Goal: Communication & Community: Answer question/provide support

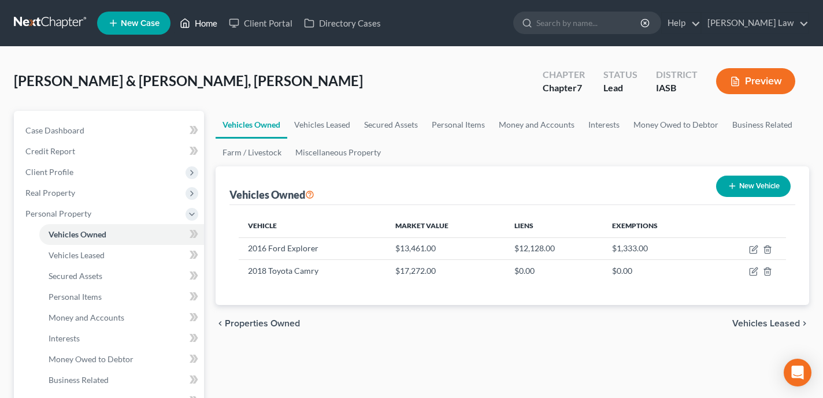
click at [211, 27] on link "Home" at bounding box center [198, 23] width 49 height 21
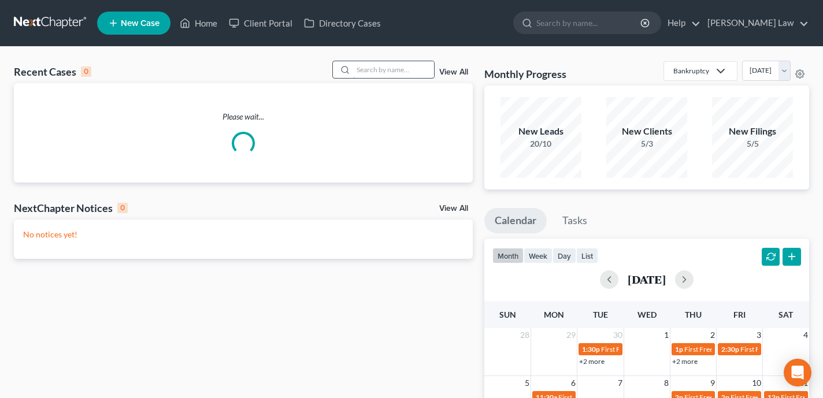
click at [366, 75] on input "search" at bounding box center [393, 69] width 81 height 17
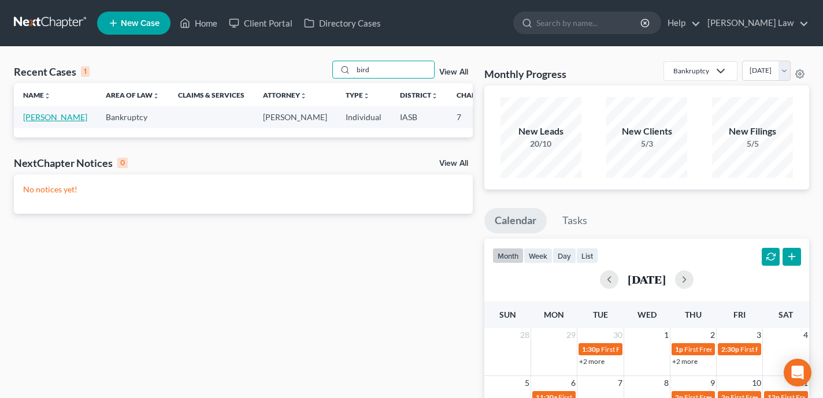
type input "bird"
click at [37, 122] on link "Bird, Randy" at bounding box center [55, 117] width 64 height 10
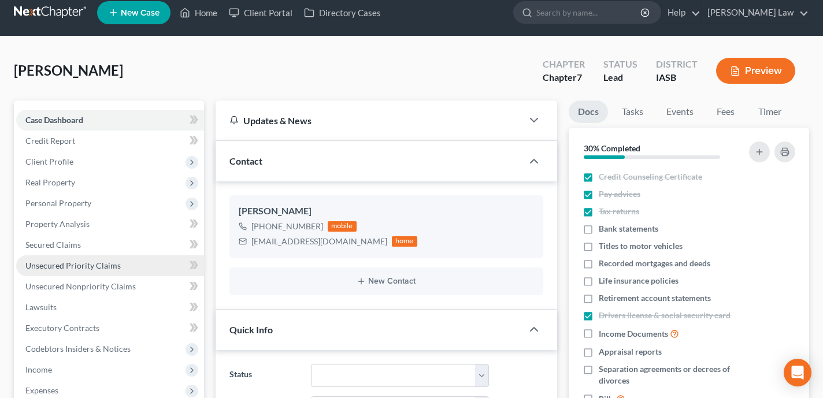
scroll to position [73, 0]
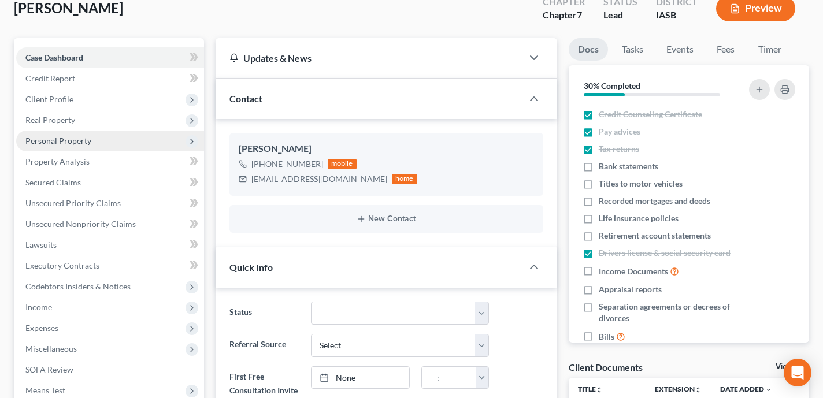
click at [106, 141] on span "Personal Property" at bounding box center [110, 141] width 188 height 21
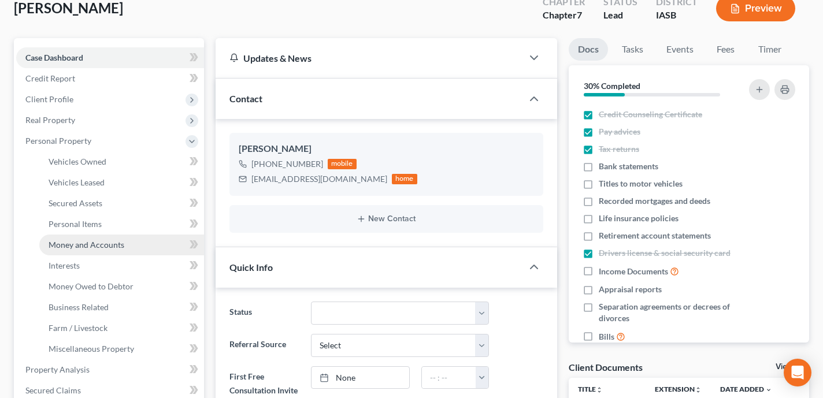
click at [129, 247] on link "Money and Accounts" at bounding box center [121, 245] width 165 height 21
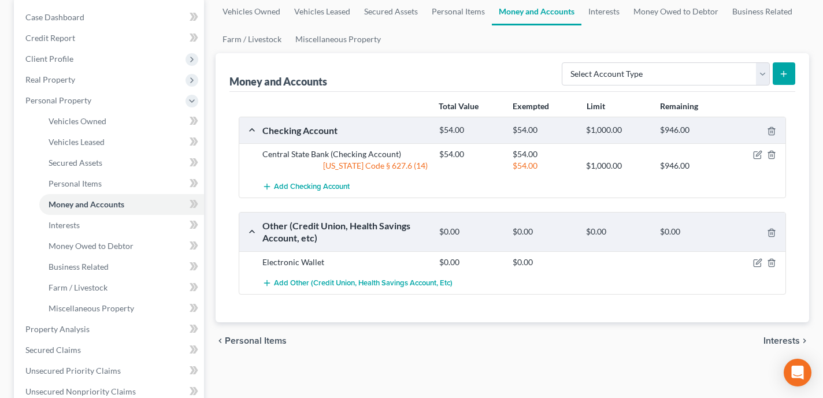
scroll to position [155, 0]
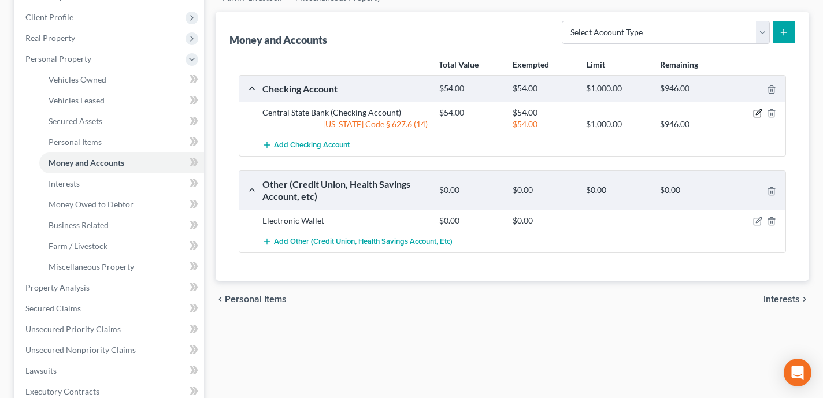
click at [759, 113] on icon "button" at bounding box center [758, 112] width 5 height 5
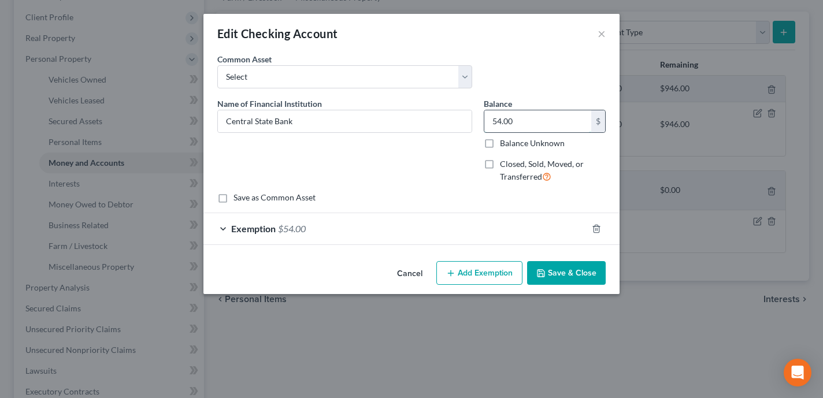
click at [520, 123] on input "54.00" at bounding box center [538, 121] width 107 height 22
type input "240"
click at [459, 223] on div "Exemption $54.00" at bounding box center [396, 228] width 384 height 31
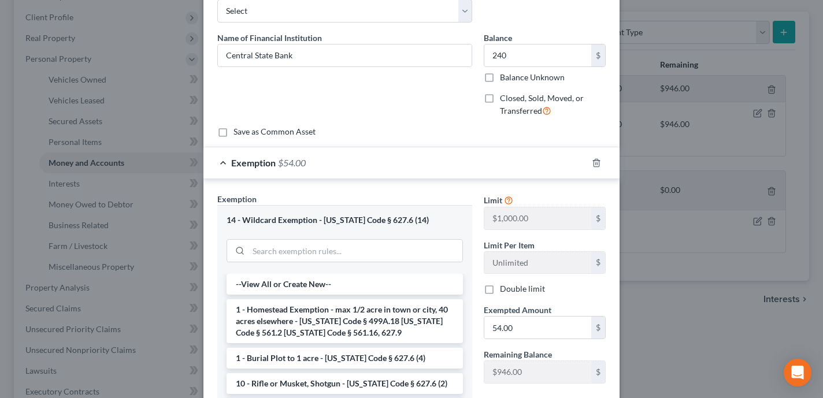
scroll to position [76, 0]
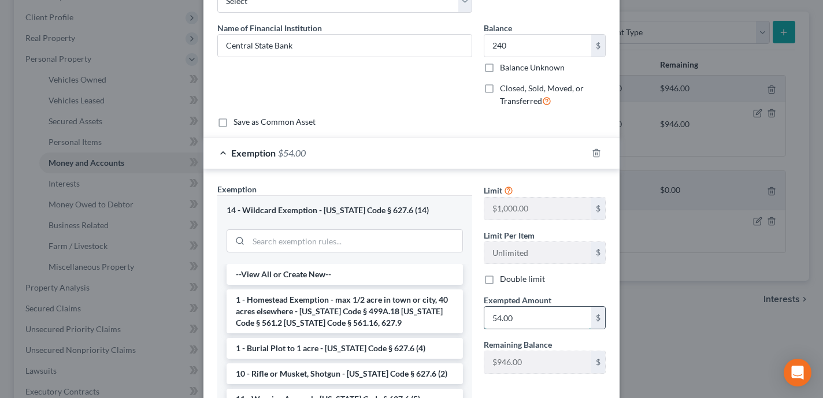
click at [530, 326] on input "54.00" at bounding box center [538, 318] width 107 height 22
click at [530, 325] on input "54.00" at bounding box center [538, 318] width 107 height 22
type input "240"
click at [600, 151] on icon "button" at bounding box center [596, 153] width 9 height 9
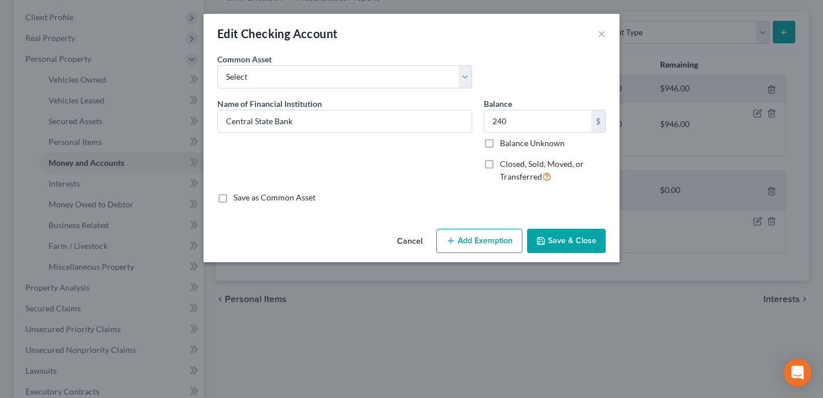
scroll to position [0, 0]
click at [557, 124] on input "240" at bounding box center [538, 121] width 107 height 22
click at [475, 230] on button "Add Exemption" at bounding box center [480, 241] width 86 height 24
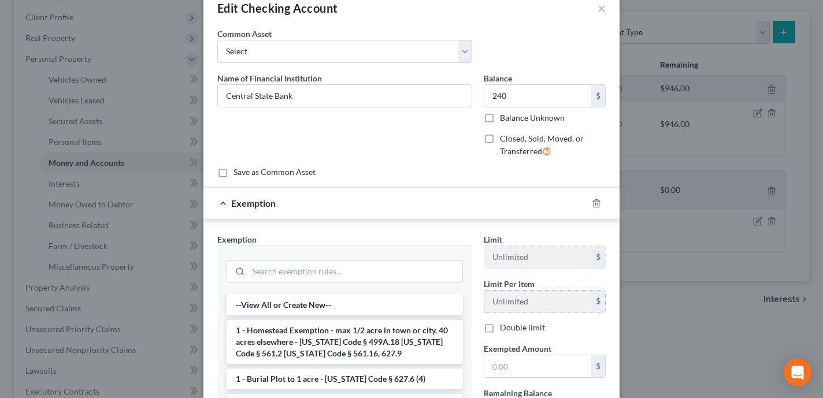
scroll to position [54, 0]
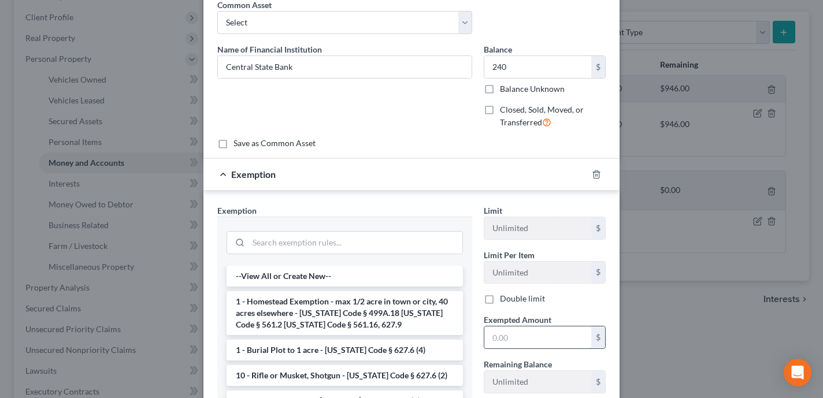
click at [518, 331] on input "text" at bounding box center [538, 338] width 107 height 22
paste input "240"
type input "240"
click at [357, 236] on input "search" at bounding box center [356, 243] width 214 height 22
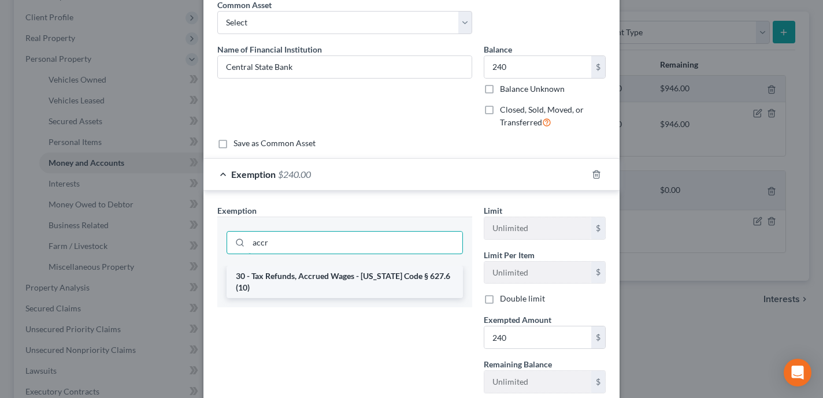
type input "accr"
click at [310, 282] on li "30 - Tax Refunds, Accrued Wages - Iowa Code § 627.6 (10)" at bounding box center [345, 282] width 237 height 32
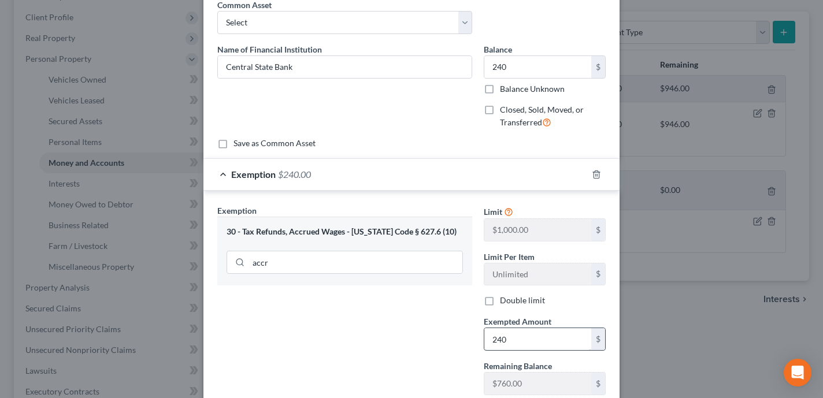
scroll to position [134, 0]
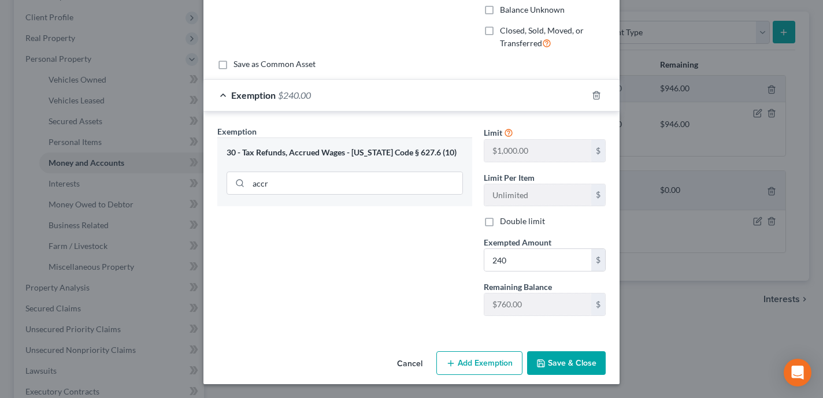
click at [595, 364] on button "Save & Close" at bounding box center [566, 364] width 79 height 24
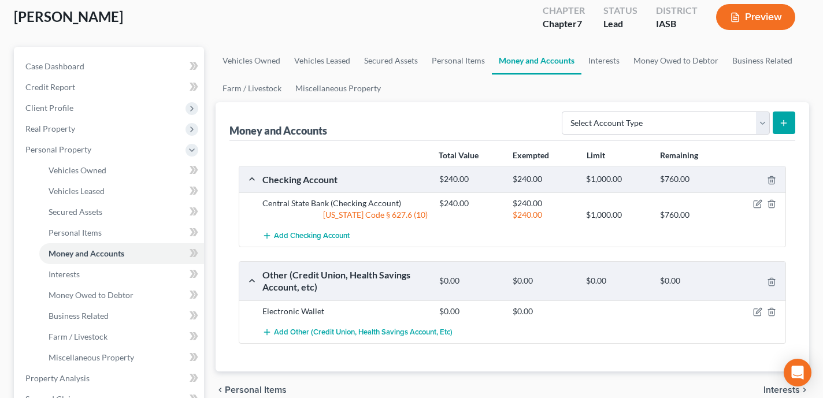
scroll to position [67, 0]
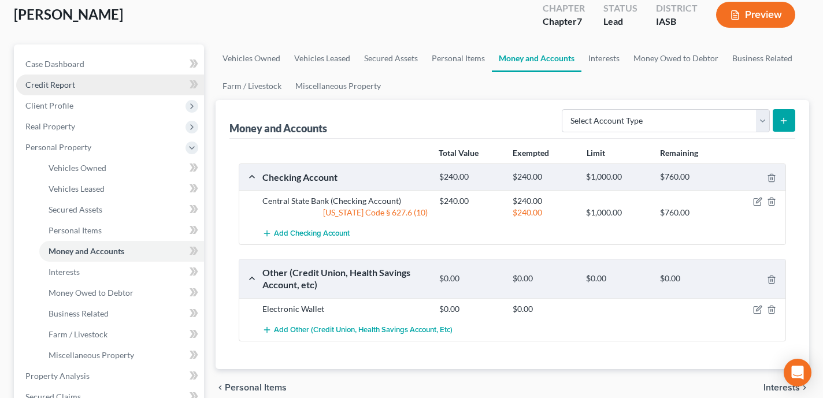
click at [138, 84] on link "Credit Report" at bounding box center [110, 85] width 188 height 21
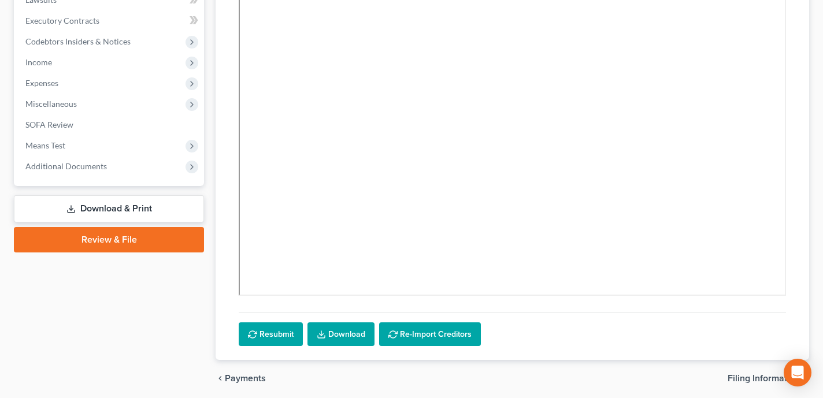
scroll to position [360, 0]
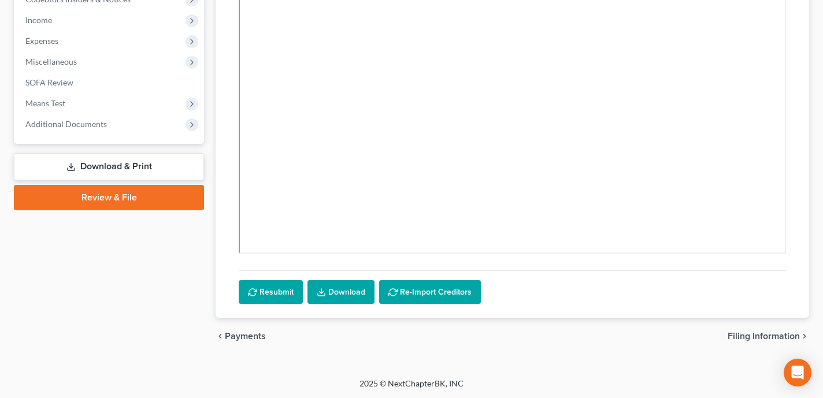
click at [115, 198] on link "Review & File" at bounding box center [109, 197] width 190 height 25
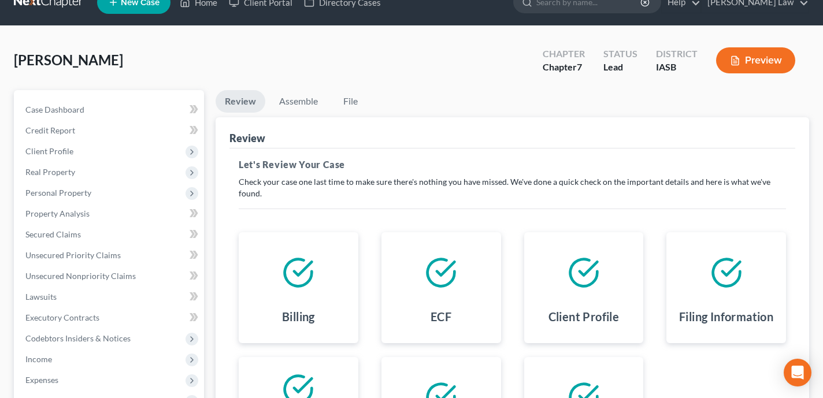
scroll to position [45, 0]
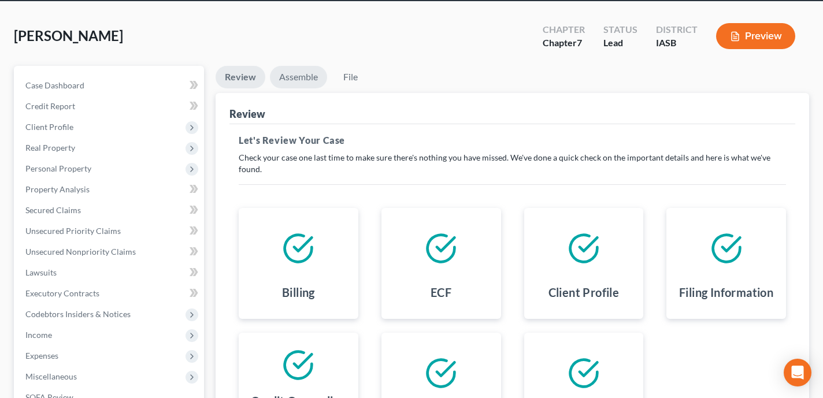
click at [312, 71] on link "Assemble" at bounding box center [298, 77] width 57 height 23
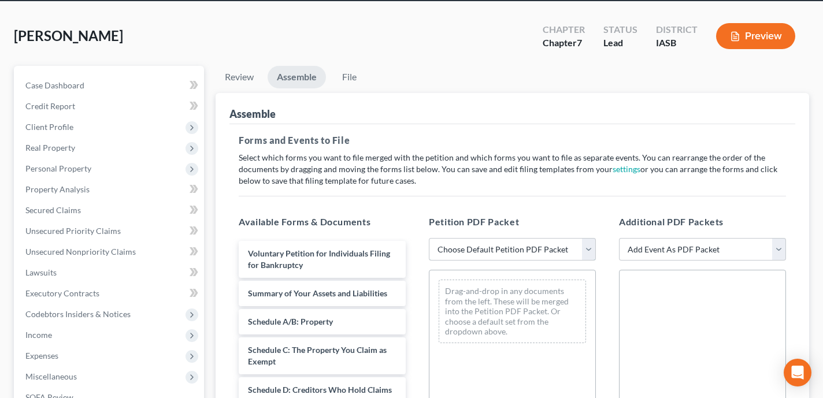
click at [490, 246] on select "Choose Default Petition PDF Packet Emergency Filing (Voluntary Petition and Cre…" at bounding box center [512, 249] width 167 height 23
select select "1"
click at [429, 238] on select "Choose Default Petition PDF Packet Emergency Filing (Voluntary Petition and Cre…" at bounding box center [512, 249] width 167 height 23
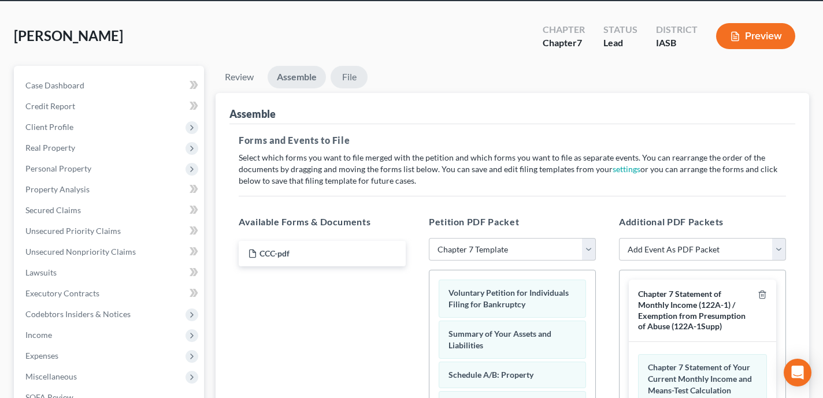
click at [352, 73] on link "File" at bounding box center [349, 77] width 37 height 23
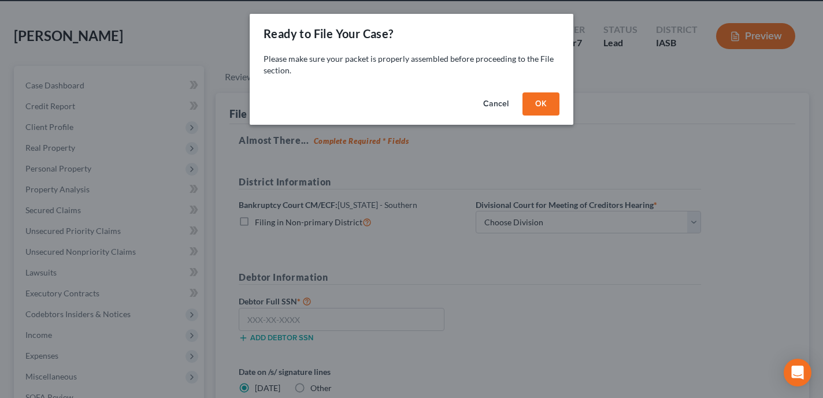
click at [552, 98] on button "OK" at bounding box center [541, 104] width 37 height 23
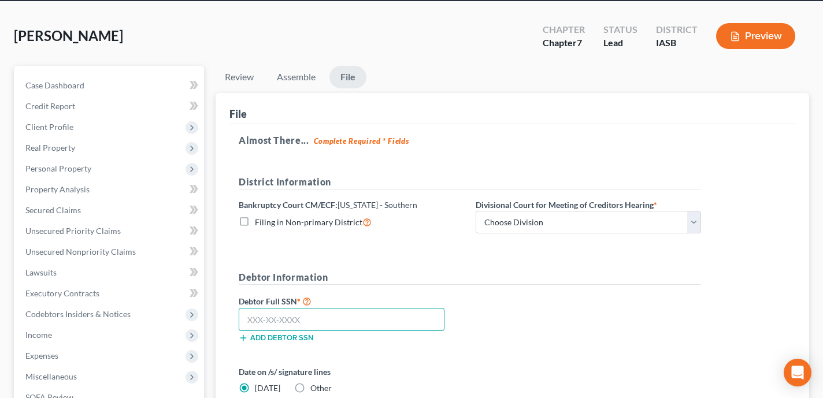
click at [370, 319] on input "text" at bounding box center [342, 319] width 206 height 23
paste input "483-58-4608"
type input "483-58-4608"
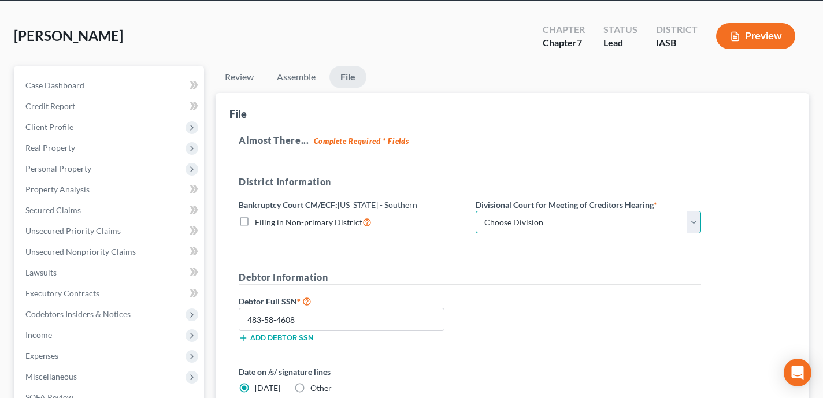
click at [520, 214] on select "Choose Division Central Eastern Western" at bounding box center [589, 222] width 226 height 23
select select "0"
click at [476, 211] on select "Choose Division Central Eastern Western" at bounding box center [589, 222] width 226 height 23
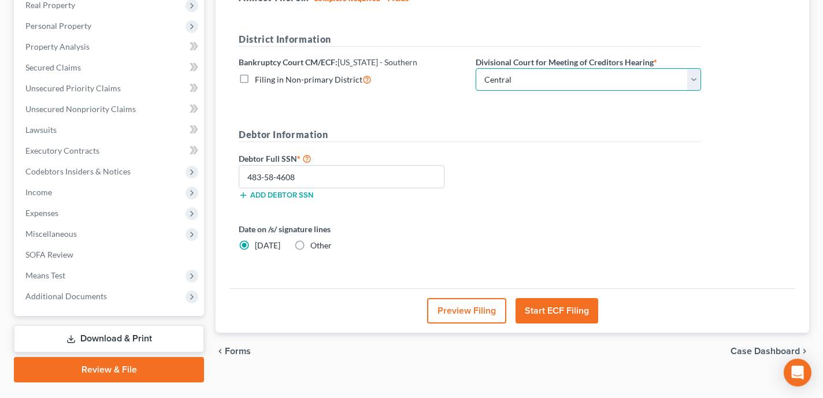
scroll to position [190, 0]
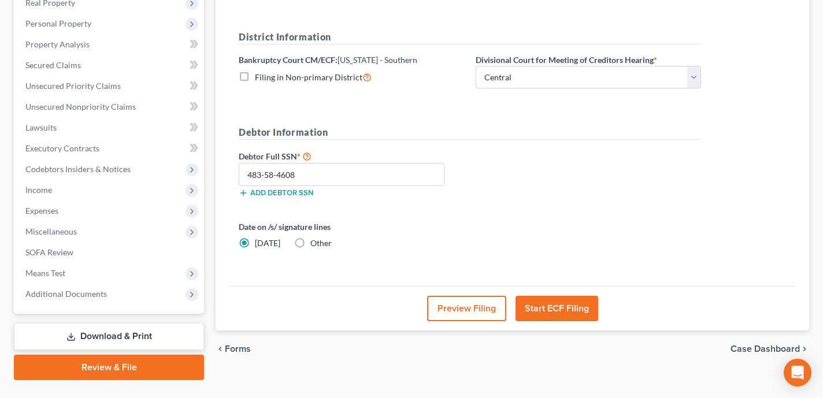
click at [545, 304] on button "Start ECF Filing" at bounding box center [557, 308] width 83 height 25
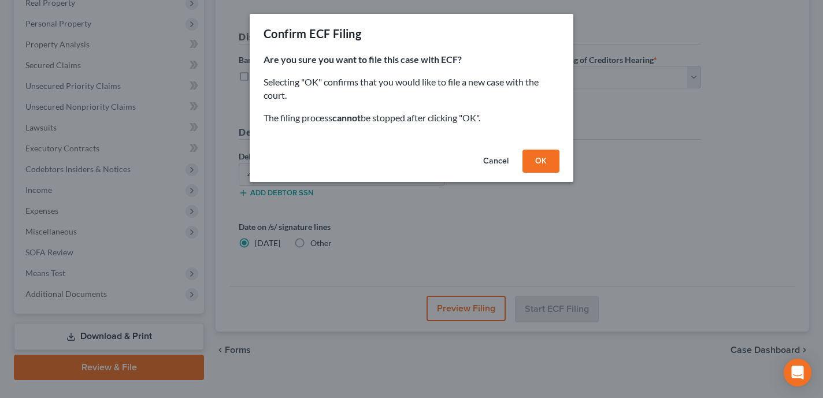
click at [542, 160] on button "OK" at bounding box center [541, 161] width 37 height 23
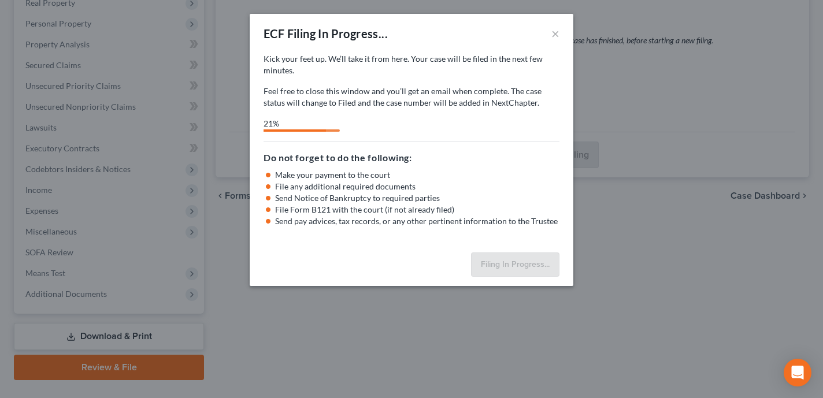
select select "0"
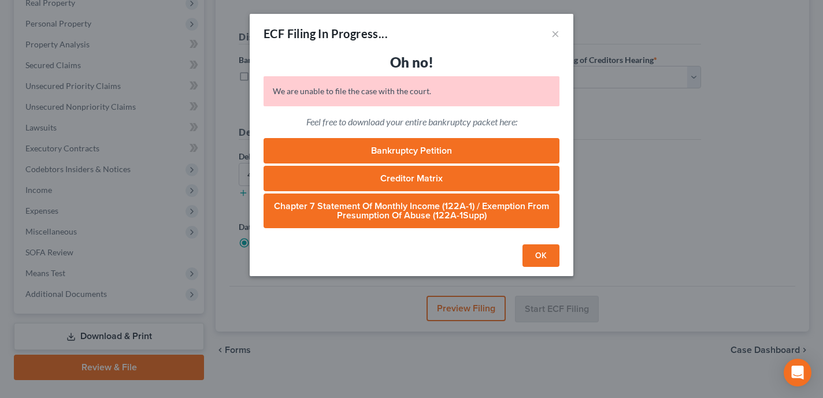
click at [541, 256] on button "OK" at bounding box center [541, 256] width 37 height 23
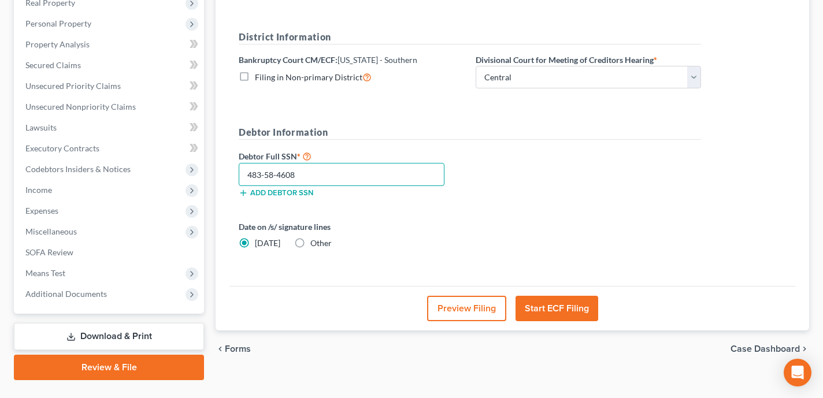
click at [249, 175] on input "483-58-4608" at bounding box center [342, 174] width 206 height 23
click at [550, 308] on button "Start ECF Filing" at bounding box center [557, 308] width 83 height 25
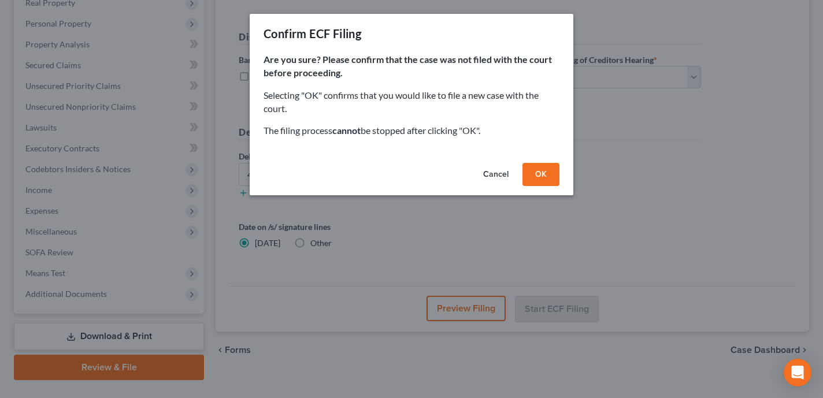
click at [545, 172] on button "OK" at bounding box center [541, 174] width 37 height 23
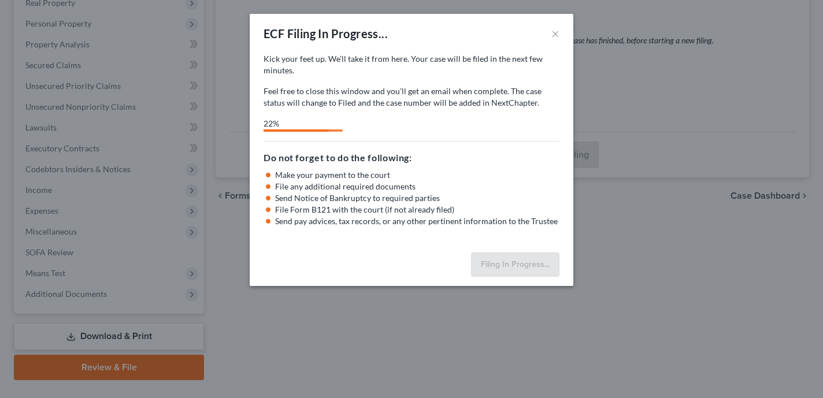
select select "0"
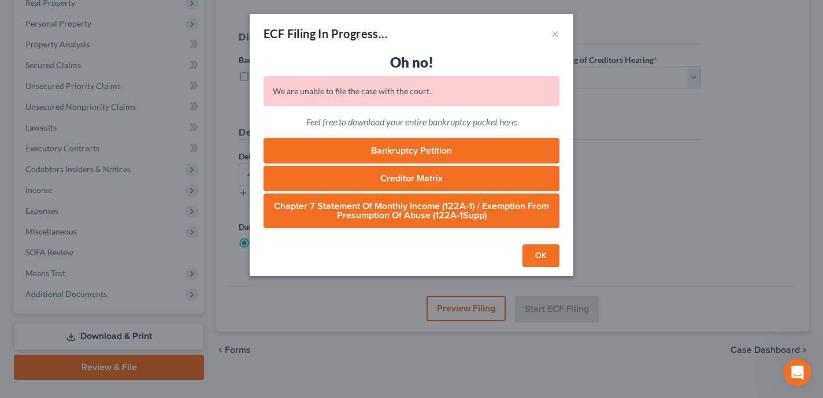
scroll to position [0, 0]
click at [553, 254] on button "OK" at bounding box center [541, 256] width 37 height 23
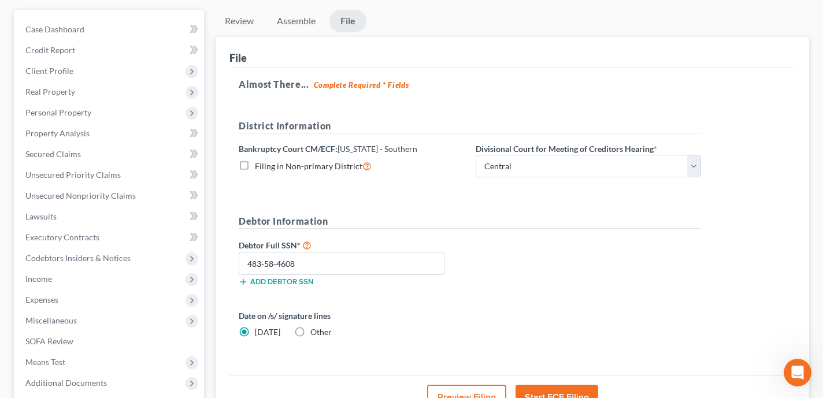
scroll to position [126, 0]
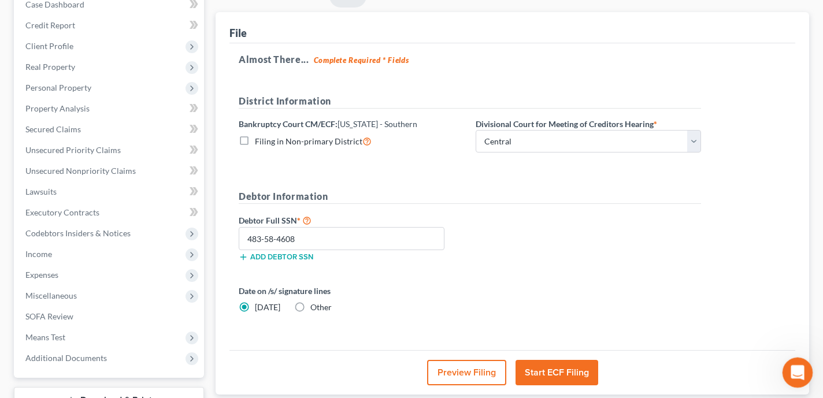
click at [791, 370] on icon "Open Intercom Messenger" at bounding box center [796, 371] width 19 height 19
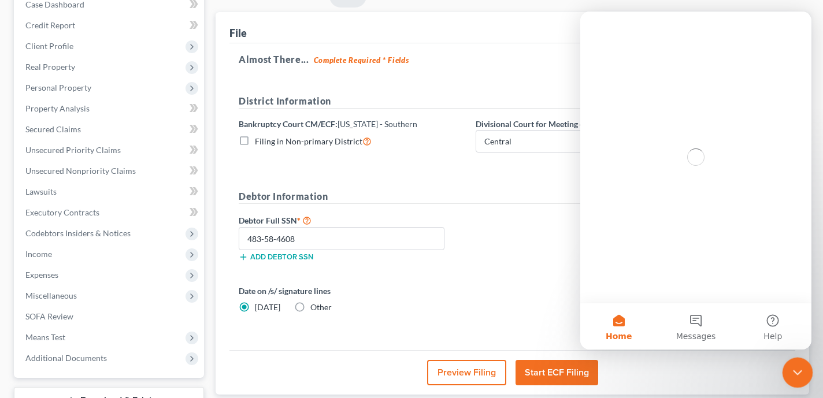
scroll to position [0, 0]
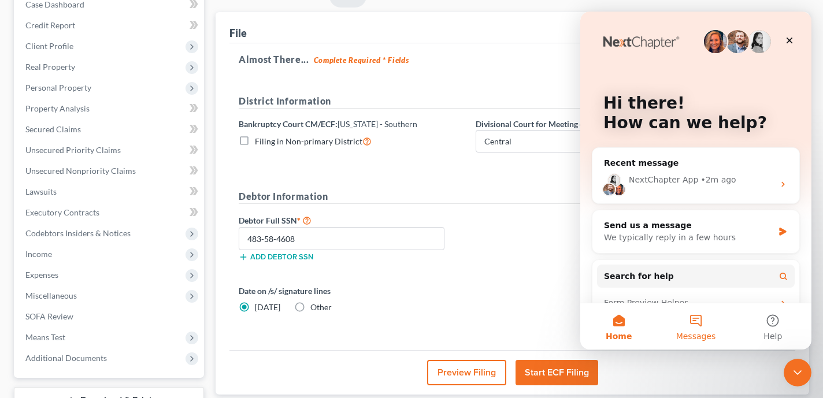
click at [701, 325] on button "Messages" at bounding box center [696, 327] width 77 height 46
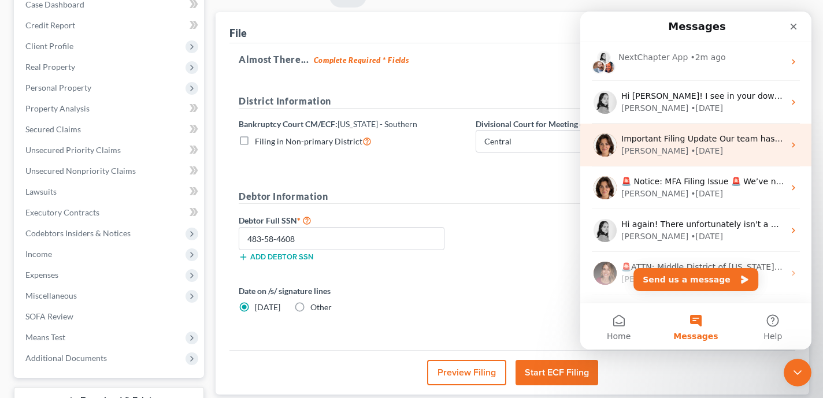
click at [691, 153] on div "• 1w ago" at bounding box center [707, 151] width 32 height 12
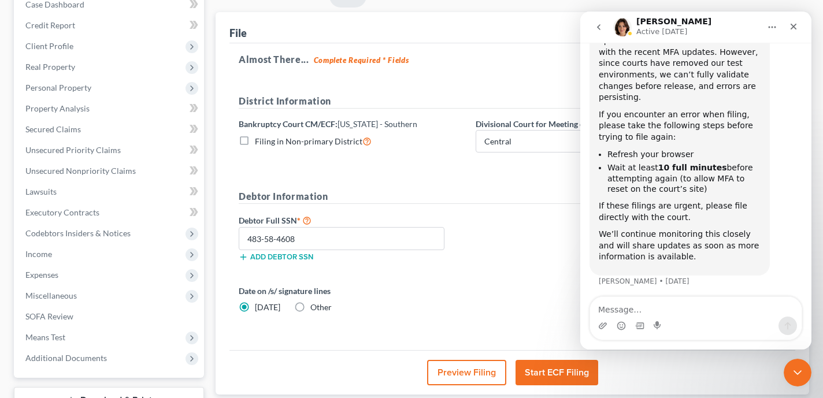
scroll to position [105, 0]
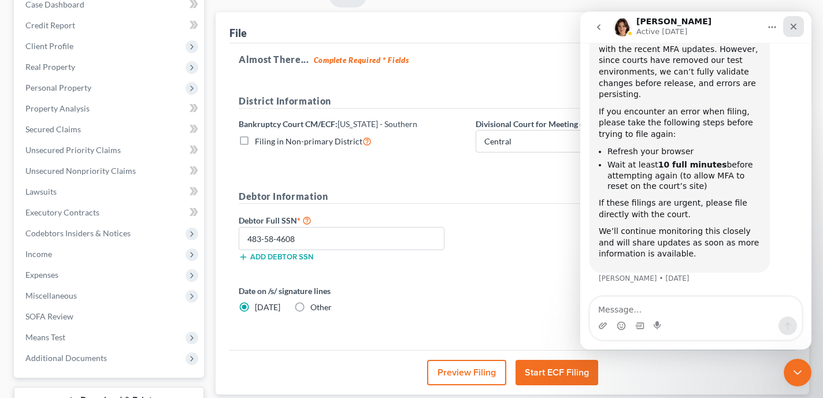
click at [791, 27] on icon "Close" at bounding box center [793, 26] width 9 height 9
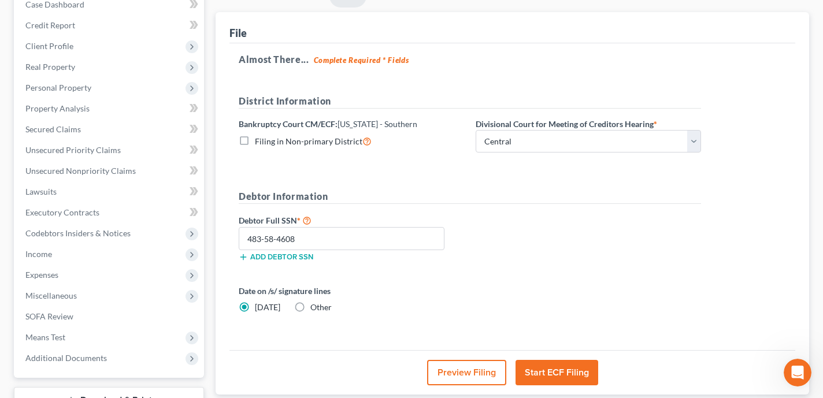
scroll to position [0, 0]
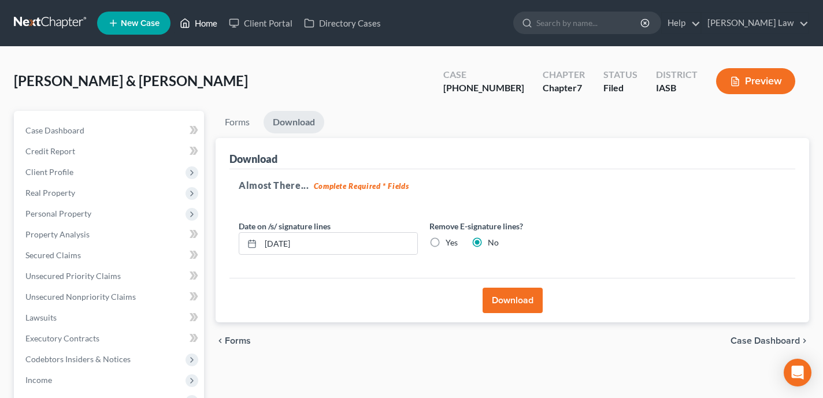
click at [211, 21] on link "Home" at bounding box center [198, 23] width 49 height 21
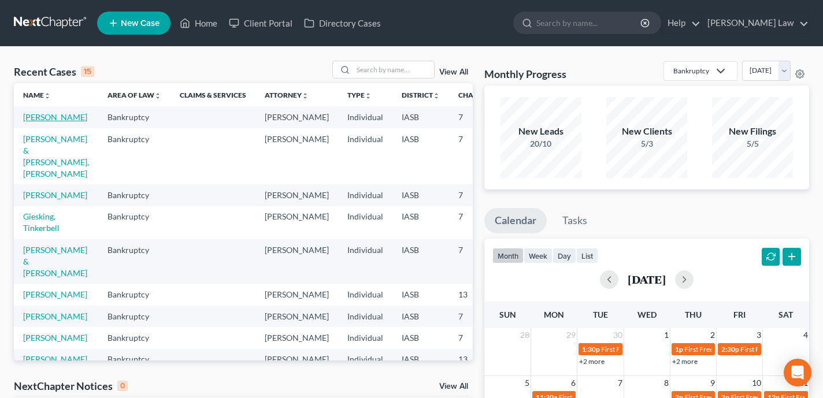
click at [49, 116] on link "Bird, Randy" at bounding box center [55, 117] width 64 height 10
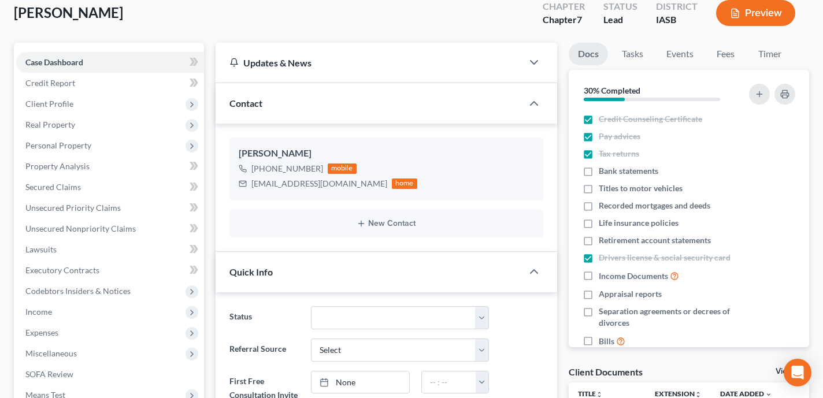
scroll to position [54, 0]
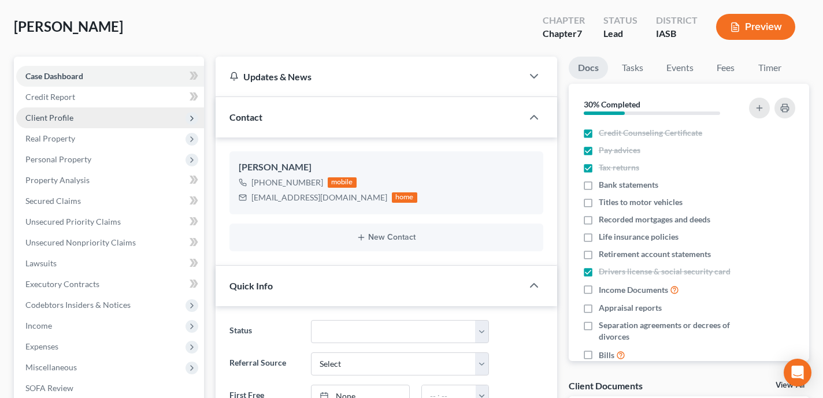
click at [108, 117] on span "Client Profile" at bounding box center [110, 118] width 188 height 21
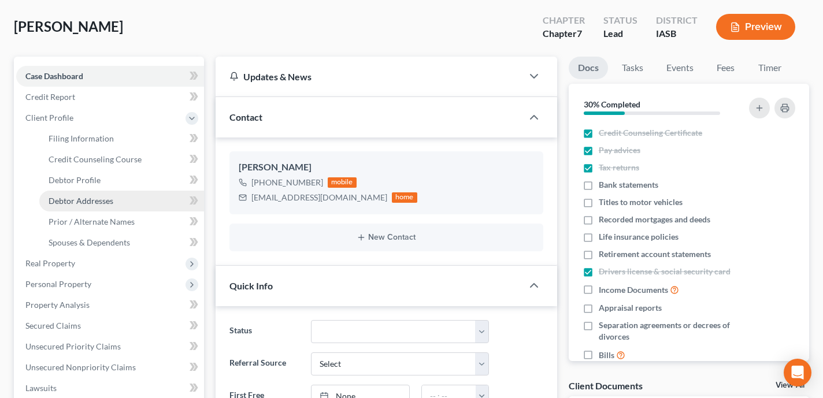
click at [129, 199] on link "Debtor Addresses" at bounding box center [121, 201] width 165 height 21
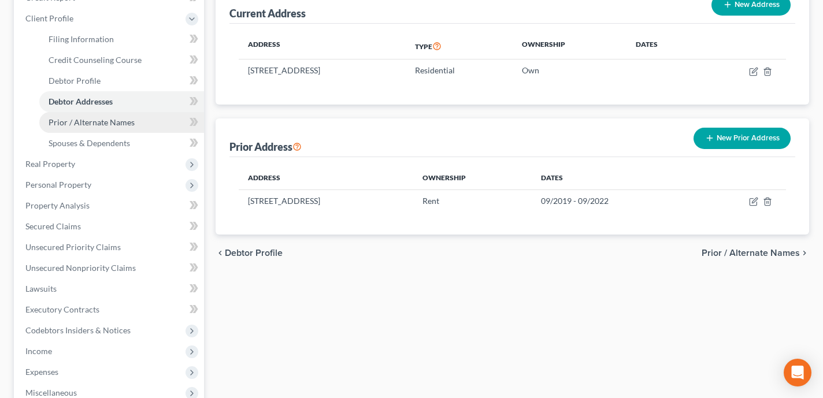
scroll to position [167, 0]
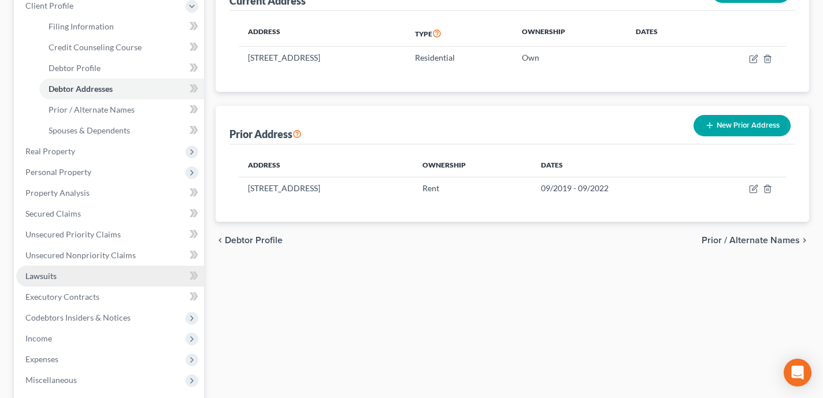
click at [109, 274] on link "Lawsuits" at bounding box center [110, 276] width 188 height 21
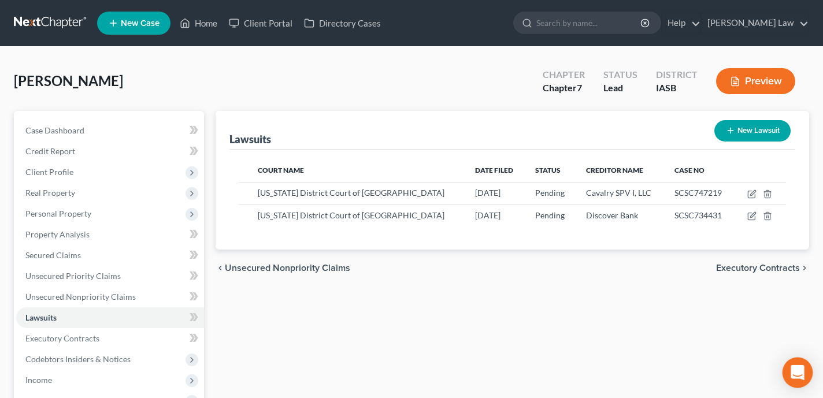
click at [800, 370] on icon "Open Intercom Messenger" at bounding box center [797, 372] width 13 height 15
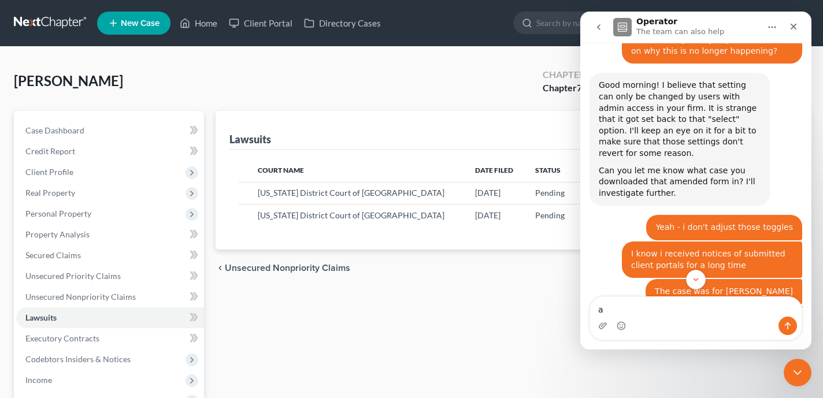
scroll to position [1294, 0]
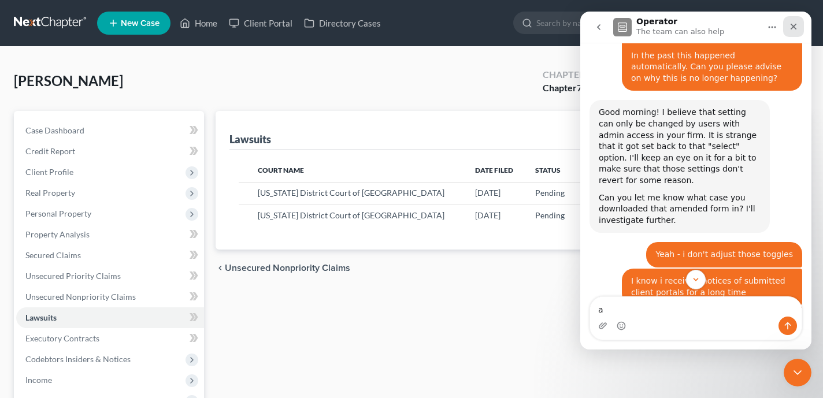
type textarea "a"
click at [799, 26] on div "Close" at bounding box center [794, 26] width 21 height 21
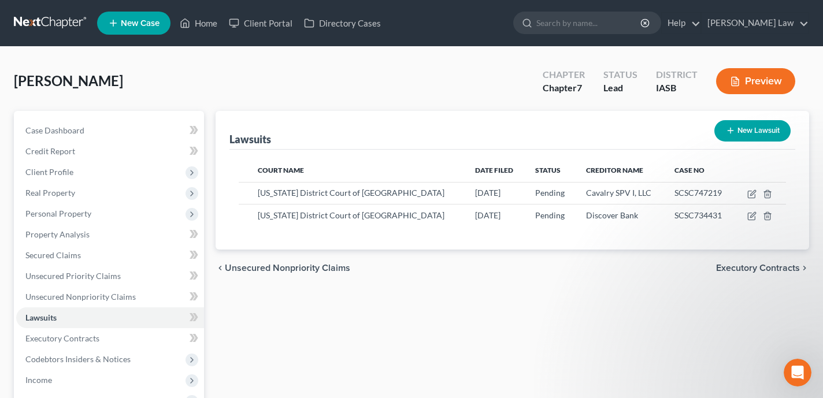
scroll to position [1545, 0]
click at [797, 376] on icon "Open Intercom Messenger" at bounding box center [796, 371] width 19 height 19
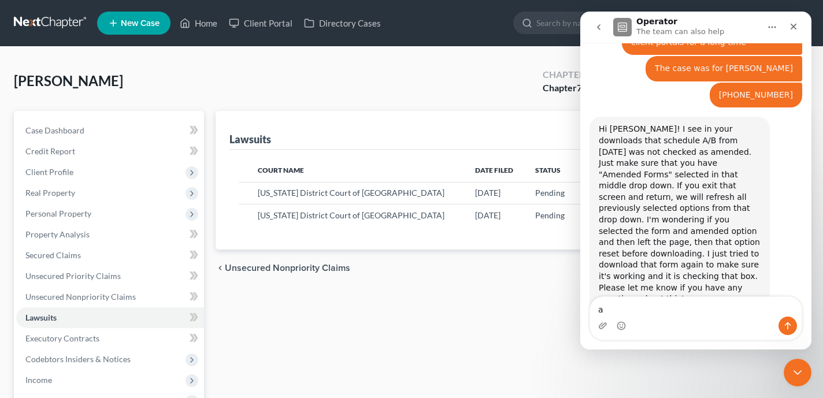
click at [603, 27] on icon "go back" at bounding box center [598, 27] width 9 height 9
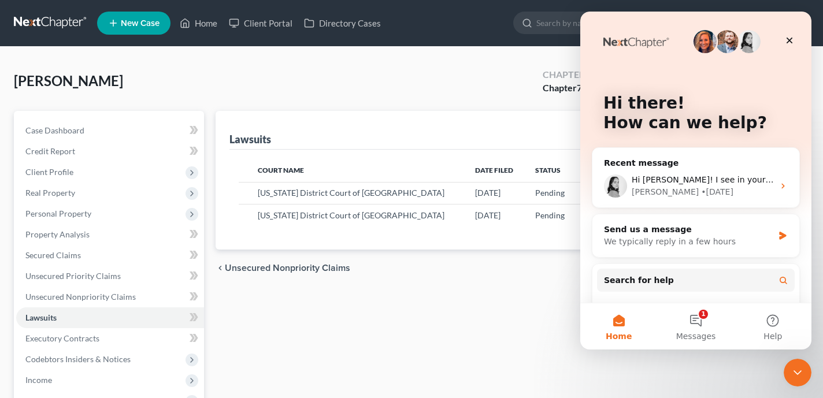
scroll to position [0, 0]
click at [696, 320] on button "1 Messages" at bounding box center [696, 327] width 77 height 46
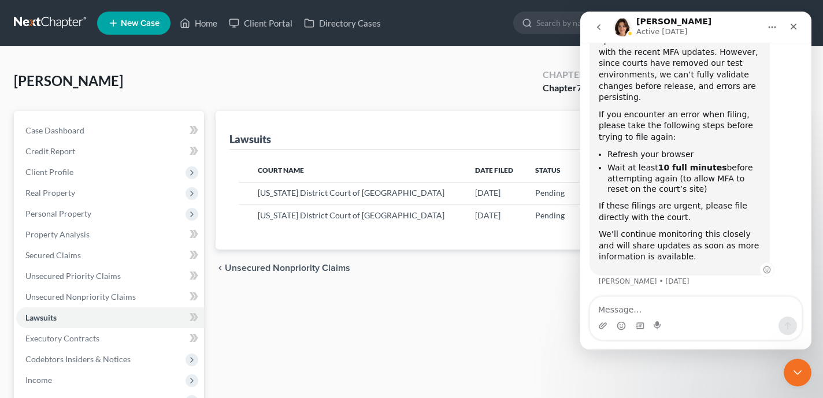
scroll to position [105, 0]
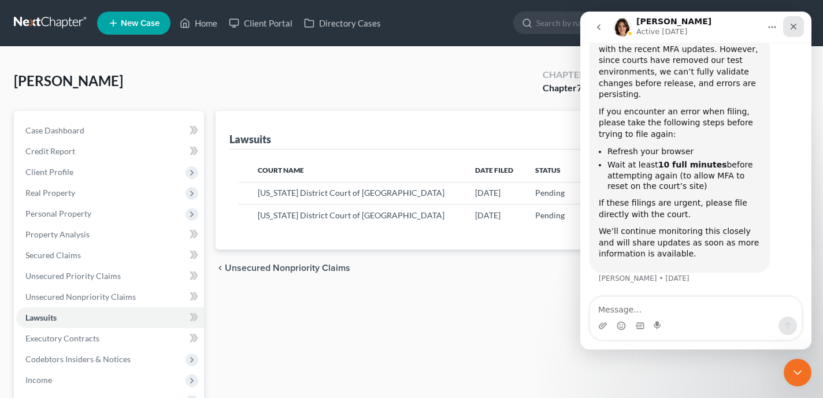
click at [792, 31] on icon "Close" at bounding box center [793, 26] width 9 height 9
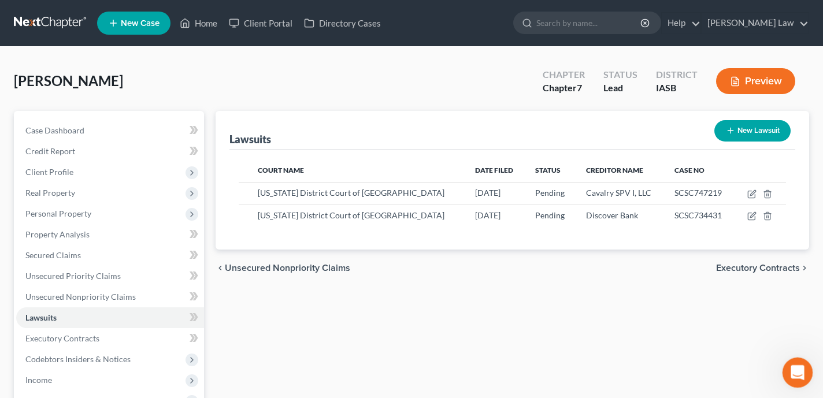
click at [797, 378] on icon "Open Intercom Messenger" at bounding box center [796, 371] width 19 height 19
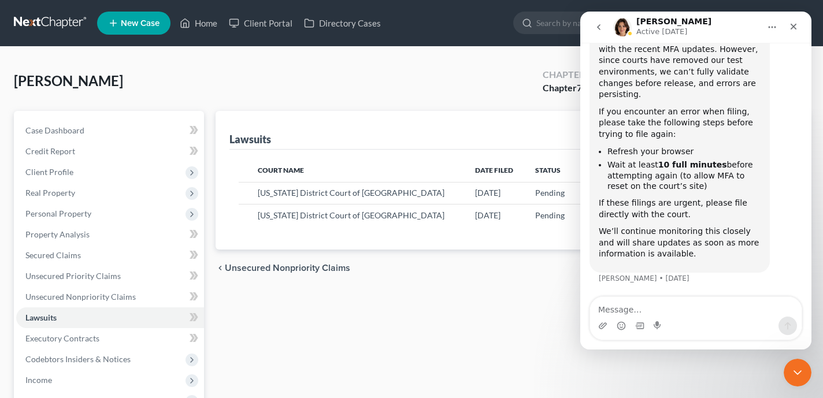
click at [600, 31] on icon "go back" at bounding box center [598, 27] width 9 height 9
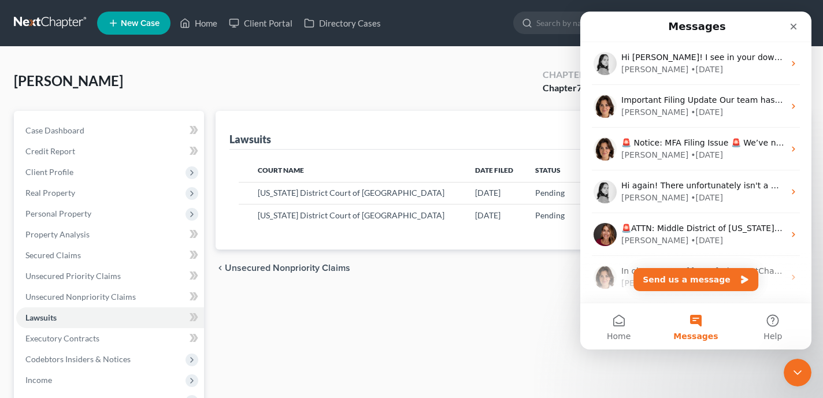
scroll to position [0, 0]
click at [704, 279] on button "Send us a message" at bounding box center [696, 279] width 125 height 23
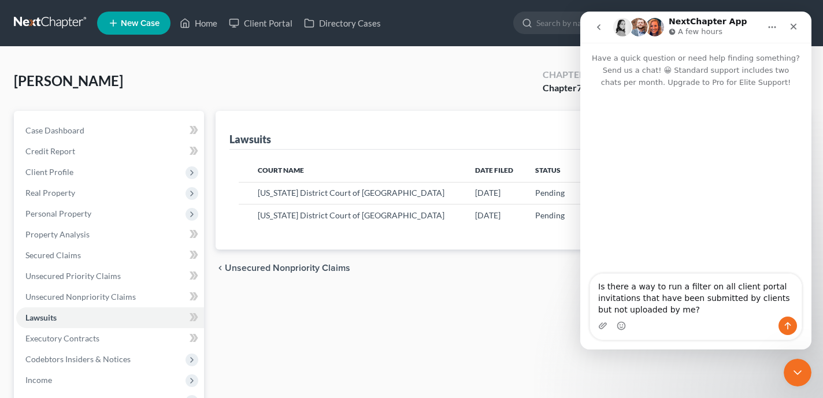
type textarea "Is there a way to run a filter on all client portal invitations that have been …"
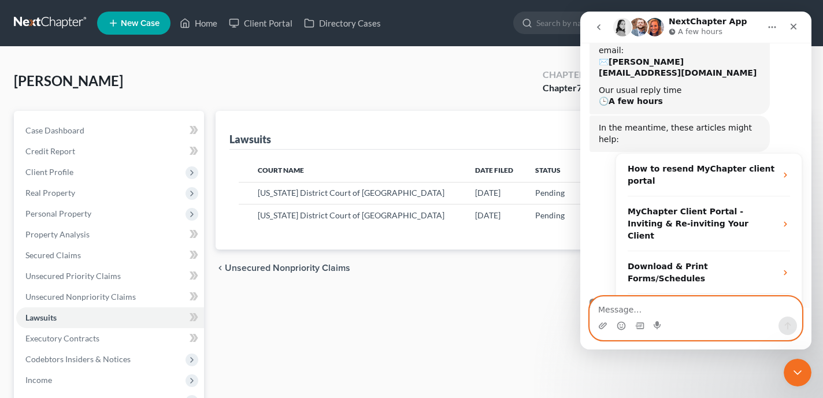
scroll to position [145, 0]
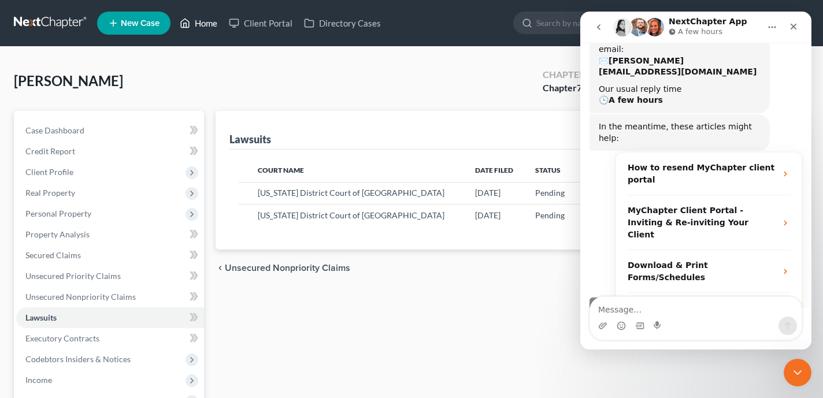
click at [202, 21] on link "Home" at bounding box center [198, 23] width 49 height 21
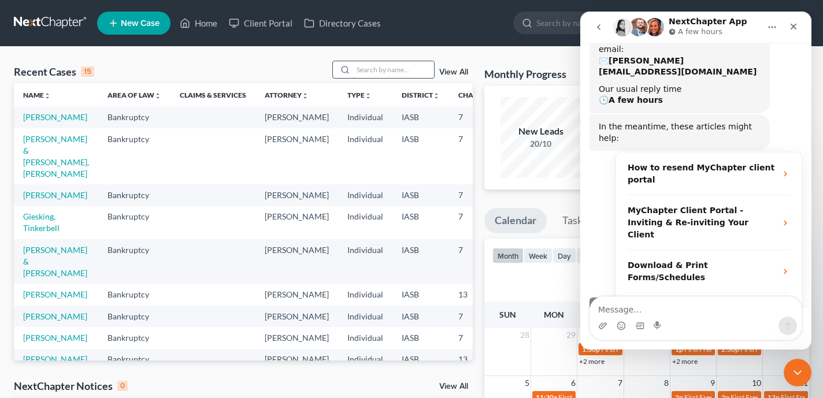
click at [384, 69] on input "search" at bounding box center [393, 69] width 81 height 17
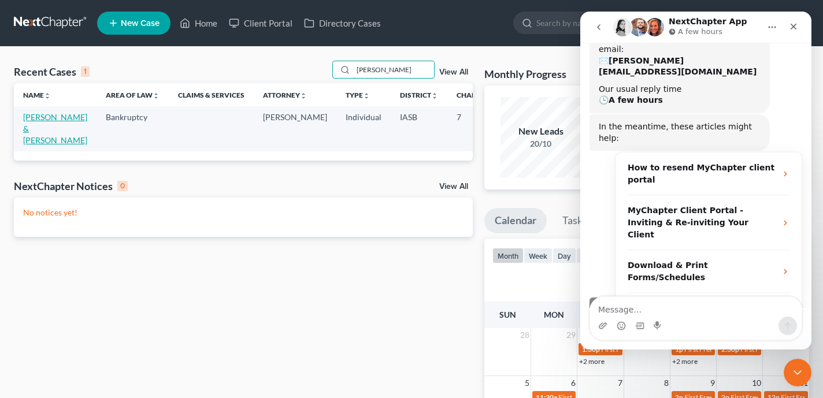
type input "hulbert"
click at [53, 132] on link "Hulbert, Christopher & Trisha" at bounding box center [55, 128] width 64 height 33
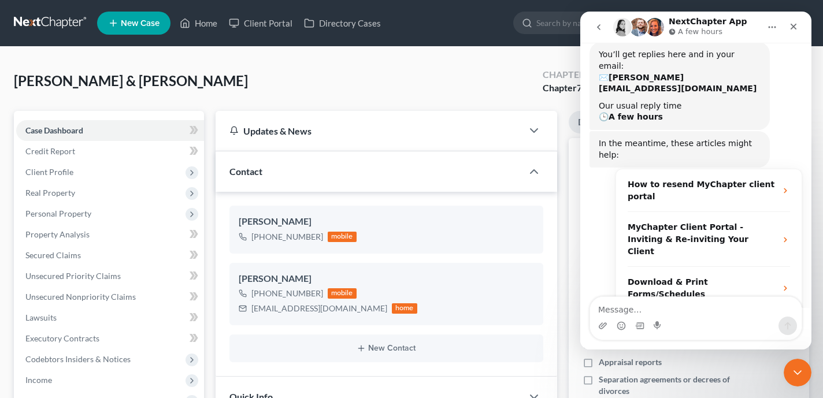
scroll to position [145, 0]
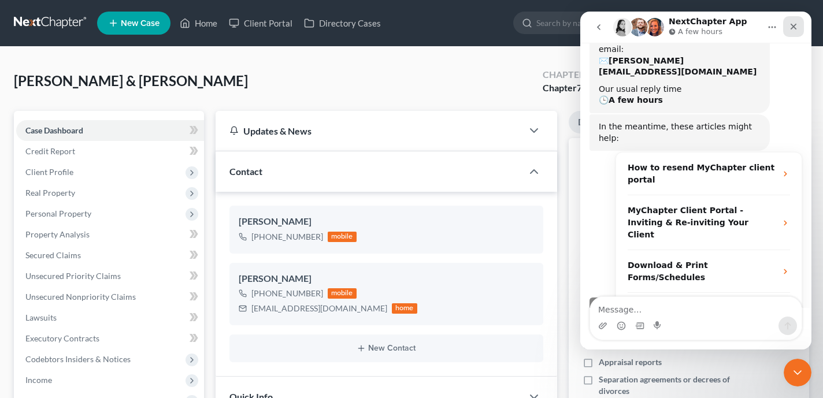
click at [792, 27] on icon "Close" at bounding box center [793, 26] width 9 height 9
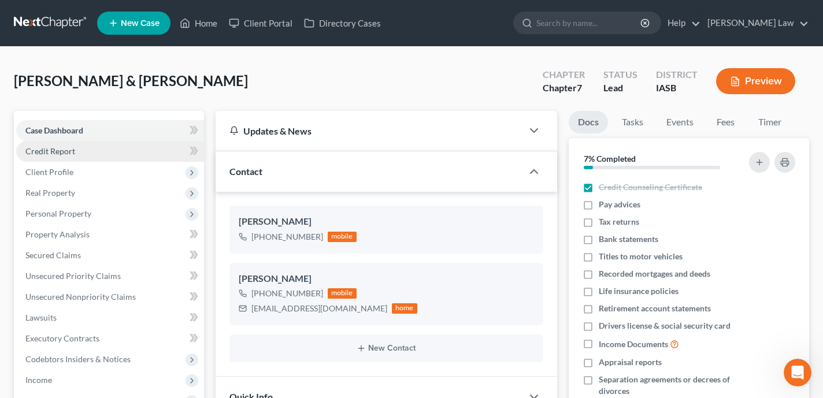
click at [131, 154] on link "Credit Report" at bounding box center [110, 151] width 188 height 21
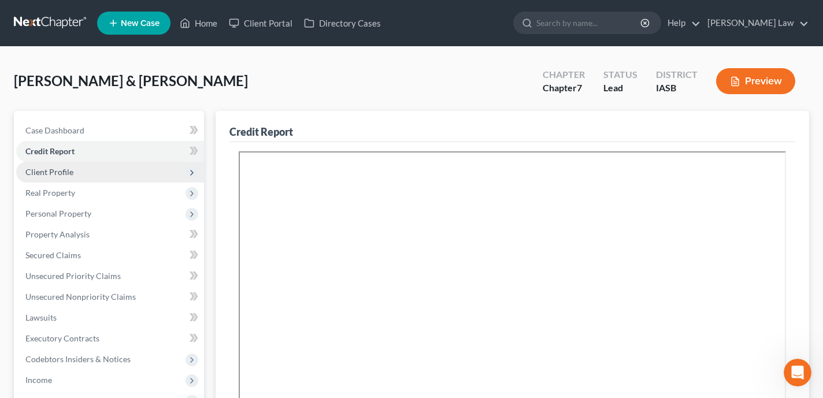
click at [128, 171] on span "Client Profile" at bounding box center [110, 172] width 188 height 21
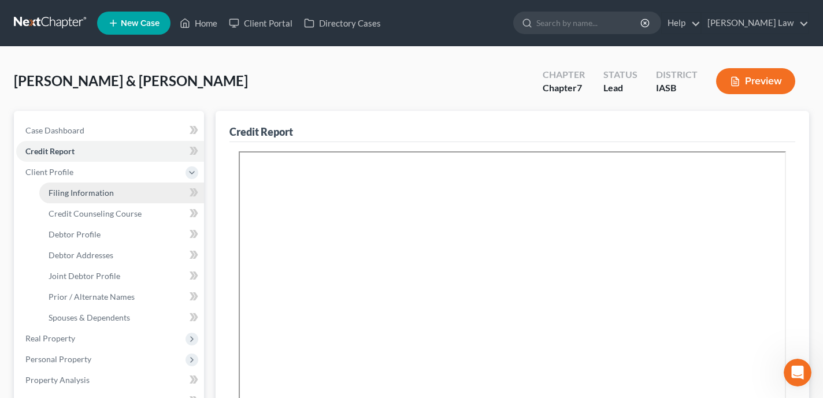
click at [119, 192] on link "Filing Information" at bounding box center [121, 193] width 165 height 21
select select "1"
select select "0"
select select "16"
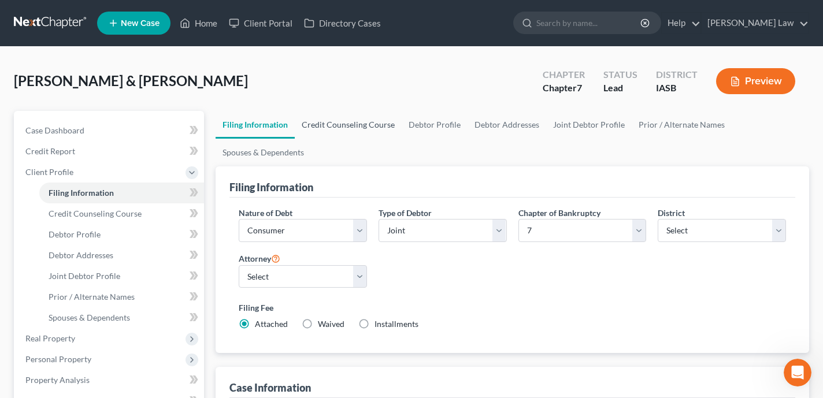
click at [322, 127] on link "Credit Counseling Course" at bounding box center [348, 125] width 107 height 28
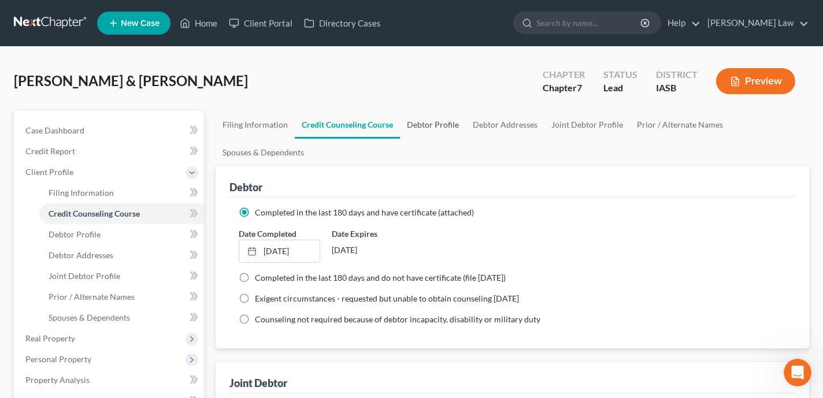
click at [429, 128] on link "Debtor Profile" at bounding box center [433, 125] width 66 height 28
select select "1"
select select "2"
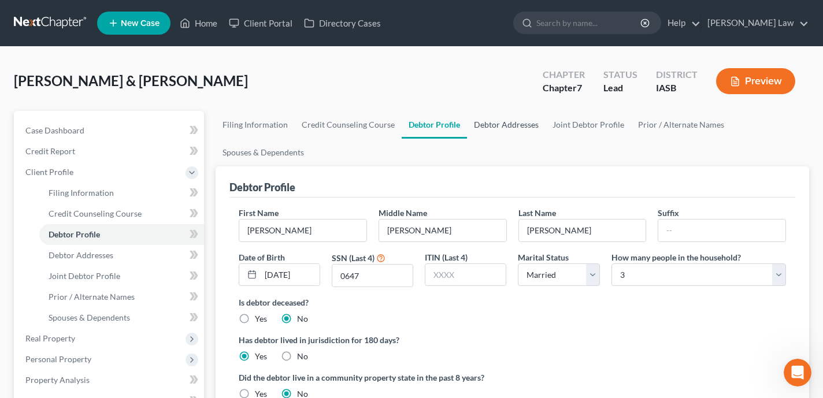
click at [510, 124] on link "Debtor Addresses" at bounding box center [506, 125] width 79 height 28
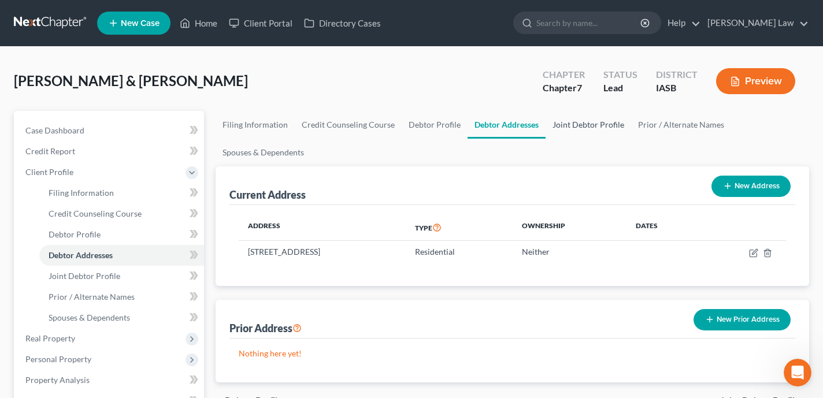
click at [570, 128] on link "Joint Debtor Profile" at bounding box center [589, 125] width 86 height 28
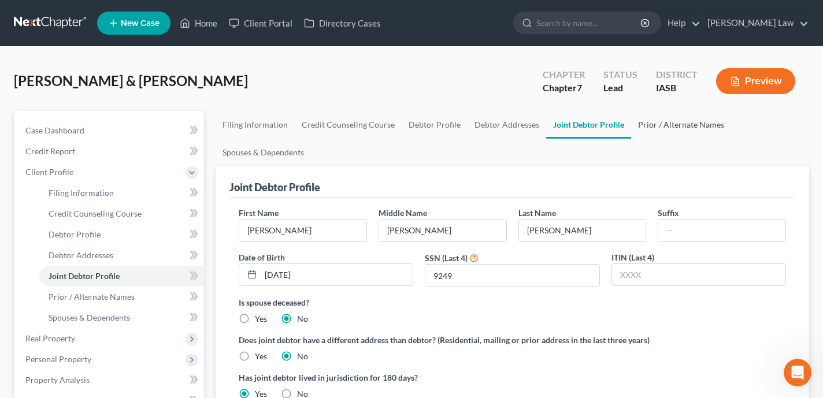
click at [658, 121] on link "Prior / Alternate Names" at bounding box center [681, 125] width 100 height 28
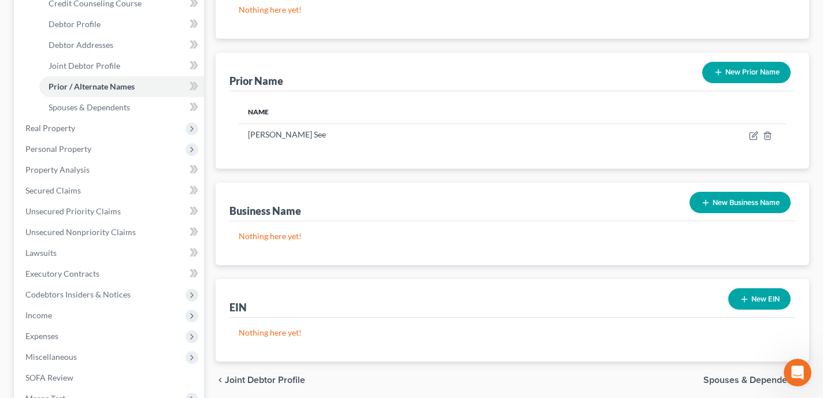
scroll to position [224, 0]
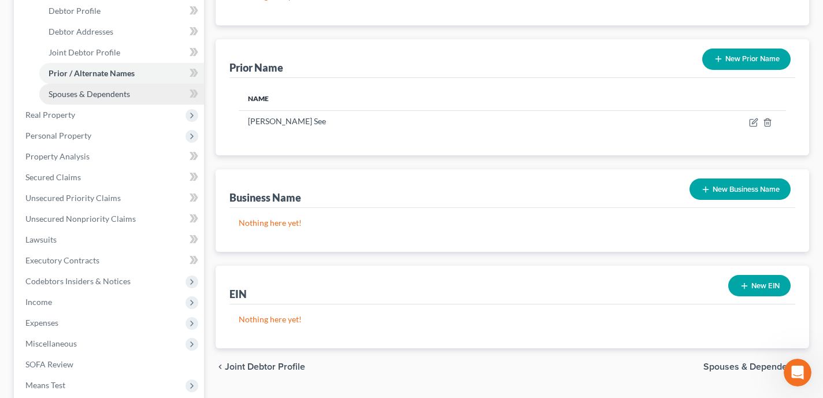
click at [159, 91] on link "Spouses & Dependents" at bounding box center [121, 94] width 165 height 21
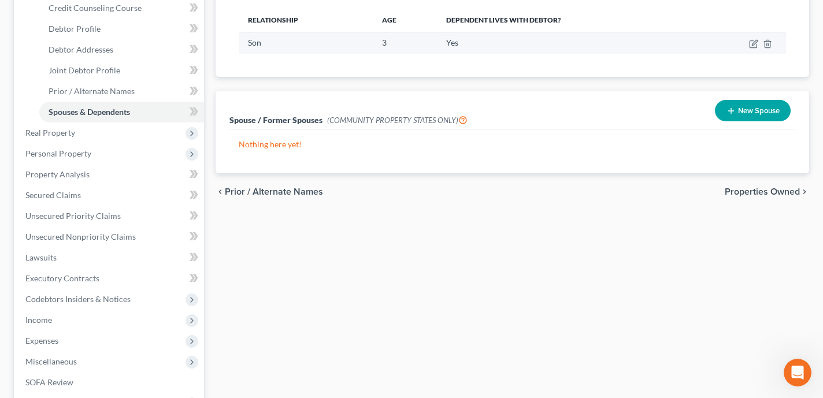
scroll to position [232, 0]
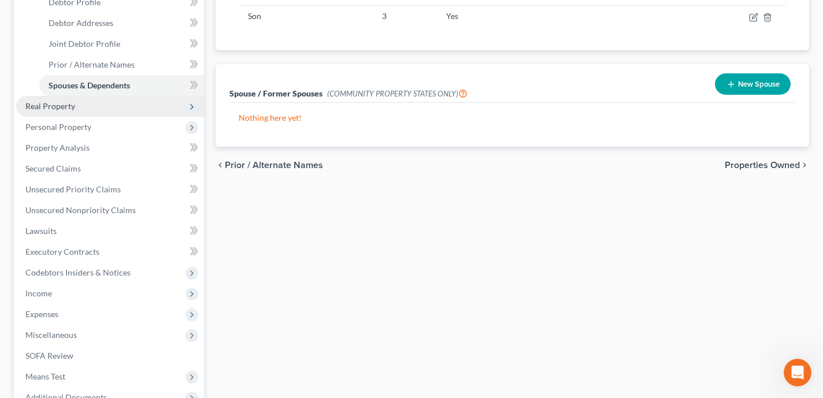
click at [113, 104] on span "Real Property" at bounding box center [110, 106] width 188 height 21
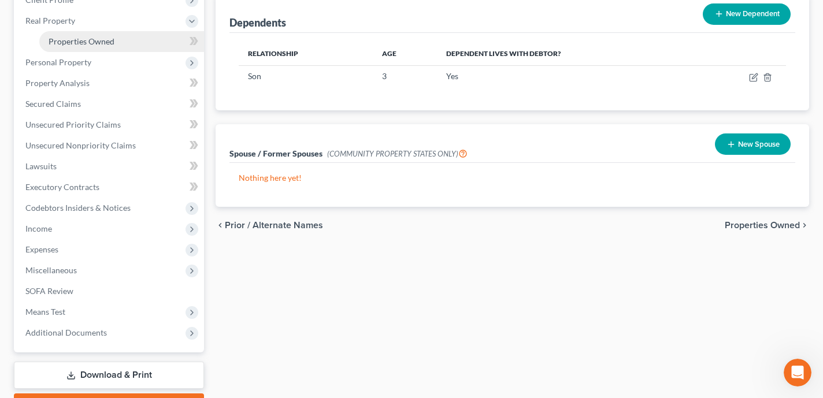
click at [108, 40] on span "Properties Owned" at bounding box center [82, 41] width 66 height 10
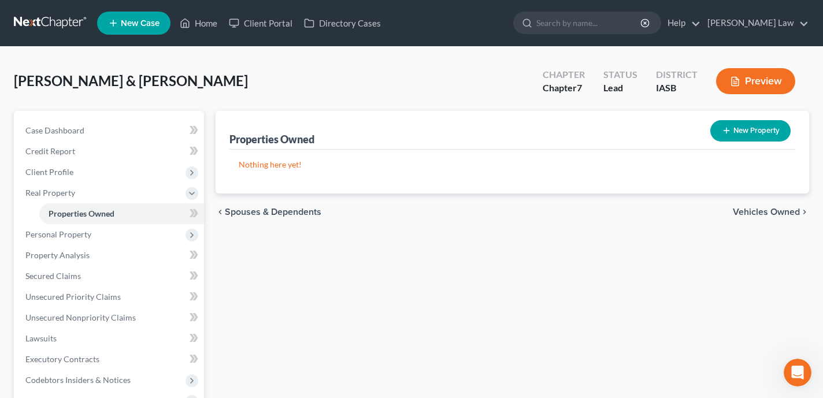
scroll to position [39, 0]
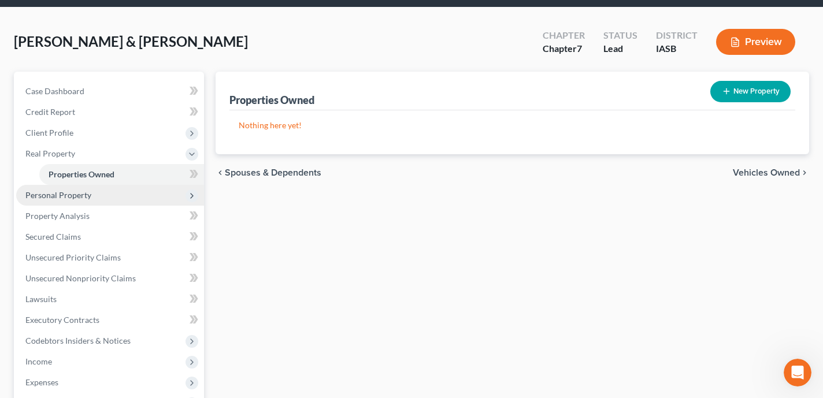
click at [117, 198] on span "Personal Property" at bounding box center [110, 195] width 188 height 21
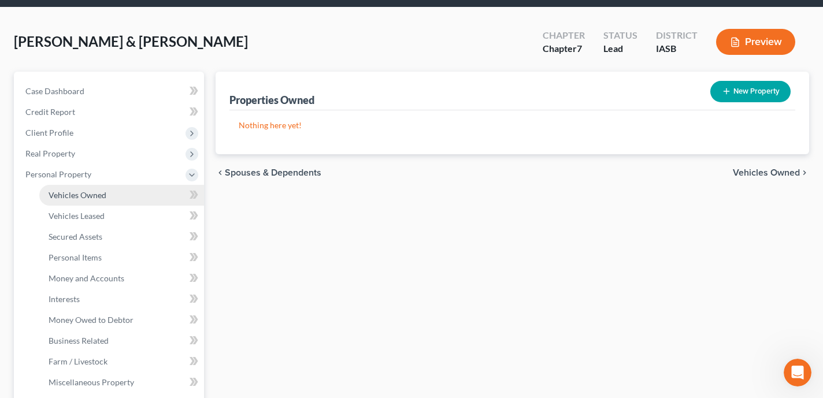
click at [114, 196] on link "Vehicles Owned" at bounding box center [121, 195] width 165 height 21
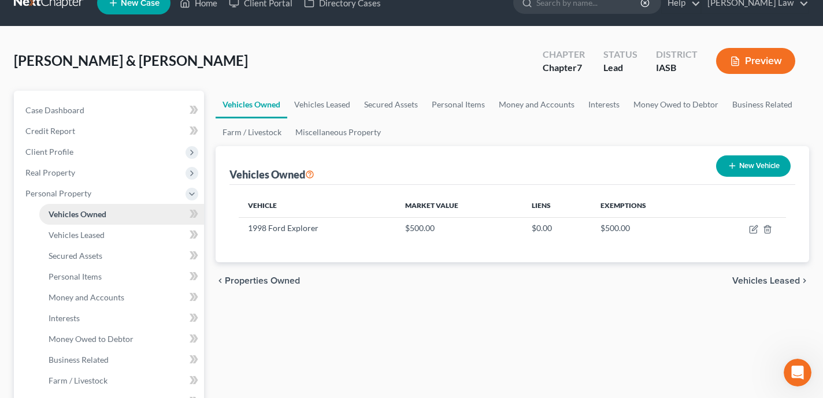
scroll to position [23, 0]
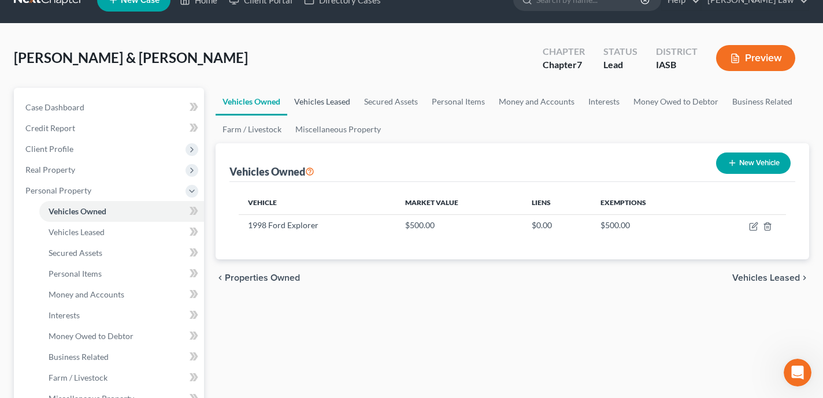
click at [336, 102] on link "Vehicles Leased" at bounding box center [322, 102] width 70 height 28
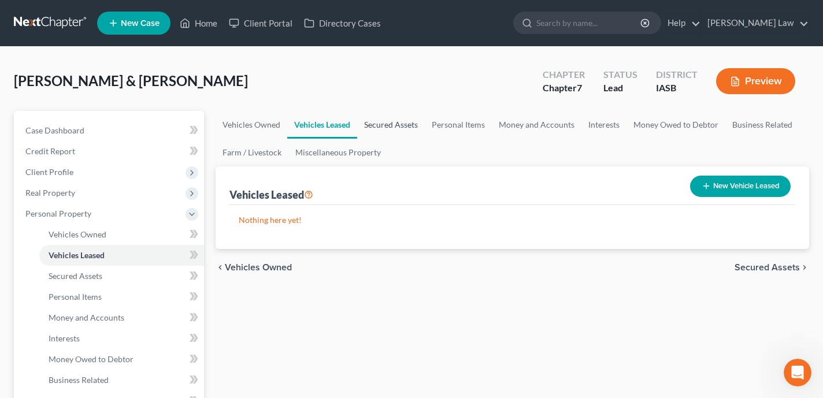
click at [404, 120] on link "Secured Assets" at bounding box center [391, 125] width 68 height 28
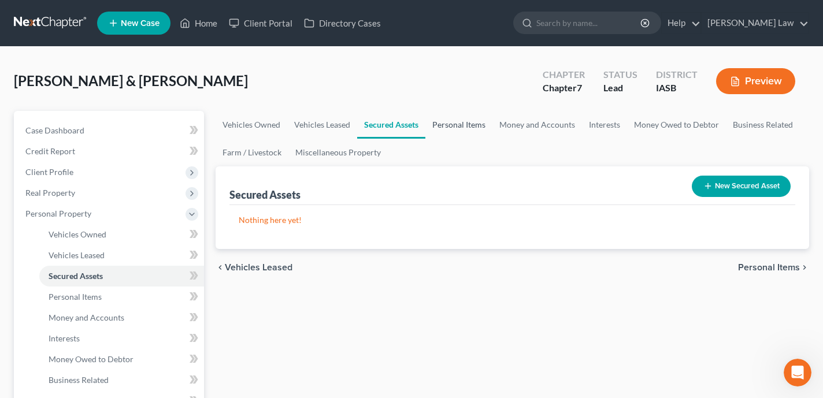
click at [453, 129] on link "Personal Items" at bounding box center [459, 125] width 67 height 28
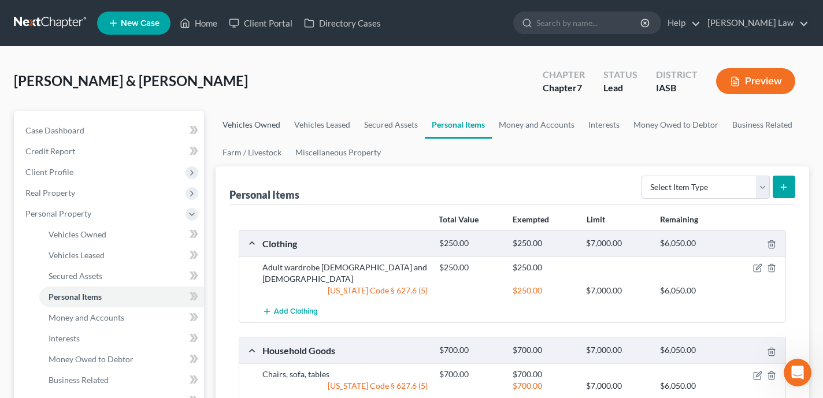
click at [271, 122] on link "Vehicles Owned" at bounding box center [252, 125] width 72 height 28
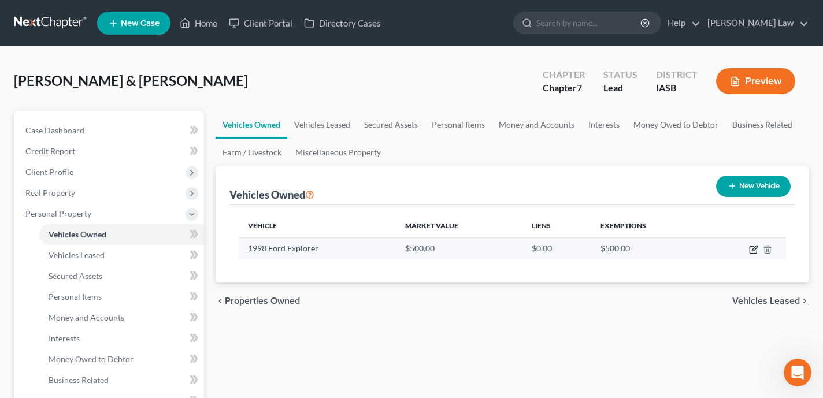
click at [751, 248] on icon "button" at bounding box center [753, 249] width 9 height 9
select select "0"
select select "28"
select select "3"
select select "1"
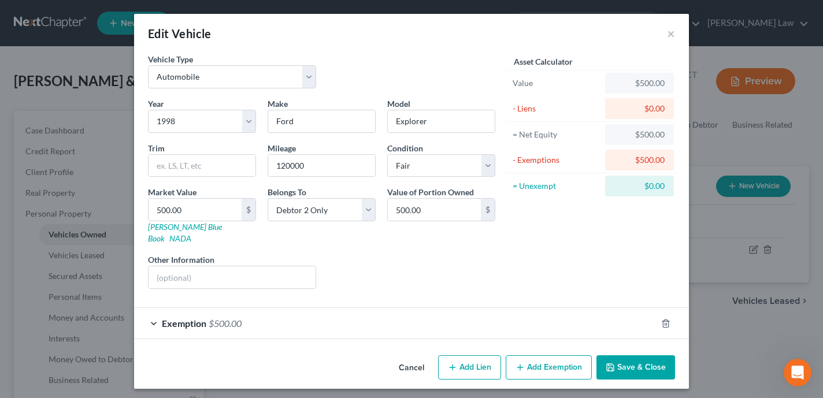
click at [472, 322] on div "Exemption $500.00" at bounding box center [395, 323] width 523 height 31
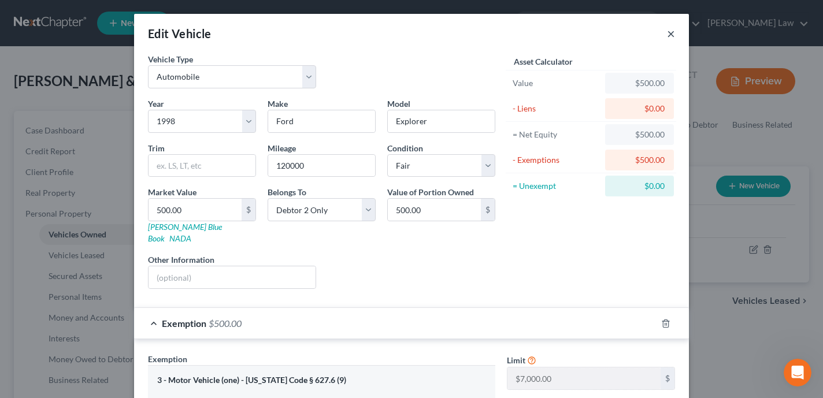
click at [673, 30] on button "×" at bounding box center [671, 34] width 8 height 14
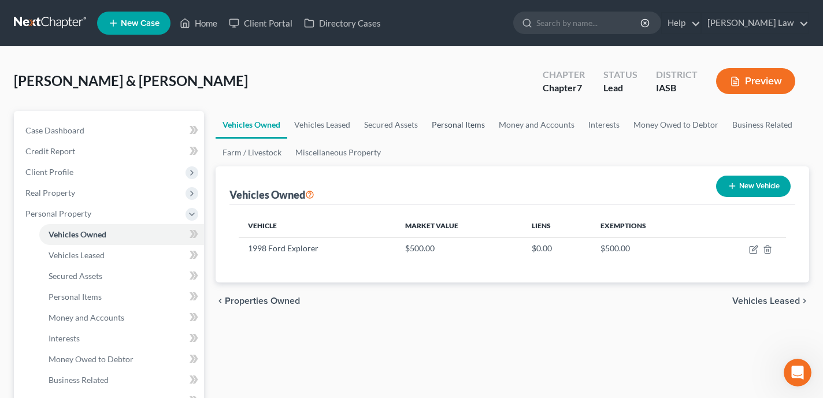
click at [450, 122] on link "Personal Items" at bounding box center [458, 125] width 67 height 28
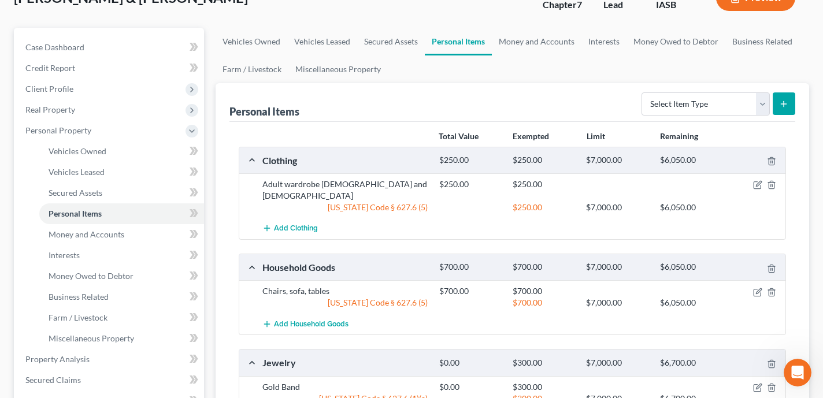
scroll to position [104, 0]
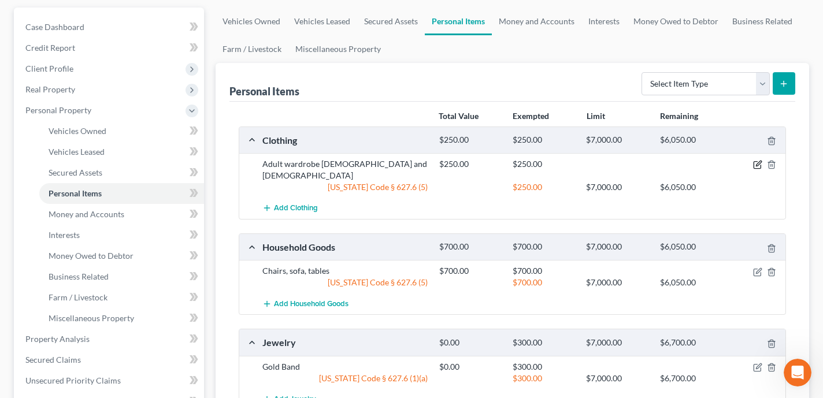
click at [760, 165] on icon "button" at bounding box center [757, 165] width 7 height 7
select select "2"
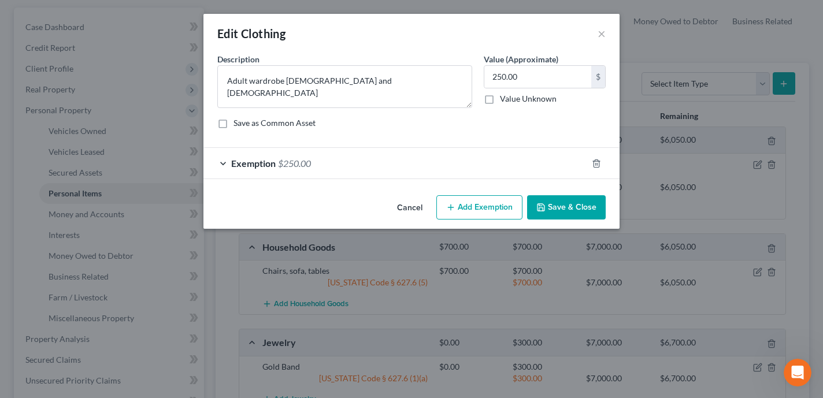
click at [431, 157] on div "Exemption $250.00" at bounding box center [396, 163] width 384 height 31
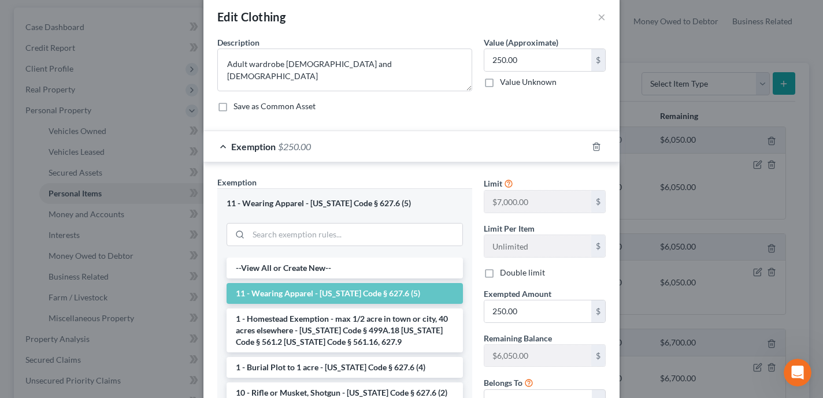
scroll to position [0, 0]
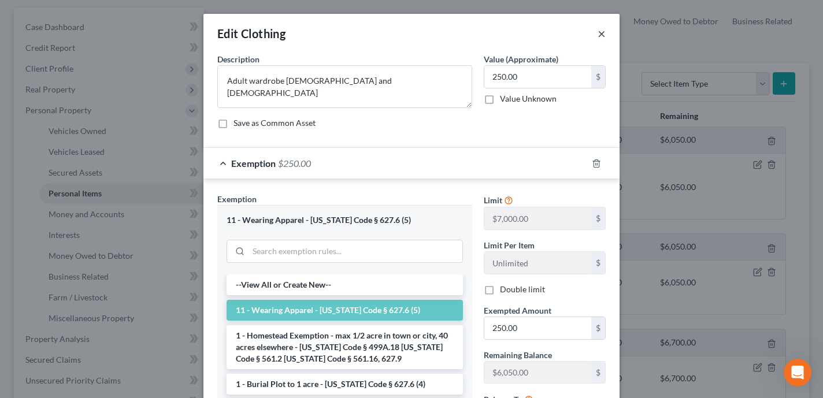
click at [600, 36] on button "×" at bounding box center [602, 34] width 8 height 14
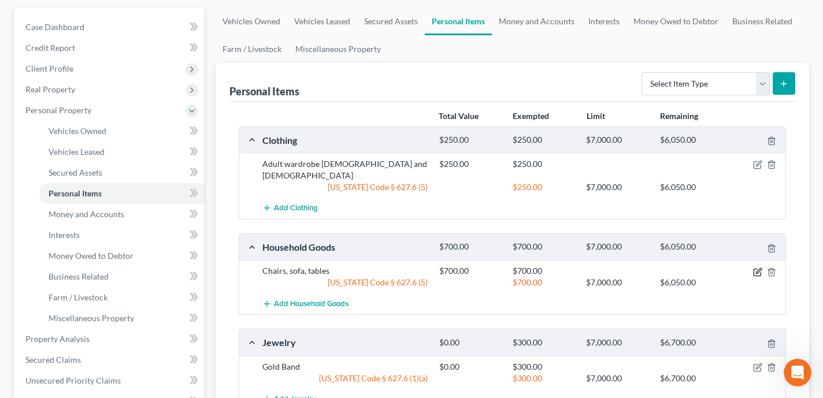
click at [758, 268] on icon "button" at bounding box center [758, 272] width 9 height 9
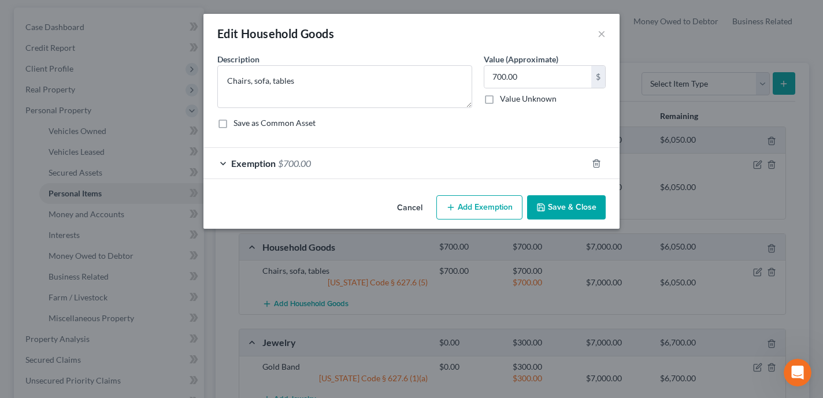
click at [535, 165] on div "Exemption $700.00" at bounding box center [396, 163] width 384 height 31
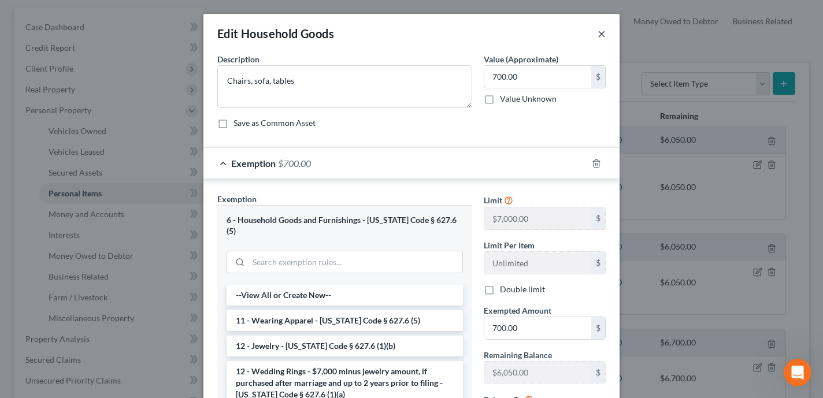
click at [600, 39] on button "×" at bounding box center [602, 34] width 8 height 14
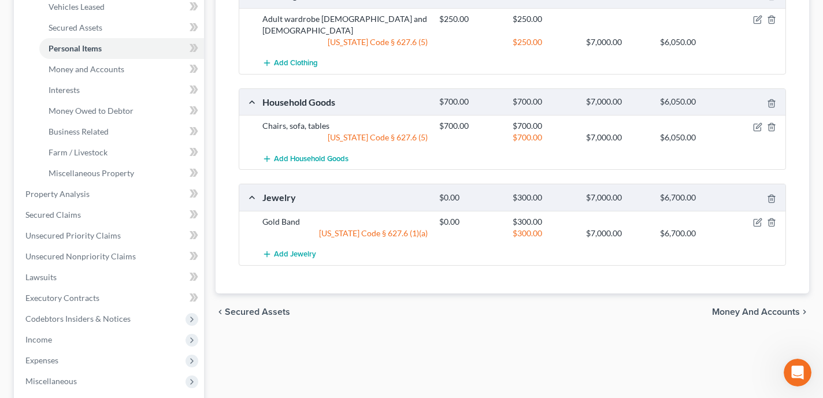
scroll to position [293, 0]
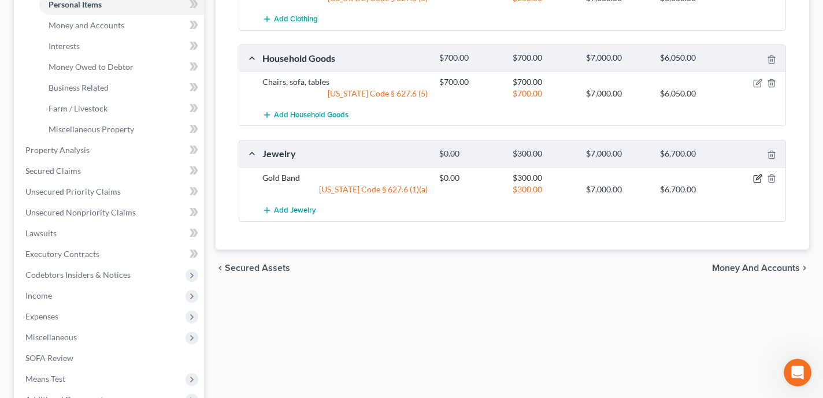
click at [756, 174] on icon "button" at bounding box center [758, 178] width 9 height 9
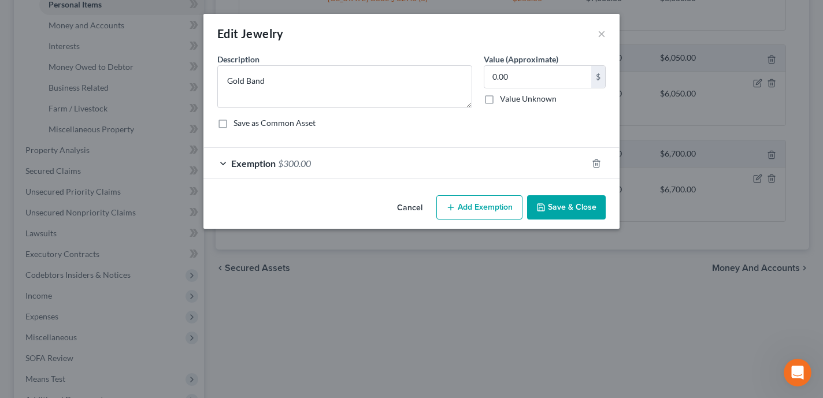
click at [525, 160] on div "Exemption $300.00" at bounding box center [396, 163] width 384 height 31
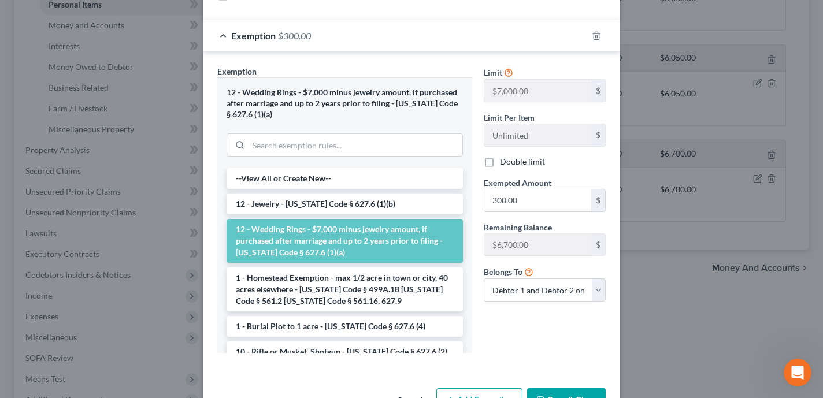
scroll to position [0, 0]
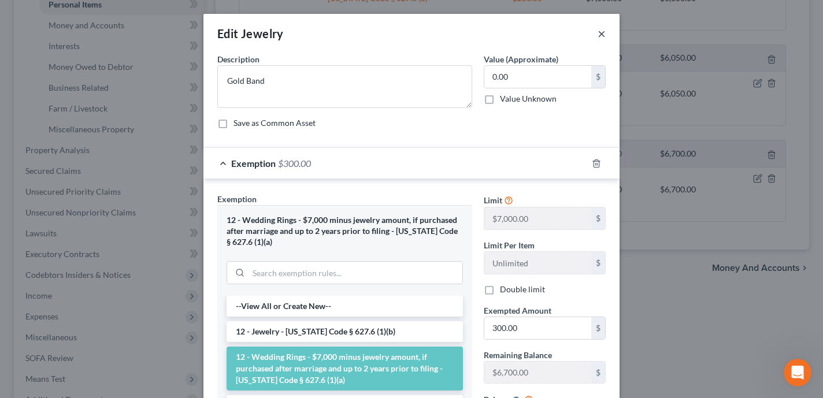
click at [601, 35] on button "×" at bounding box center [602, 34] width 8 height 14
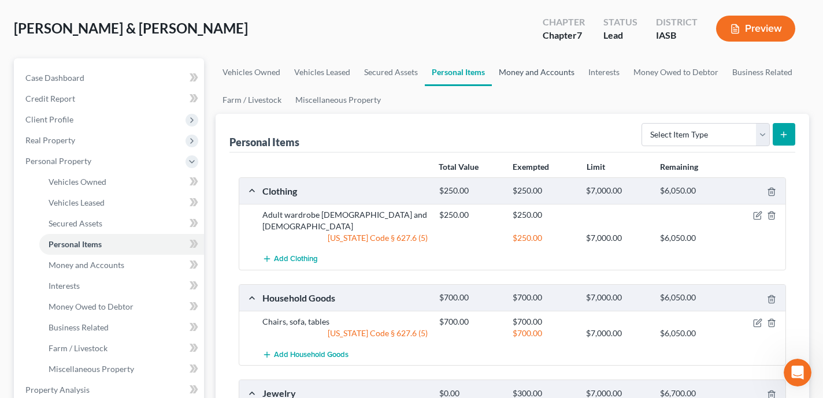
click at [543, 79] on link "Money and Accounts" at bounding box center [537, 72] width 90 height 28
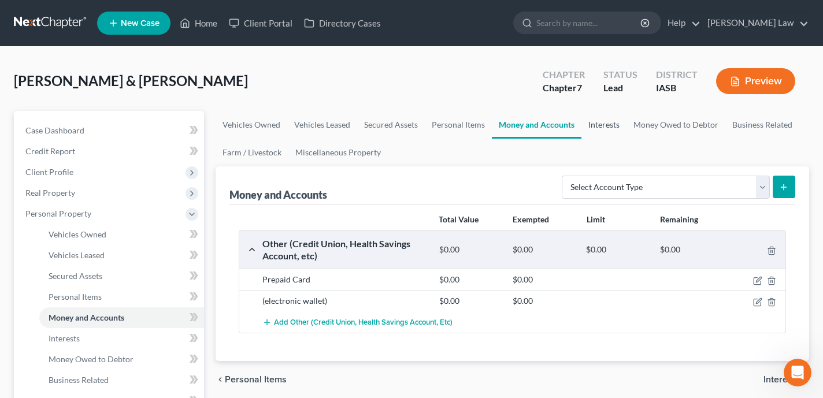
click at [614, 126] on link "Interests" at bounding box center [604, 125] width 45 height 28
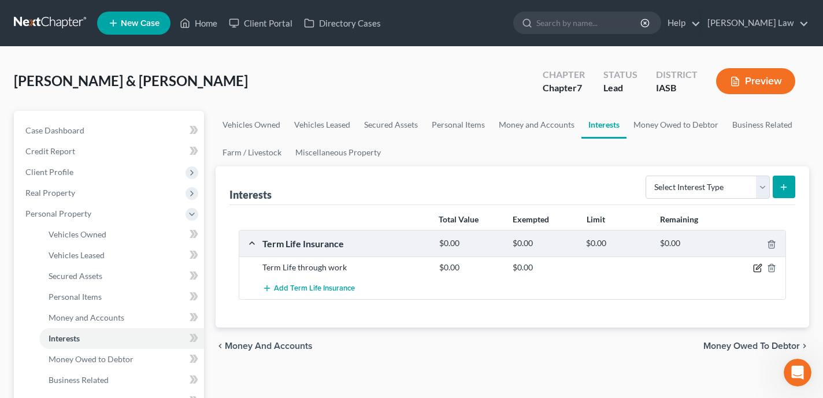
click at [760, 267] on icon "button" at bounding box center [758, 267] width 5 height 5
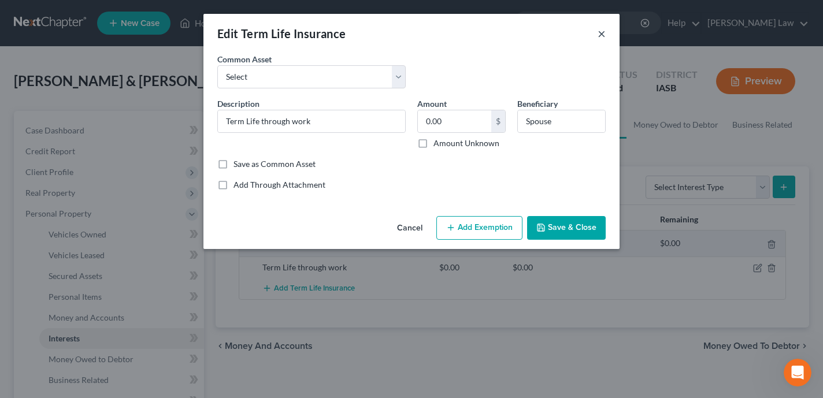
click at [603, 35] on button "×" at bounding box center [602, 34] width 8 height 14
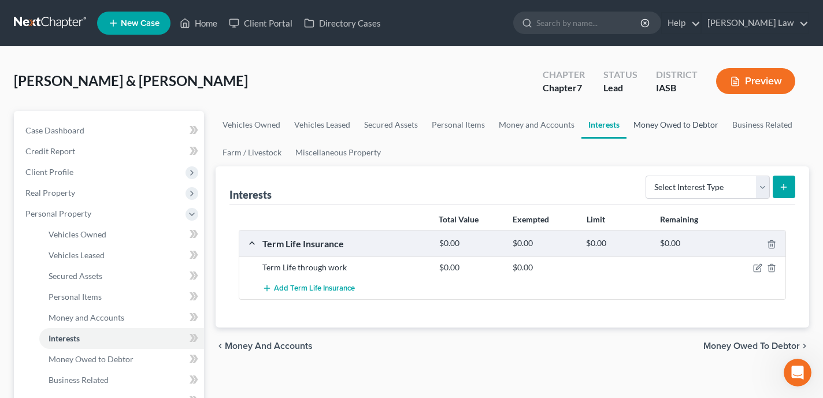
click at [688, 122] on link "Money Owed to Debtor" at bounding box center [676, 125] width 99 height 28
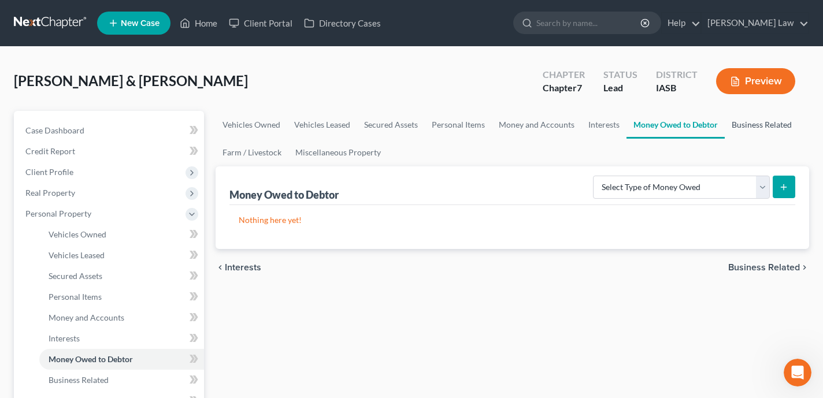
click at [760, 126] on link "Business Related" at bounding box center [762, 125] width 74 height 28
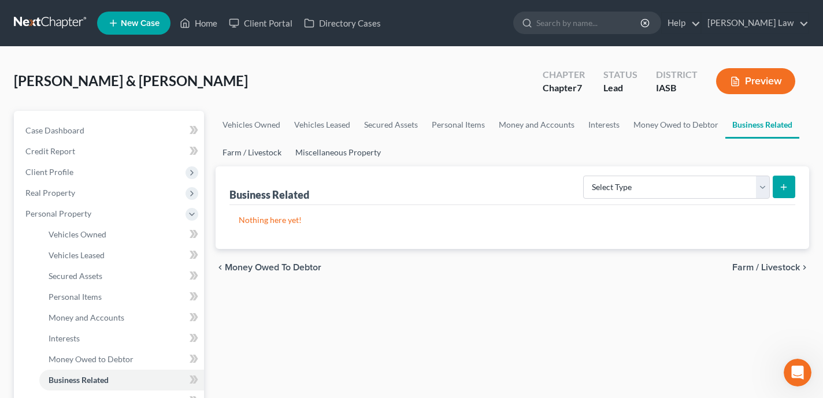
drag, startPoint x: 272, startPoint y: 151, endPoint x: 291, endPoint y: 149, distance: 18.6
click at [272, 151] on link "Farm / Livestock" at bounding box center [252, 153] width 73 height 28
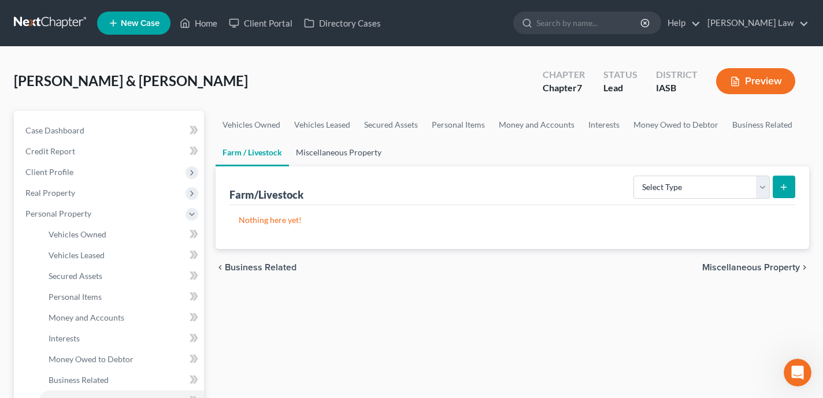
click at [339, 150] on link "Miscellaneous Property" at bounding box center [338, 153] width 99 height 28
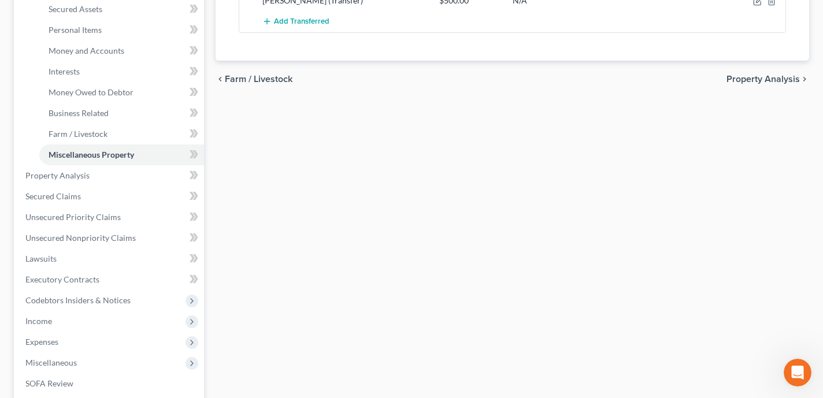
scroll to position [119, 0]
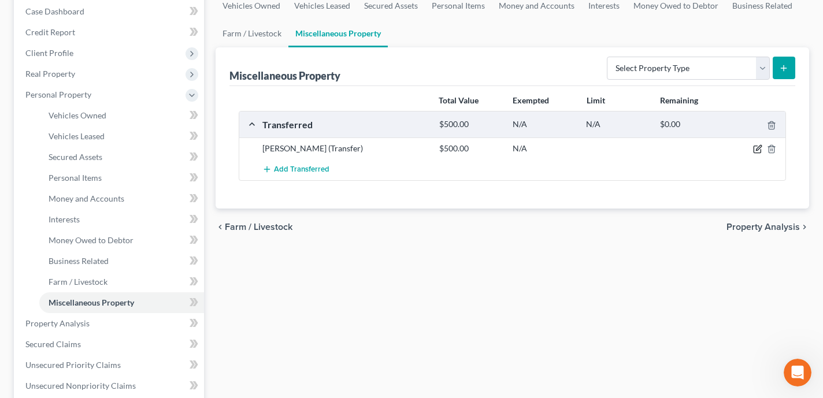
click at [760, 150] on icon "button" at bounding box center [758, 149] width 9 height 9
select select "Ordinary (within 2 years)"
select select "16"
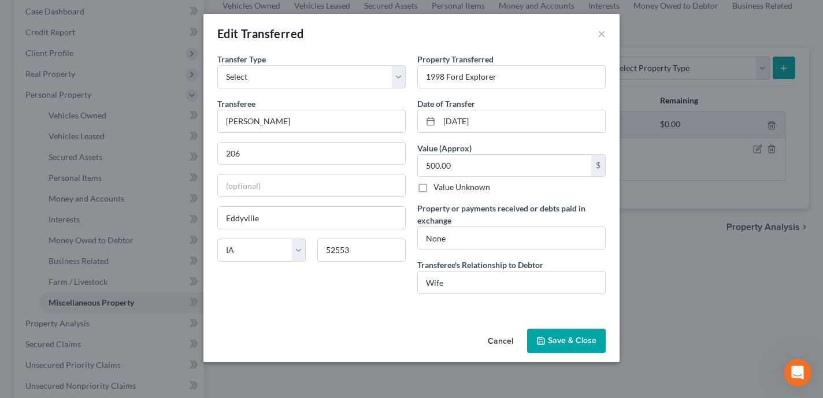
click at [505, 340] on button "Cancel" at bounding box center [501, 341] width 44 height 23
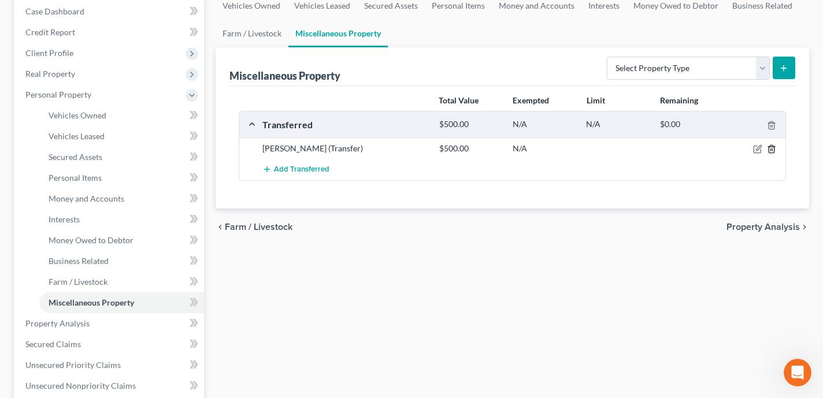
click at [772, 149] on icon "button" at bounding box center [771, 149] width 9 height 9
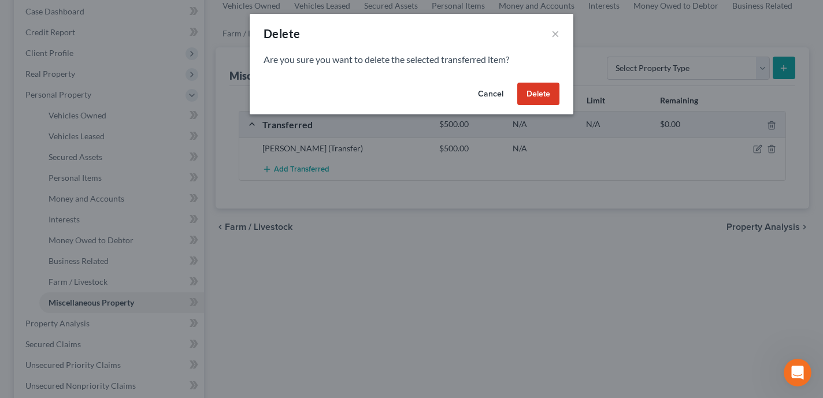
click at [552, 93] on button "Delete" at bounding box center [539, 94] width 42 height 23
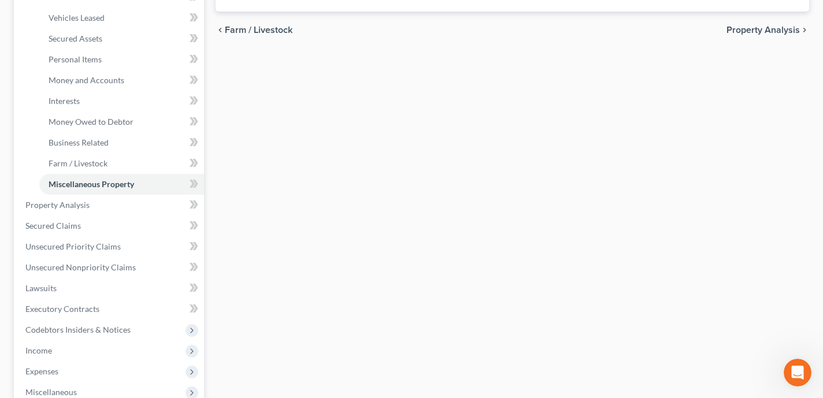
scroll to position [260, 0]
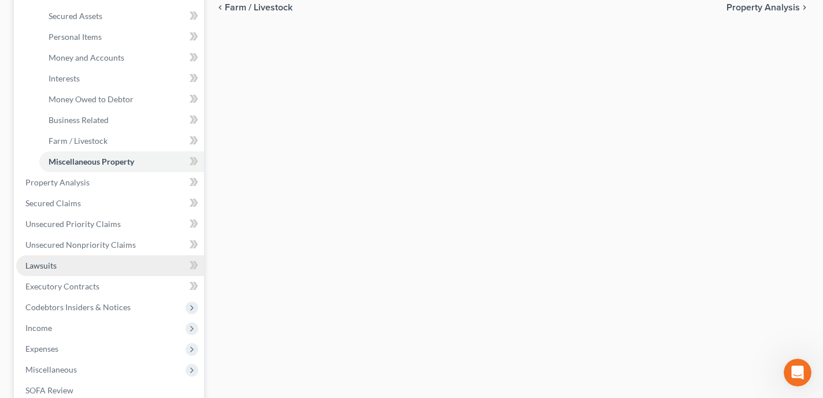
click at [145, 264] on link "Lawsuits" at bounding box center [110, 266] width 188 height 21
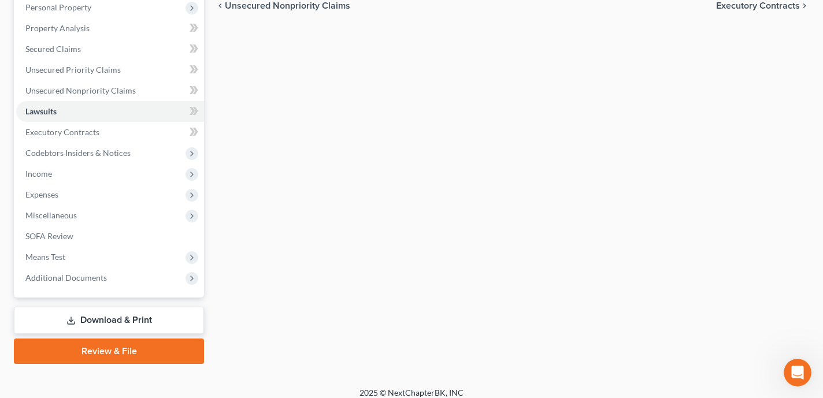
scroll to position [215, 0]
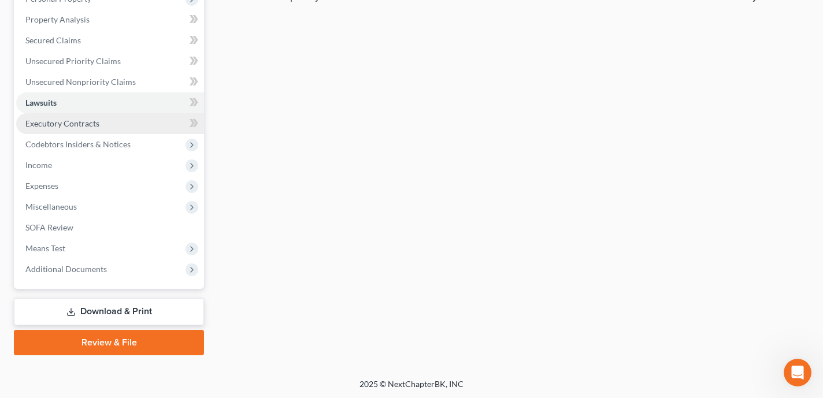
click at [121, 128] on link "Executory Contracts" at bounding box center [110, 123] width 188 height 21
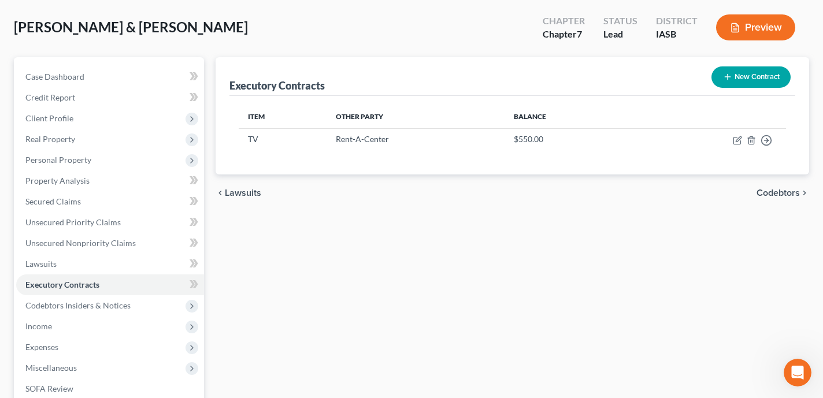
scroll to position [56, 0]
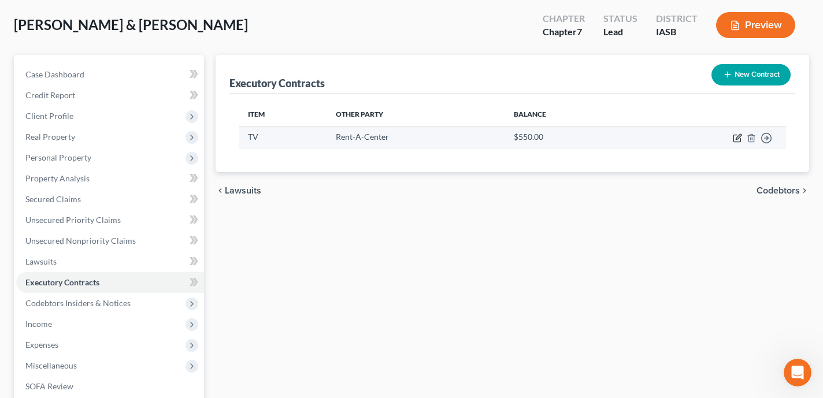
click at [738, 138] on icon "button" at bounding box center [738, 136] width 5 height 5
select select "16"
select select "0"
select select "2"
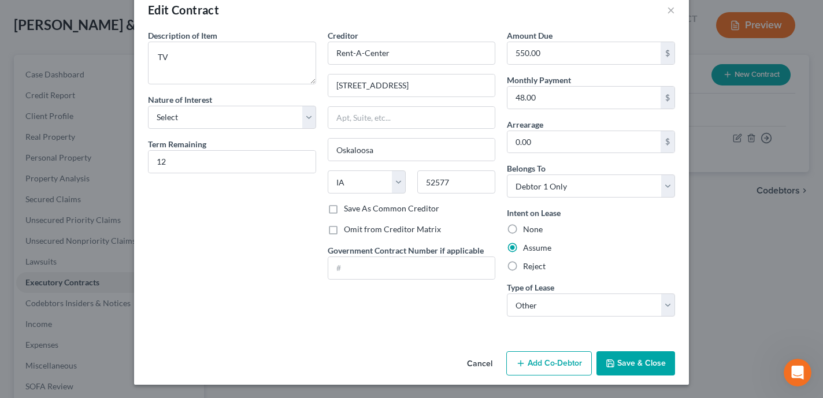
scroll to position [0, 0]
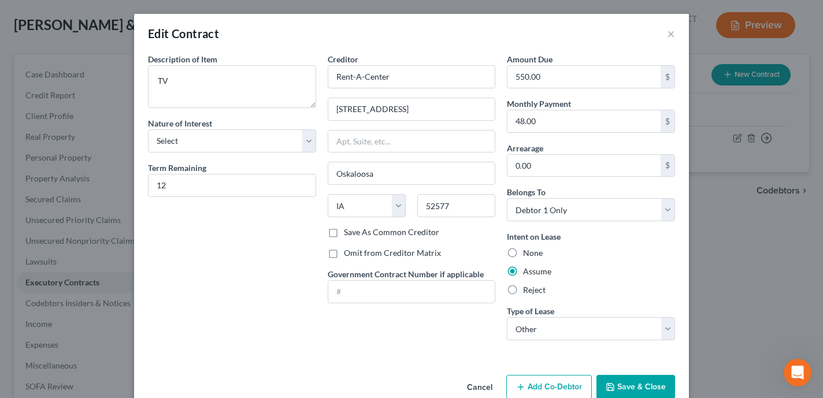
click at [677, 29] on div "Edit Contract ×" at bounding box center [411, 33] width 555 height 39
click at [671, 28] on button "×" at bounding box center [671, 34] width 8 height 14
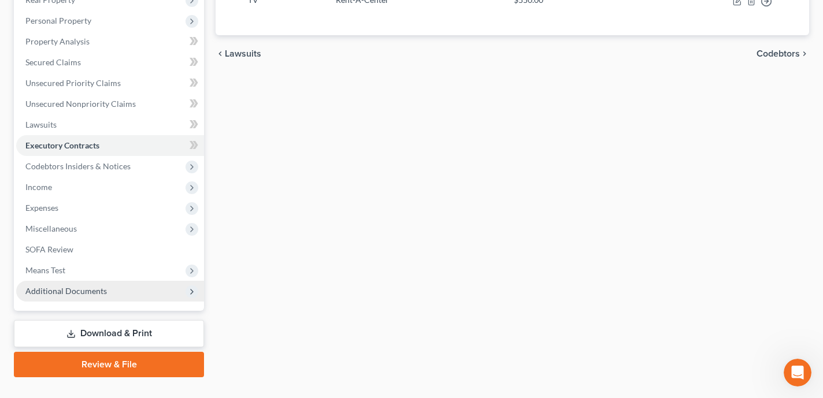
scroll to position [197, 0]
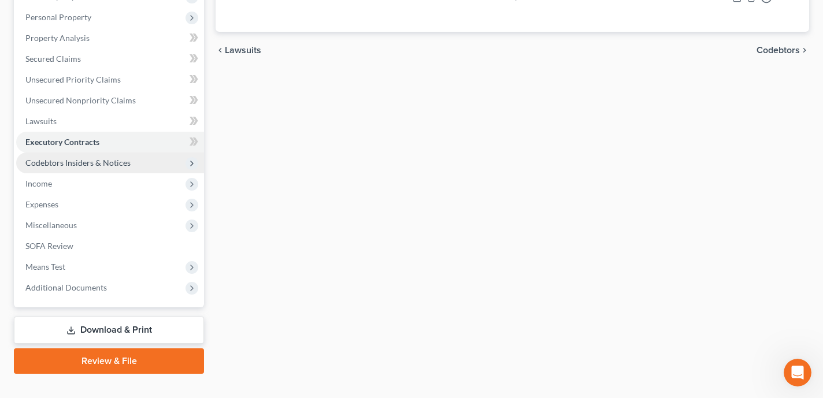
click at [92, 165] on span "Codebtors Insiders & Notices" at bounding box center [77, 163] width 105 height 10
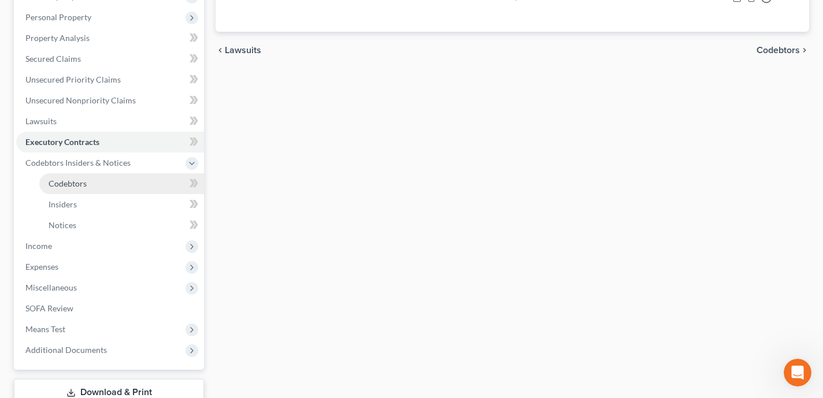
click at [122, 184] on link "Codebtors" at bounding box center [121, 183] width 165 height 21
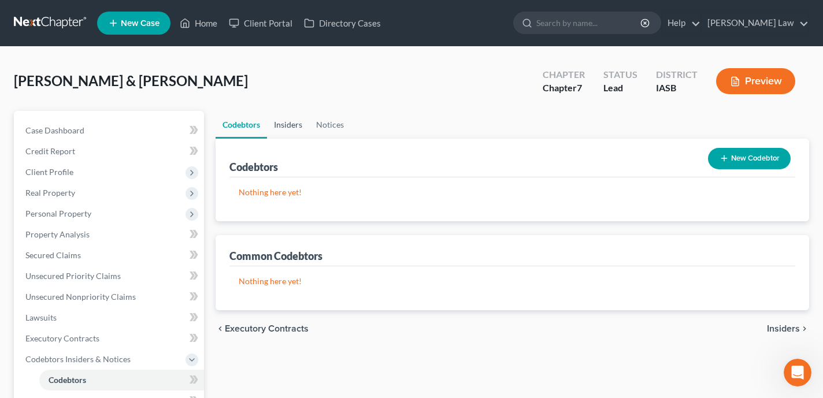
click at [286, 121] on link "Insiders" at bounding box center [288, 125] width 42 height 28
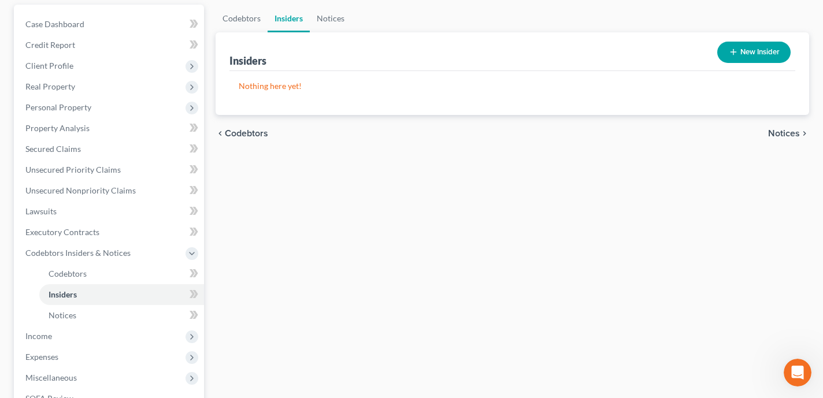
scroll to position [278, 0]
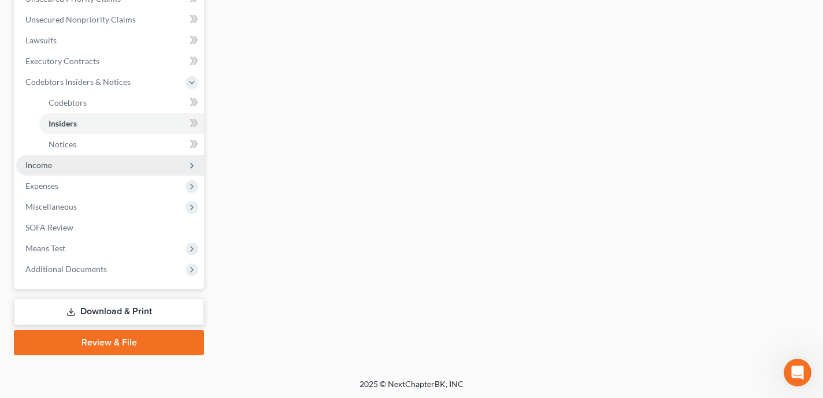
click at [112, 168] on span "Income" at bounding box center [110, 165] width 188 height 21
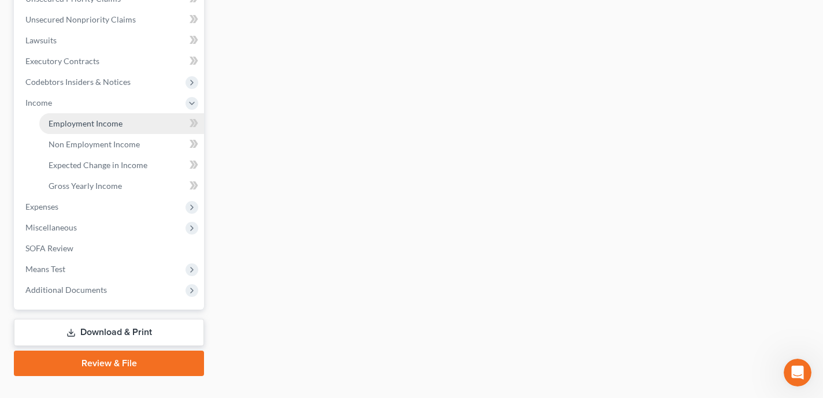
click at [99, 123] on span "Employment Income" at bounding box center [86, 124] width 74 height 10
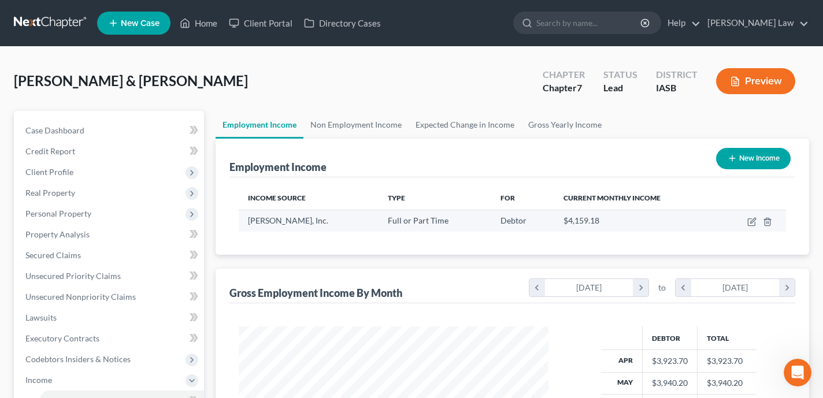
scroll to position [207, 333]
click at [751, 218] on icon "button" at bounding box center [752, 221] width 9 height 9
select select "0"
select select "16"
select select "0"
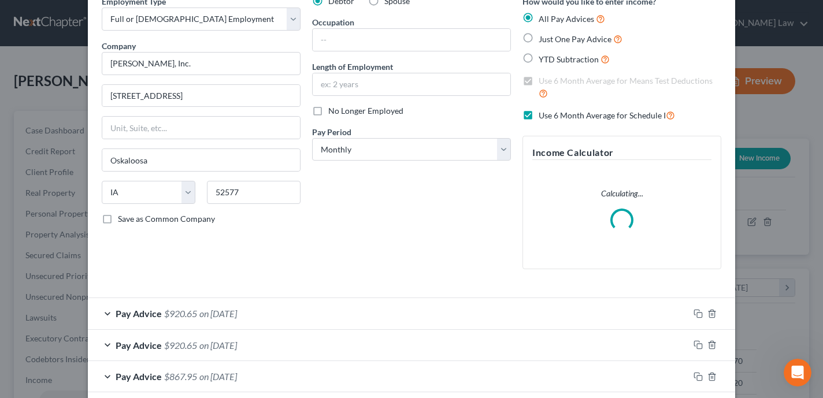
scroll to position [0, 0]
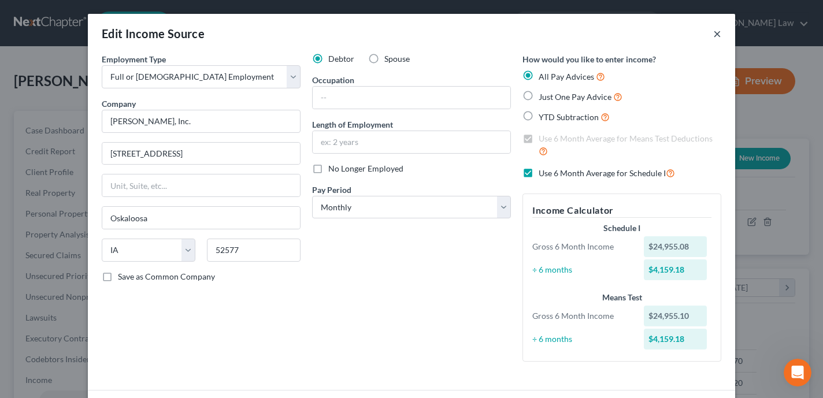
click at [719, 34] on button "×" at bounding box center [718, 34] width 8 height 14
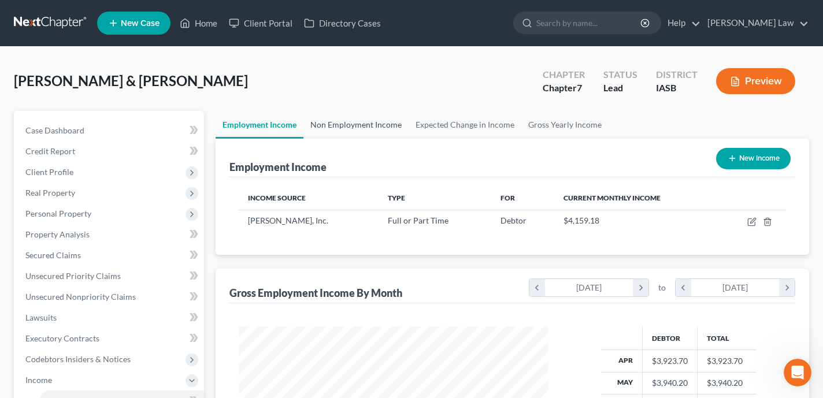
click at [370, 117] on link "Non Employment Income" at bounding box center [356, 125] width 105 height 28
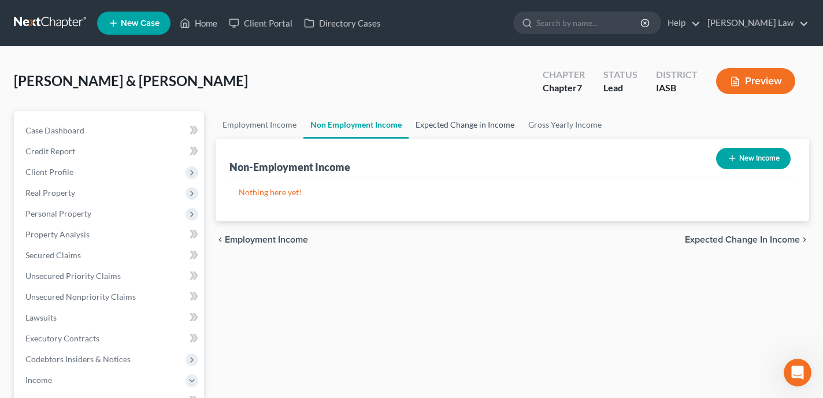
click at [478, 120] on link "Expected Change in Income" at bounding box center [465, 125] width 113 height 28
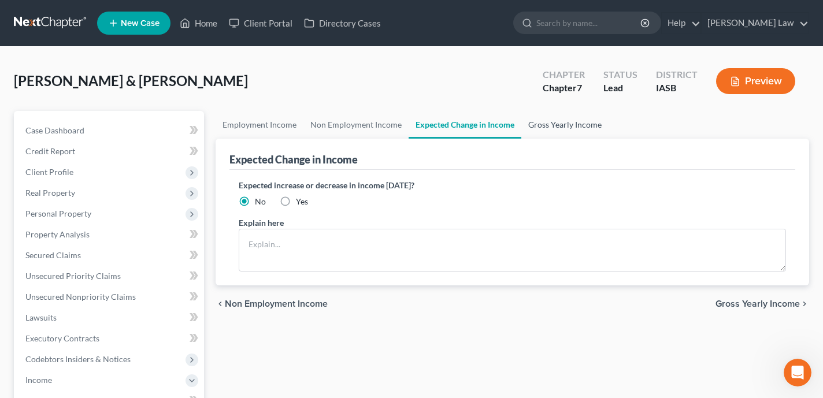
click at [566, 122] on link "Gross Yearly Income" at bounding box center [565, 125] width 87 height 28
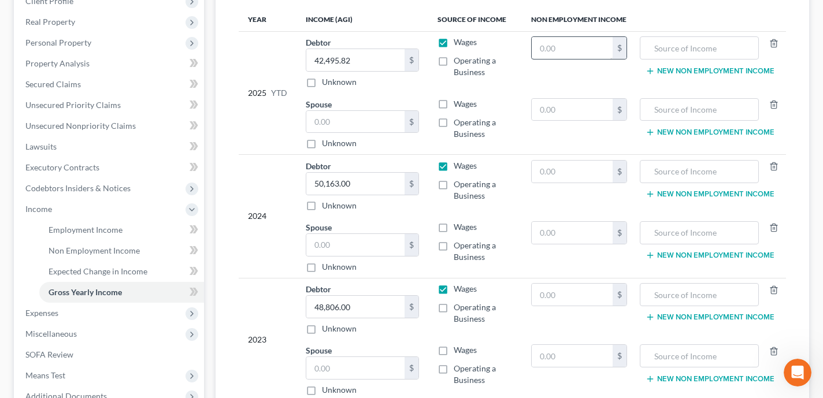
scroll to position [298, 0]
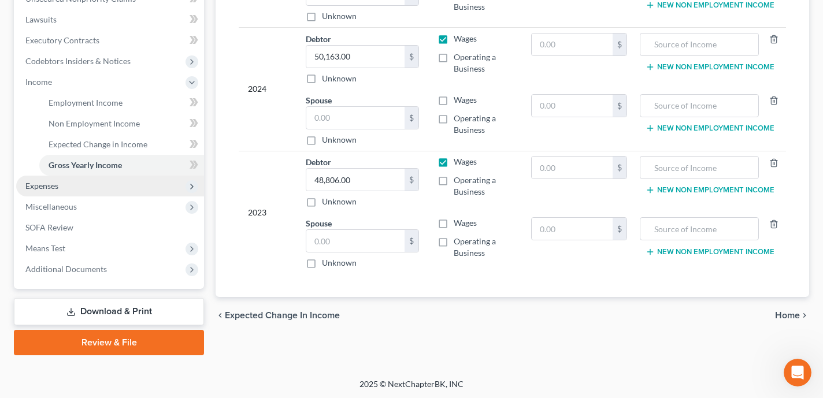
click at [138, 190] on span "Expenses" at bounding box center [110, 186] width 188 height 21
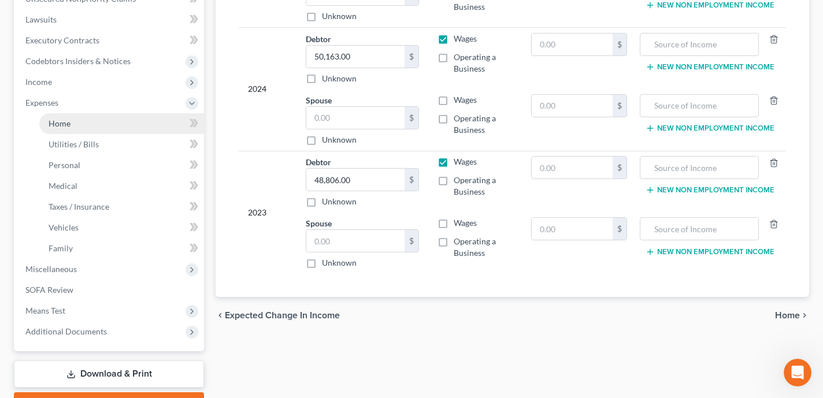
click at [104, 121] on link "Home" at bounding box center [121, 123] width 165 height 21
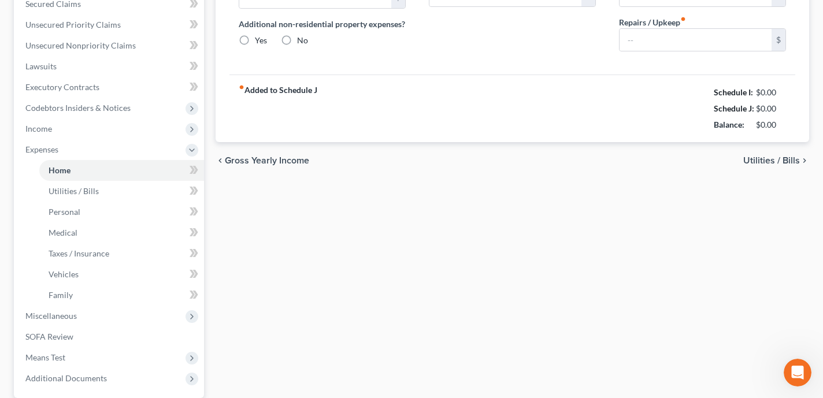
radio input "true"
type input "200.00"
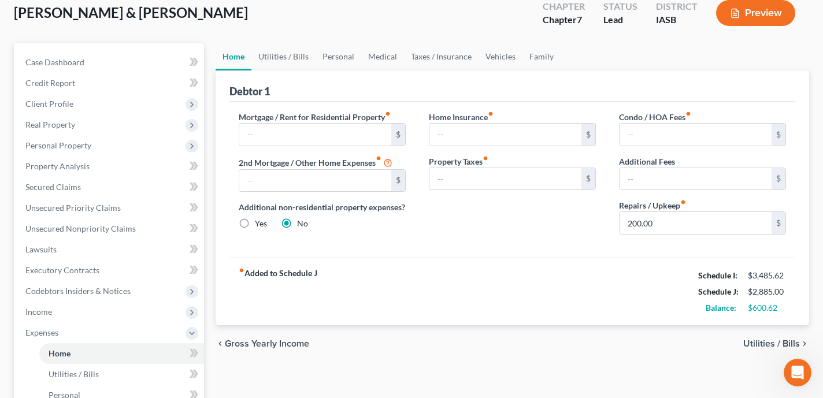
scroll to position [40, 0]
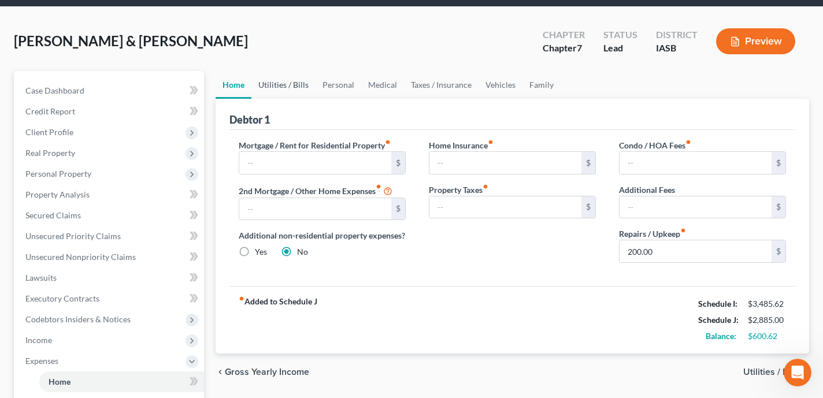
click at [277, 84] on link "Utilities / Bills" at bounding box center [284, 85] width 64 height 28
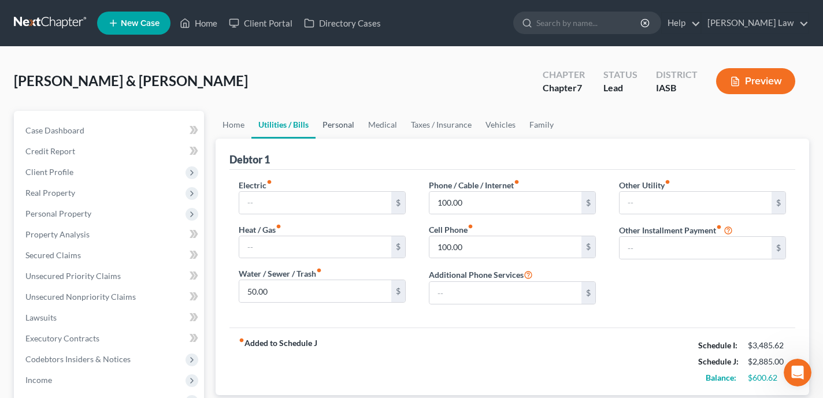
click at [339, 117] on link "Personal" at bounding box center [339, 125] width 46 height 28
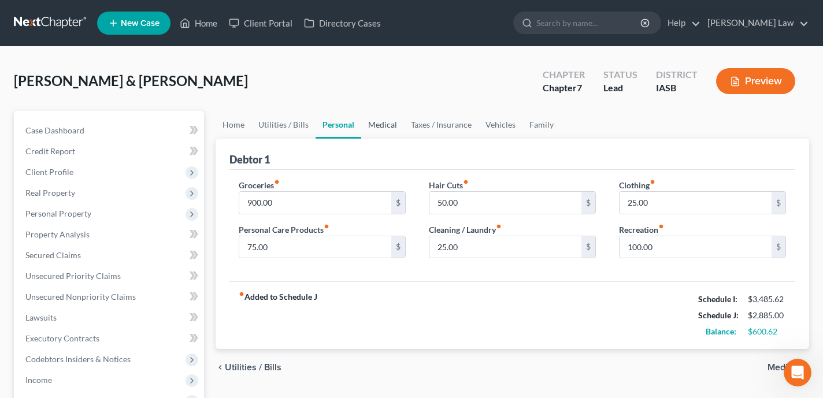
click at [379, 125] on link "Medical" at bounding box center [382, 125] width 43 height 28
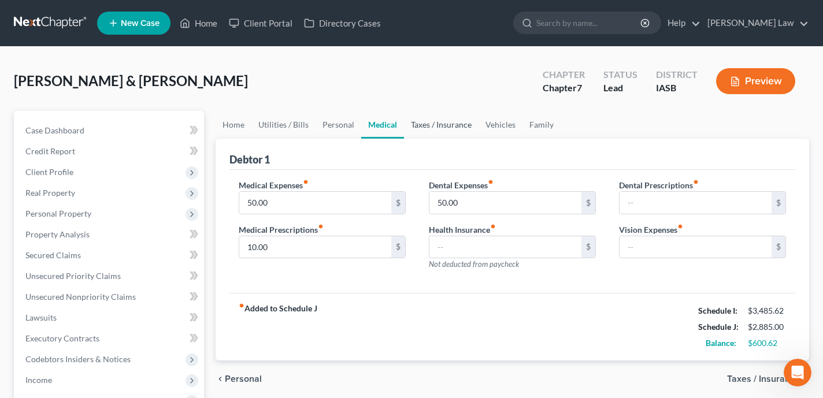
click at [449, 127] on link "Taxes / Insurance" at bounding box center [441, 125] width 75 height 28
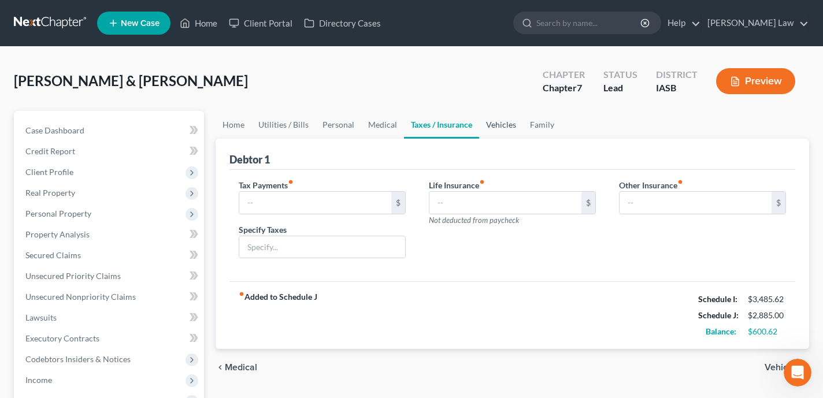
click at [507, 120] on link "Vehicles" at bounding box center [501, 125] width 44 height 28
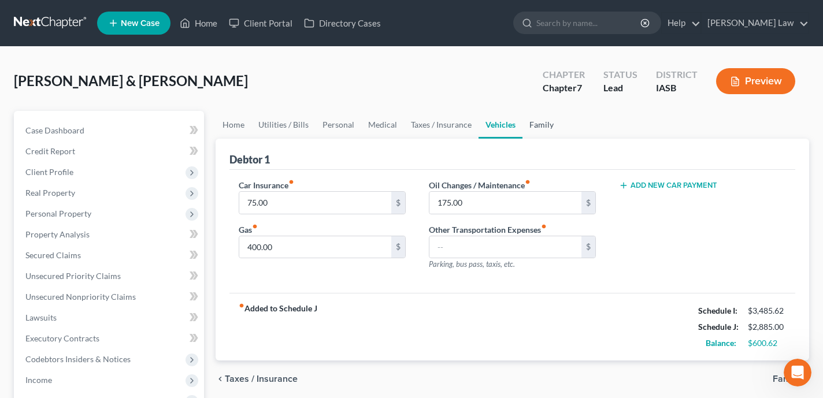
click at [545, 123] on link "Family" at bounding box center [542, 125] width 38 height 28
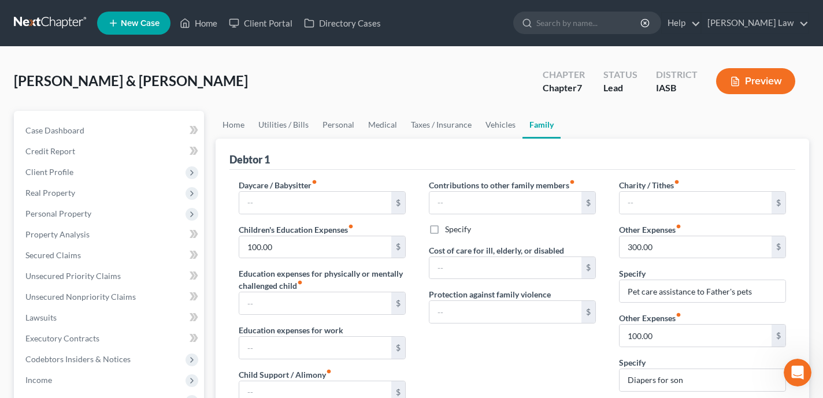
click at [215, 100] on div "Hulbert, Christopher & Trisha Upgraded Chapter Chapter 7 Status Lead District I…" at bounding box center [412, 86] width 796 height 50
click at [210, 21] on link "Home" at bounding box center [198, 23] width 49 height 21
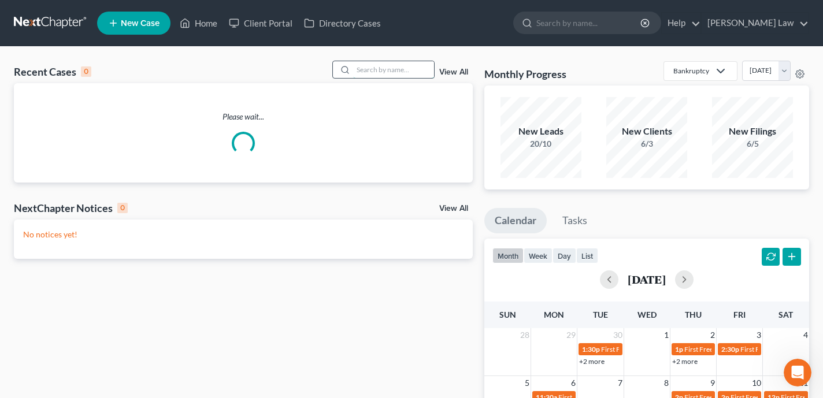
click at [395, 67] on input "search" at bounding box center [393, 69] width 81 height 17
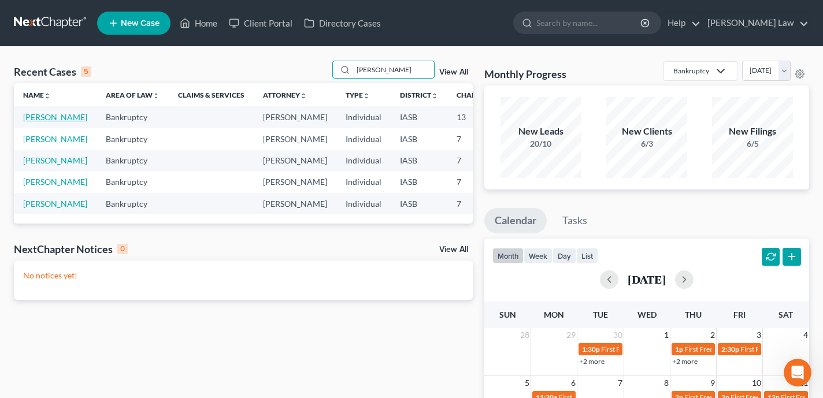
type input "dean"
click at [32, 122] on link "Gorman, Dean" at bounding box center [55, 117] width 64 height 10
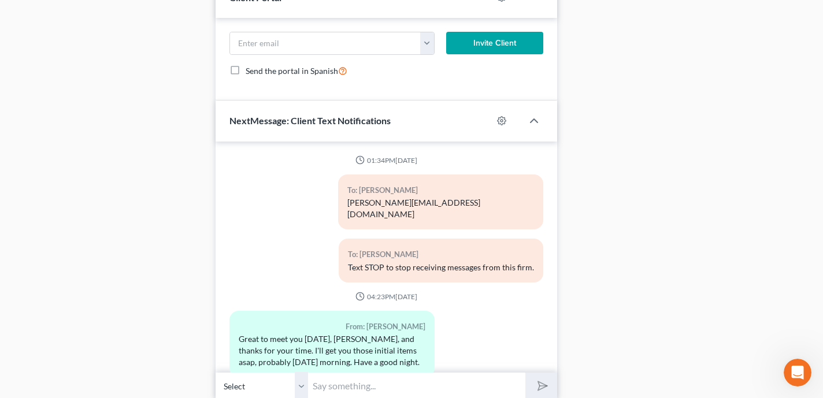
scroll to position [112, 0]
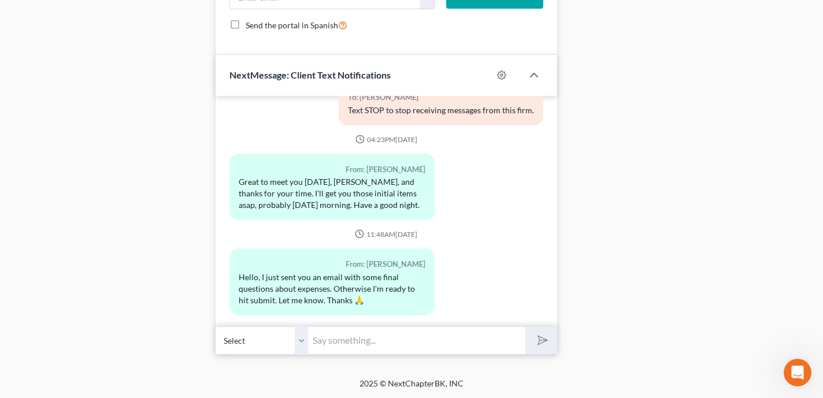
click at [421, 338] on input "text" at bounding box center [416, 341] width 217 height 28
paste input "[URL][DOMAIN_NAME]"
type input "[URL][DOMAIN_NAME]"
click at [526, 327] on button "submit" at bounding box center [542, 340] width 32 height 27
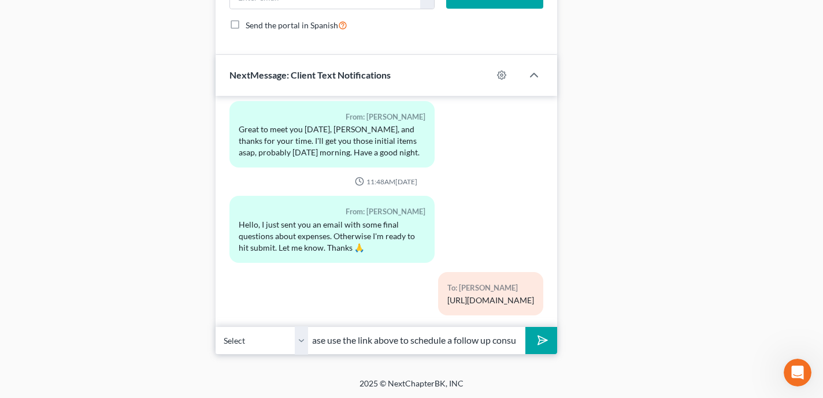
scroll to position [0, 104]
type input "Dean - please use the link above to schedule a follow up consultation with me"
click at [526, 327] on button "submit" at bounding box center [542, 340] width 32 height 27
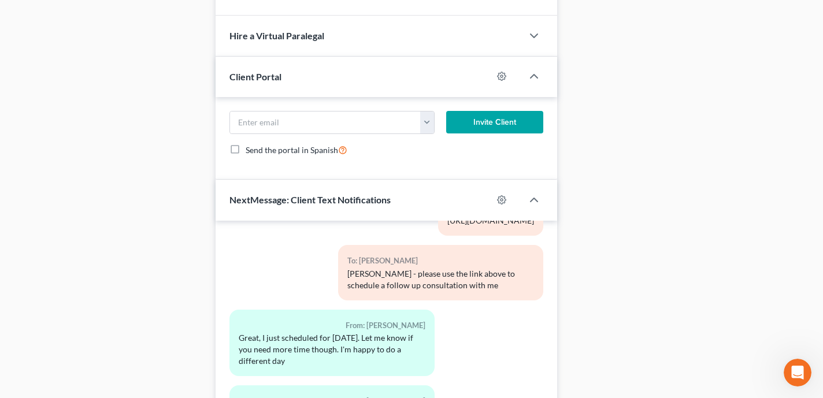
scroll to position [826, 0]
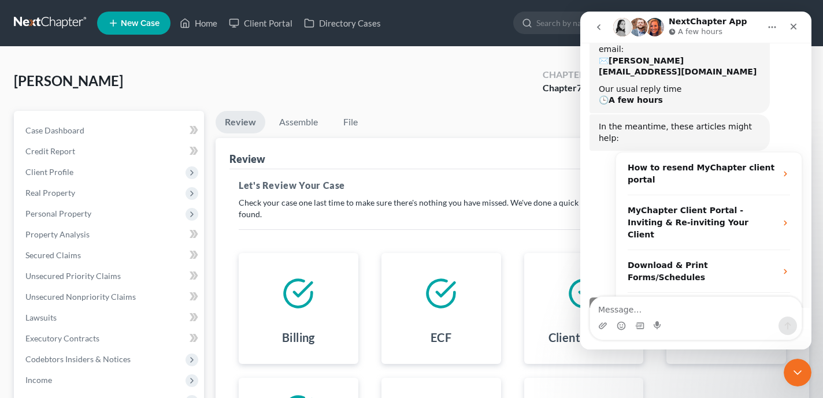
scroll to position [145, 0]
click at [593, 28] on button "go back" at bounding box center [599, 27] width 22 height 22
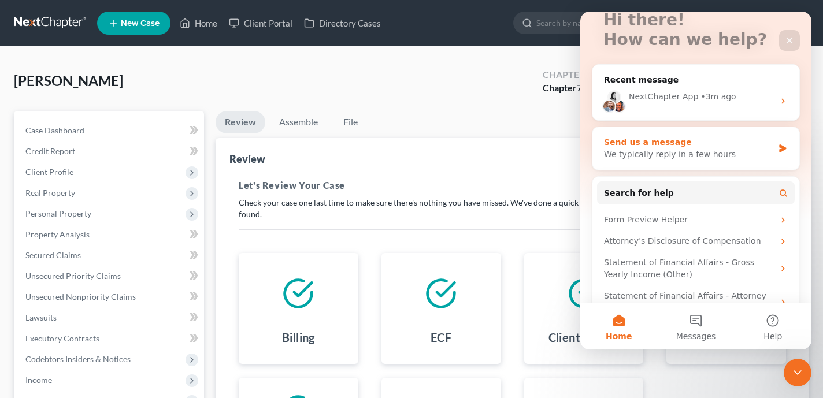
scroll to position [0, 0]
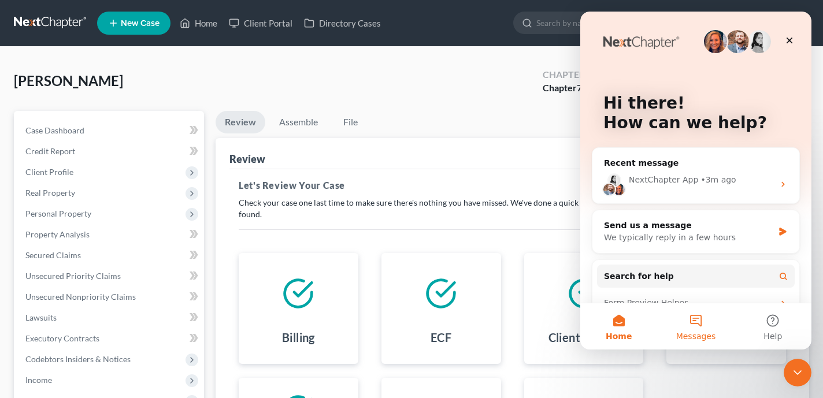
click at [703, 318] on button "Messages" at bounding box center [696, 327] width 77 height 46
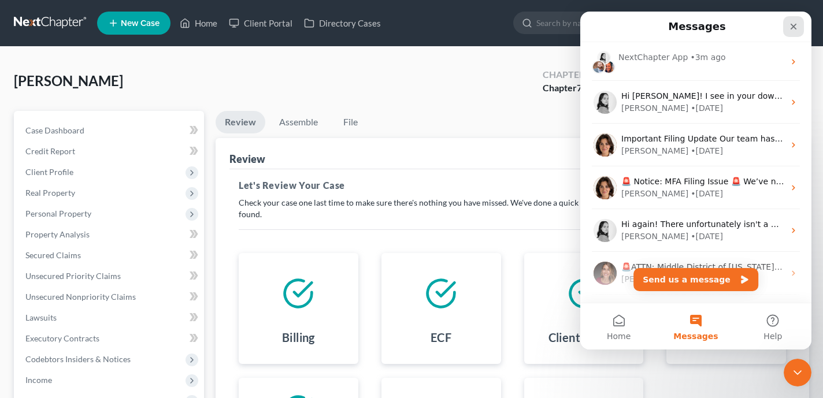
click at [798, 23] on icon "Close" at bounding box center [793, 26] width 9 height 9
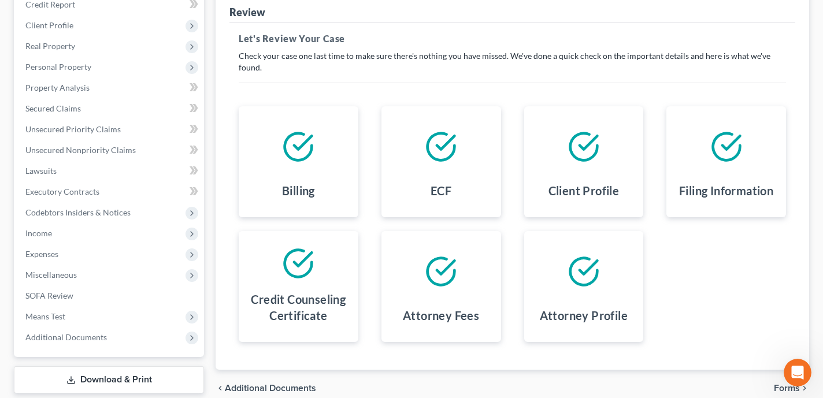
scroll to position [215, 0]
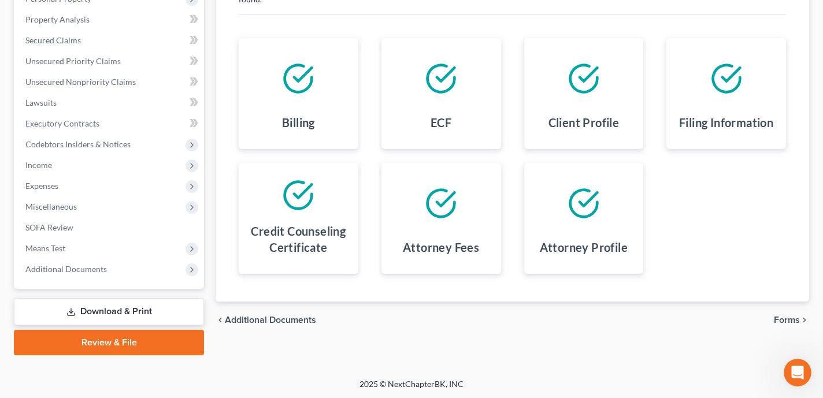
click at [133, 339] on link "Review & File" at bounding box center [109, 342] width 190 height 25
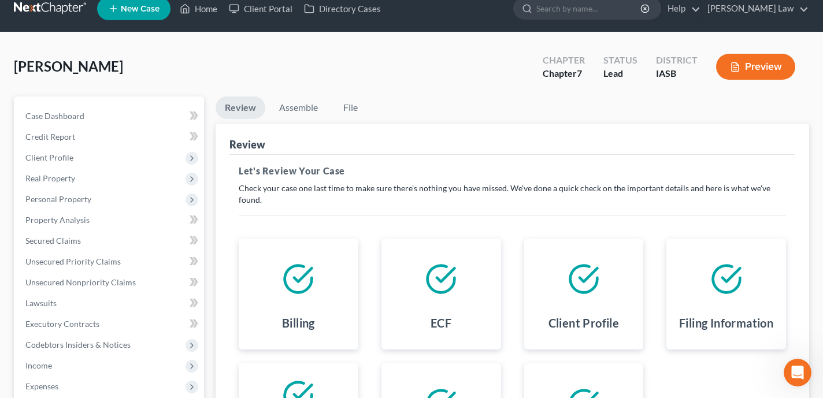
scroll to position [0, 0]
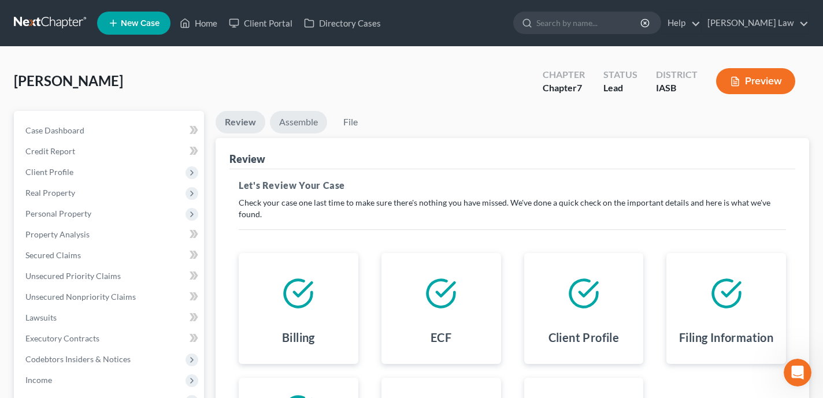
click at [291, 121] on link "Assemble" at bounding box center [298, 122] width 57 height 23
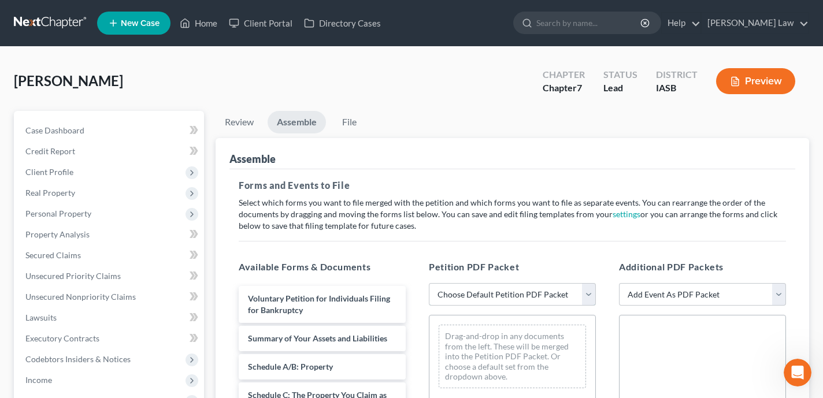
click at [496, 288] on select "Choose Default Petition PDF Packet Emergency Filing (Voluntary Petition and Cre…" at bounding box center [512, 294] width 167 height 23
select select "1"
click at [429, 283] on select "Choose Default Petition PDF Packet Emergency Filing (Voluntary Petition and Cre…" at bounding box center [512, 294] width 167 height 23
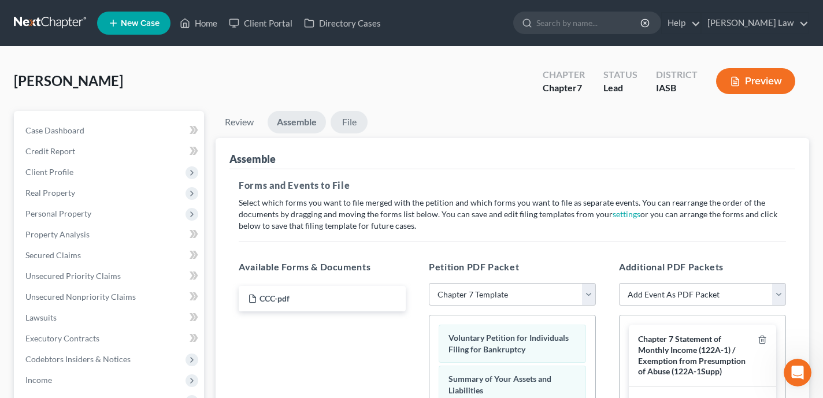
click at [350, 116] on link "File" at bounding box center [349, 122] width 37 height 23
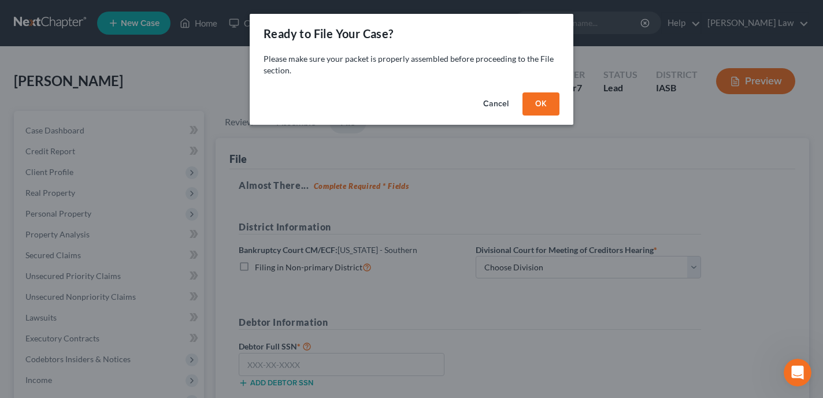
click at [549, 97] on button "OK" at bounding box center [541, 104] width 37 height 23
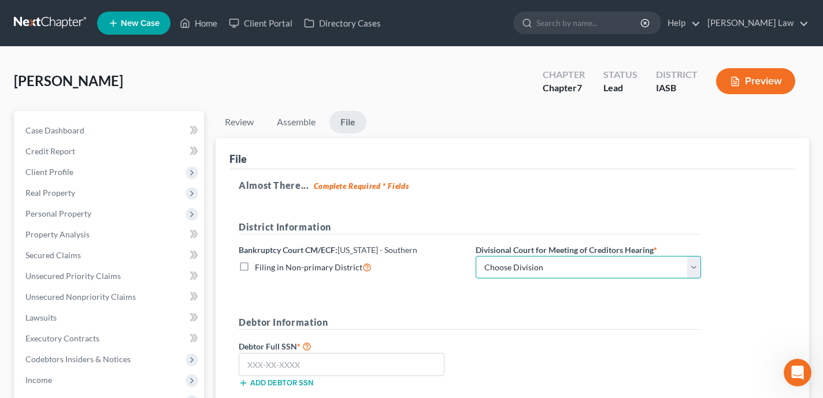
click at [575, 261] on select "Choose Division Central Eastern Western" at bounding box center [589, 267] width 226 height 23
select select "0"
click at [476, 256] on select "Choose Division Central Eastern Western" at bounding box center [589, 267] width 226 height 23
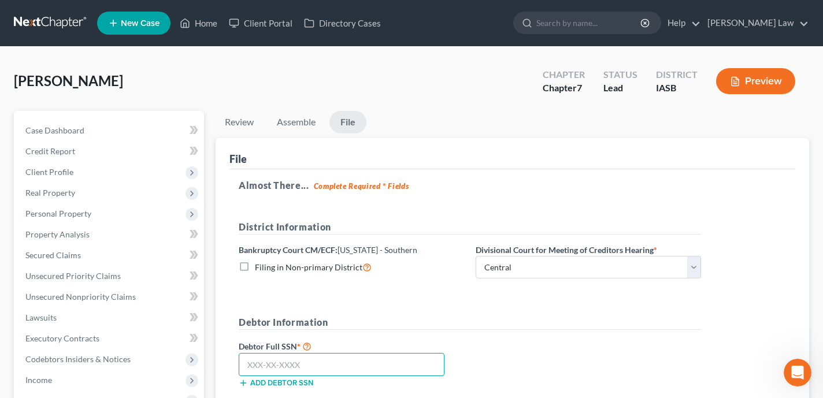
click at [350, 361] on input "text" at bounding box center [342, 364] width 206 height 23
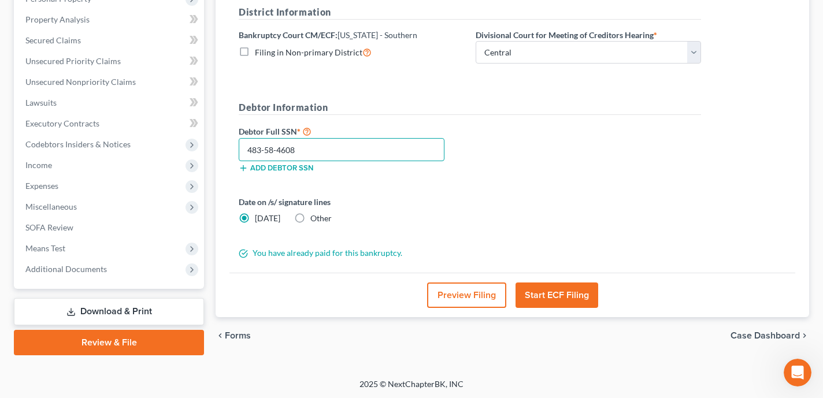
scroll to position [215, 0]
type input "483-58-4608"
click at [564, 291] on button "Start ECF Filing" at bounding box center [557, 295] width 83 height 25
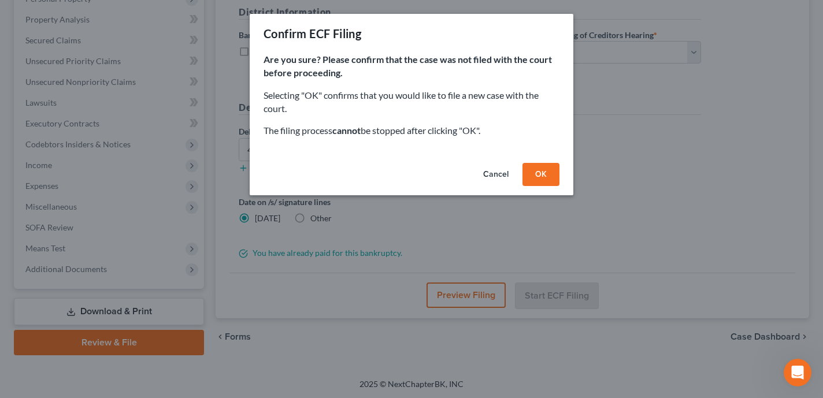
click at [542, 179] on button "OK" at bounding box center [541, 174] width 37 height 23
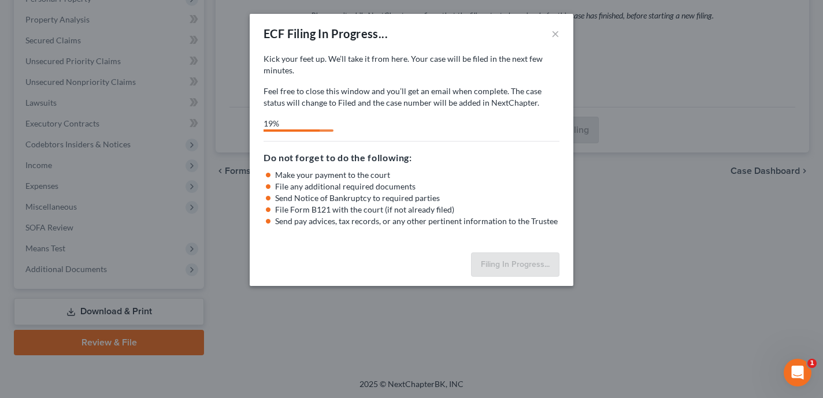
select select "0"
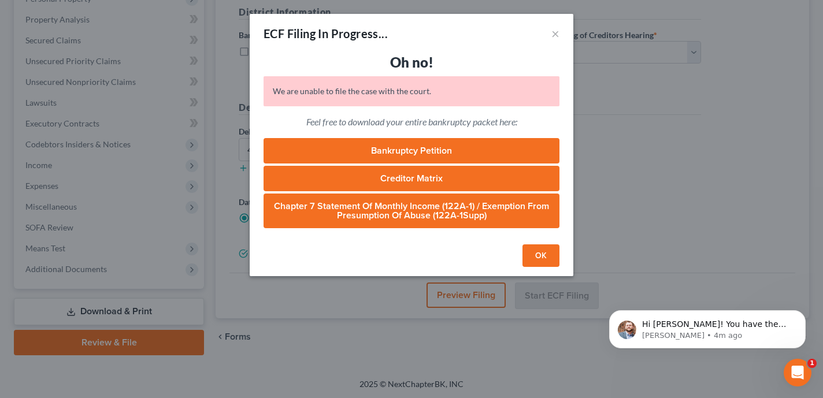
scroll to position [0, 0]
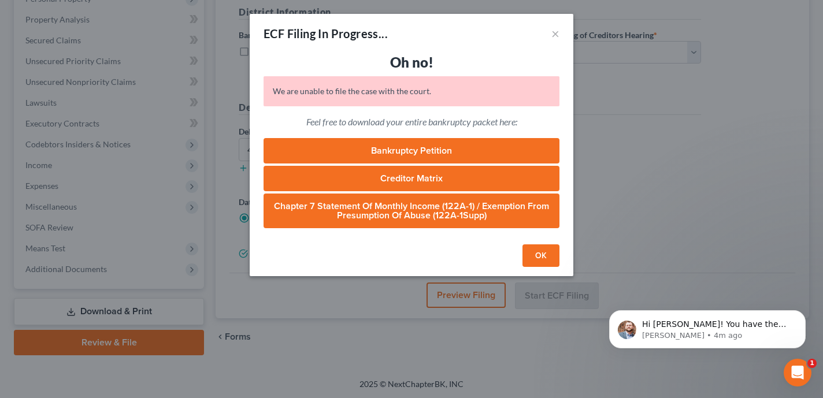
click at [531, 263] on button "OK" at bounding box center [541, 256] width 37 height 23
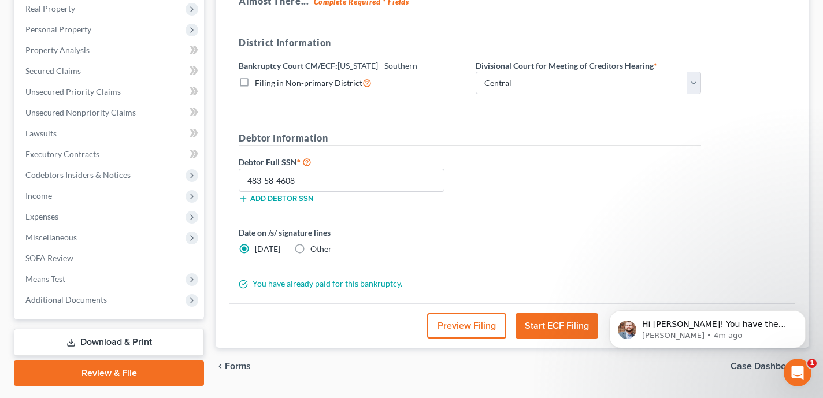
scroll to position [162, 0]
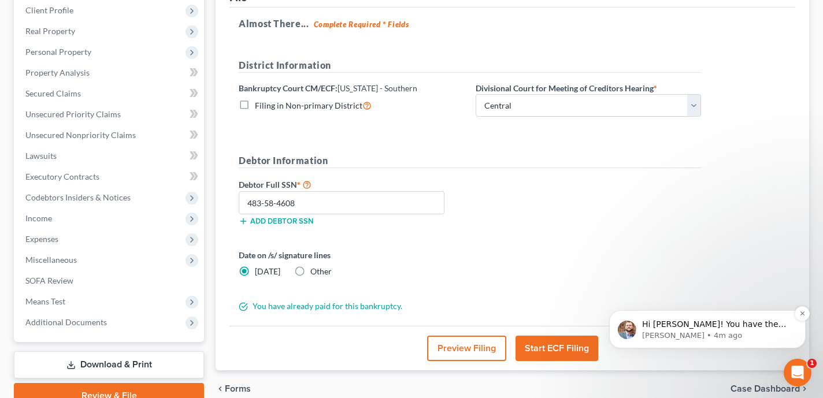
click at [735, 331] on p "James • 4m ago" at bounding box center [716, 336] width 149 height 10
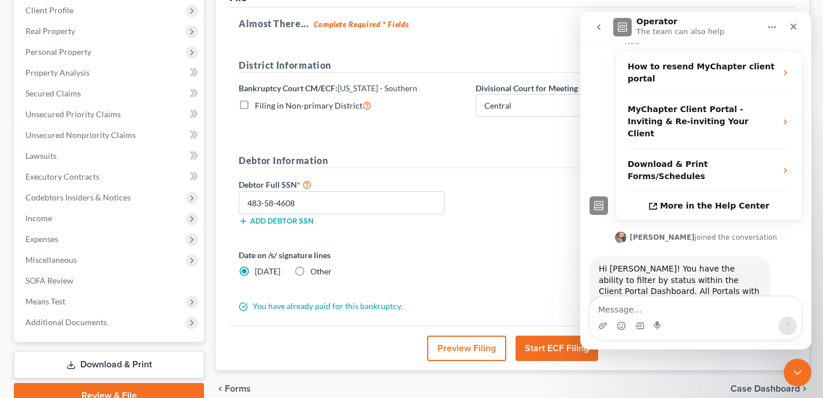
scroll to position [267, 0]
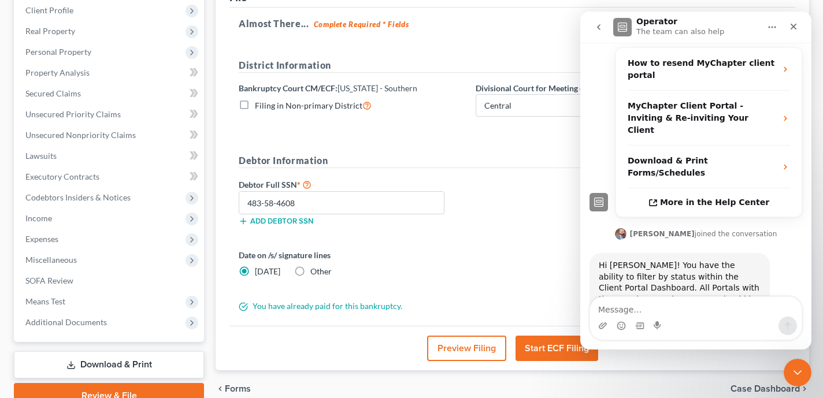
click at [659, 302] on textarea "Message…" at bounding box center [696, 307] width 212 height 20
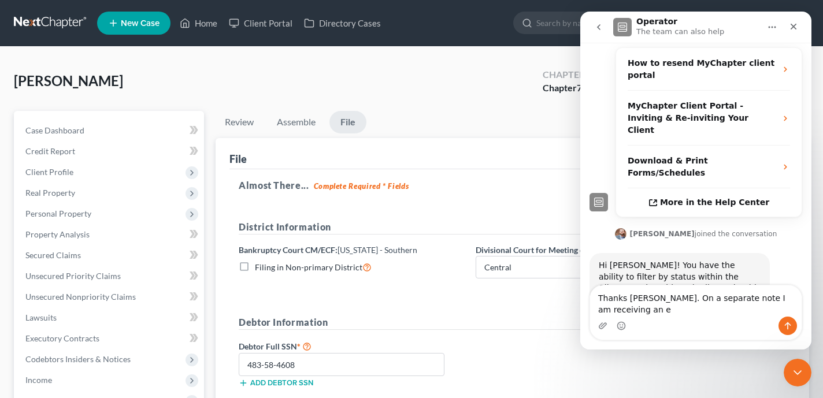
scroll to position [279, 0]
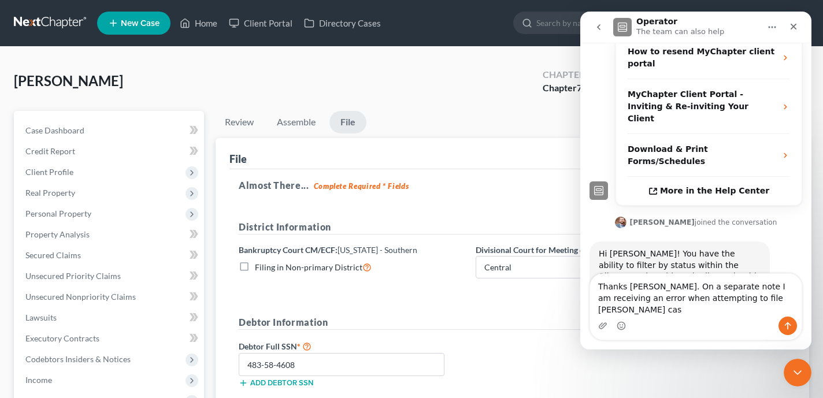
type textarea "Thanks James. On a separate note I am receiving an error when attempting to fil…"
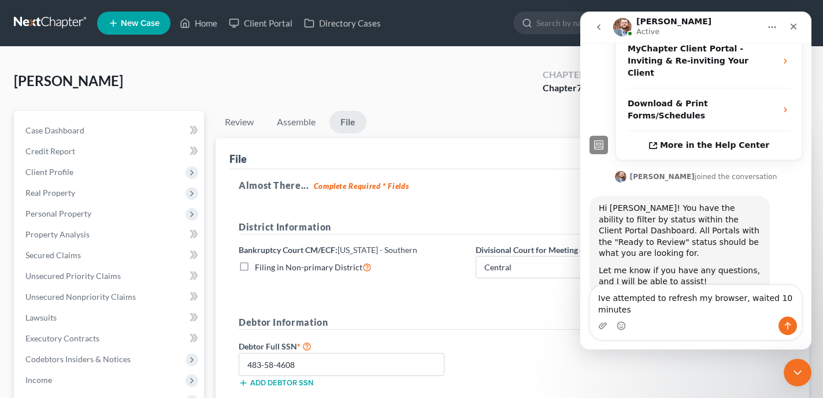
scroll to position [317, 0]
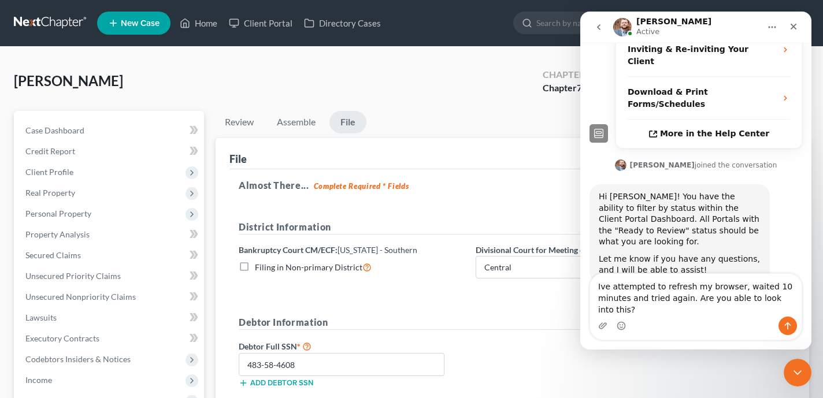
type textarea "Ive attempted to refresh my browser, waited 10 minutes and tried again. Are you…"
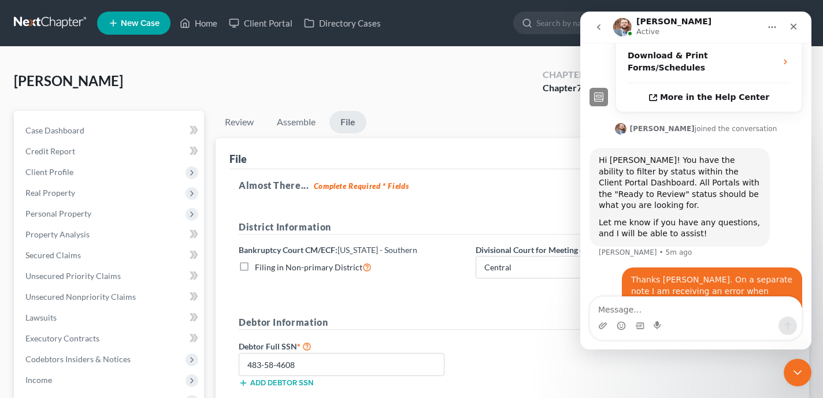
scroll to position [354, 0]
click at [274, 27] on link "Client Portal" at bounding box center [260, 23] width 75 height 21
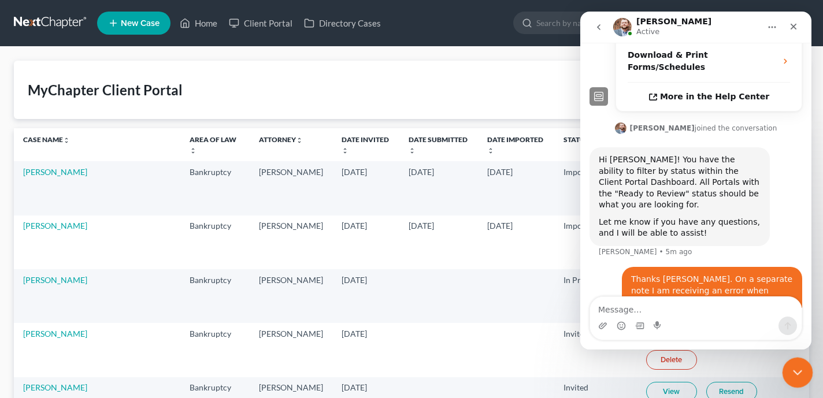
click at [800, 381] on div "Close Intercom Messenger" at bounding box center [796, 371] width 28 height 28
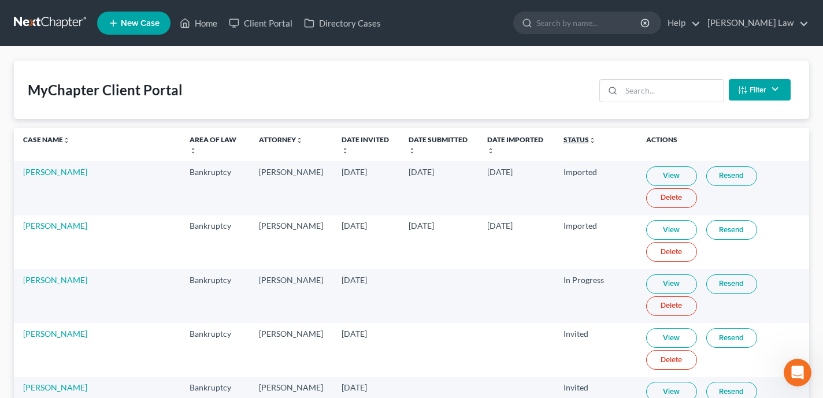
click at [577, 140] on link "Status unfold_more expand_more expand_less" at bounding box center [580, 139] width 32 height 9
click at [590, 139] on icon "expand_less" at bounding box center [593, 140] width 7 height 7
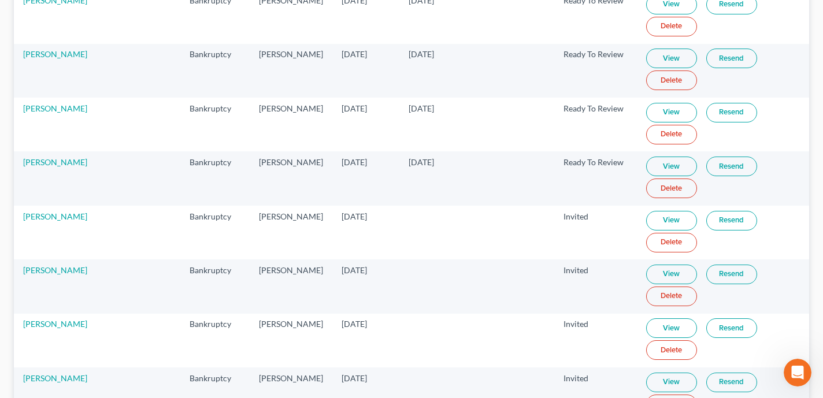
scroll to position [978, 0]
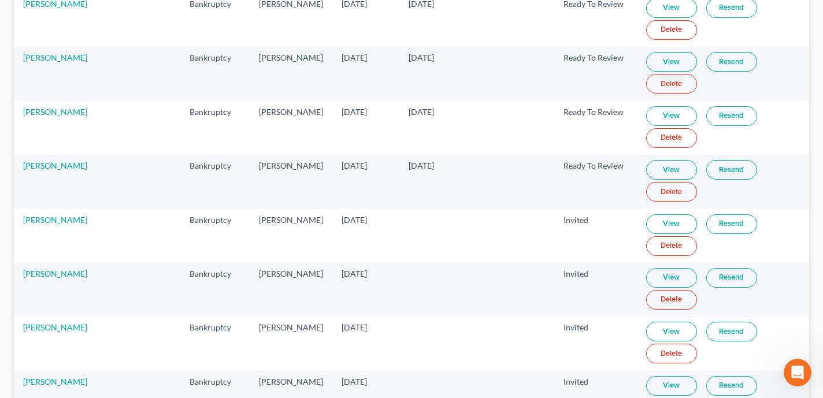
click at [676, 170] on link "View" at bounding box center [672, 170] width 51 height 20
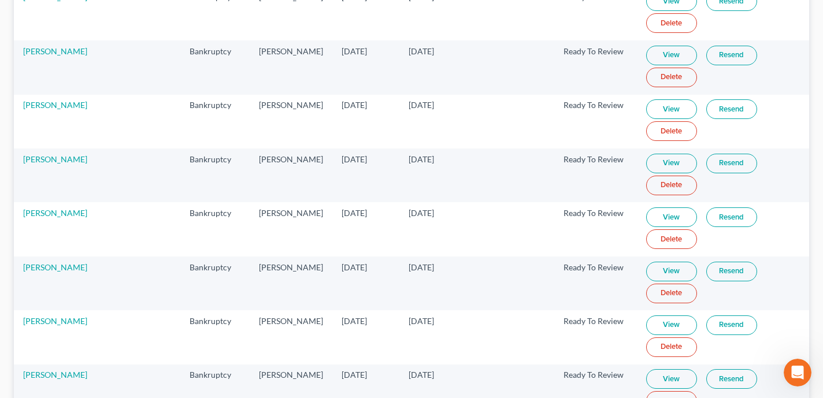
scroll to position [659, 0]
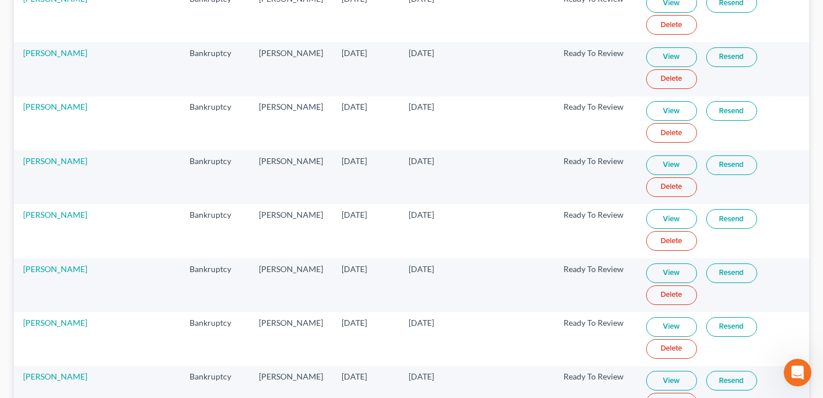
click at [660, 243] on link "Delete" at bounding box center [672, 241] width 51 height 20
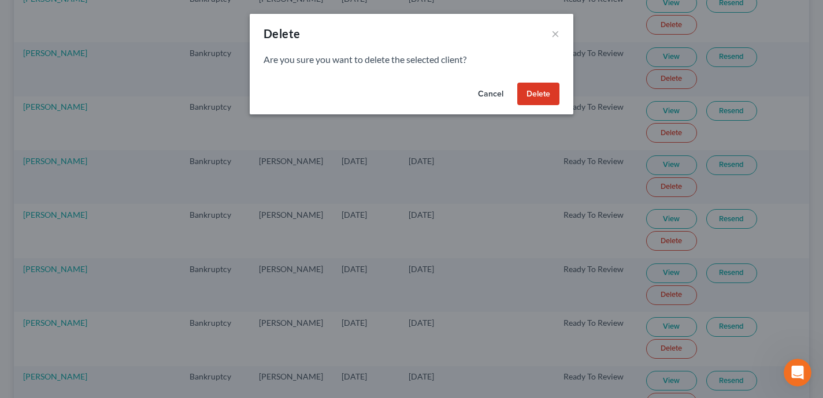
click at [538, 98] on button "Delete" at bounding box center [539, 94] width 42 height 23
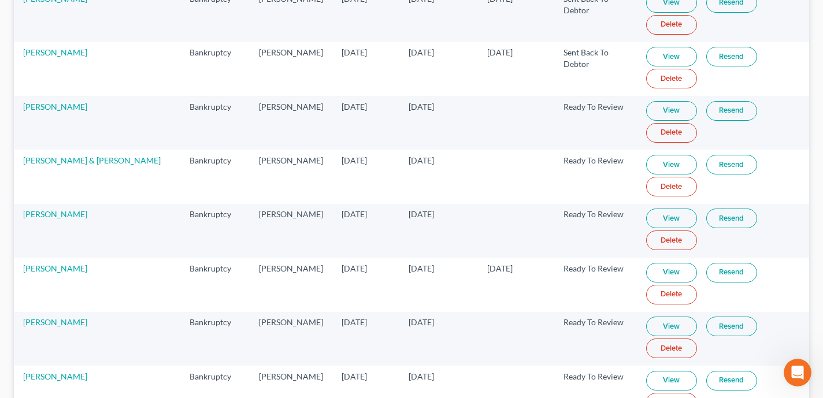
scroll to position [163, 0]
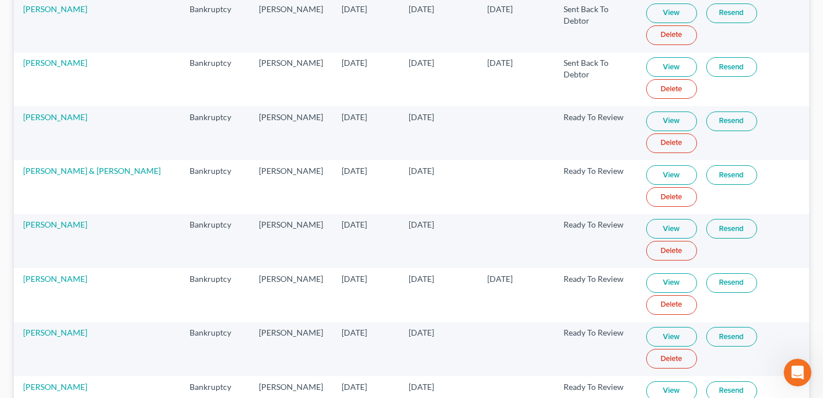
click at [667, 146] on link "Delete" at bounding box center [672, 144] width 51 height 20
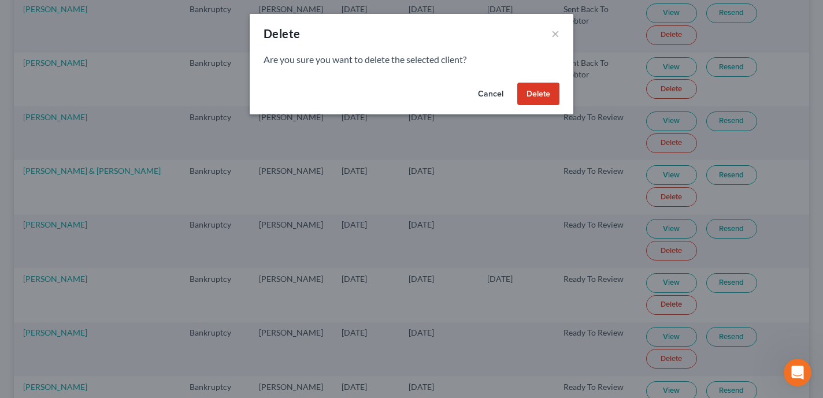
click at [520, 88] on button "Delete" at bounding box center [539, 94] width 42 height 23
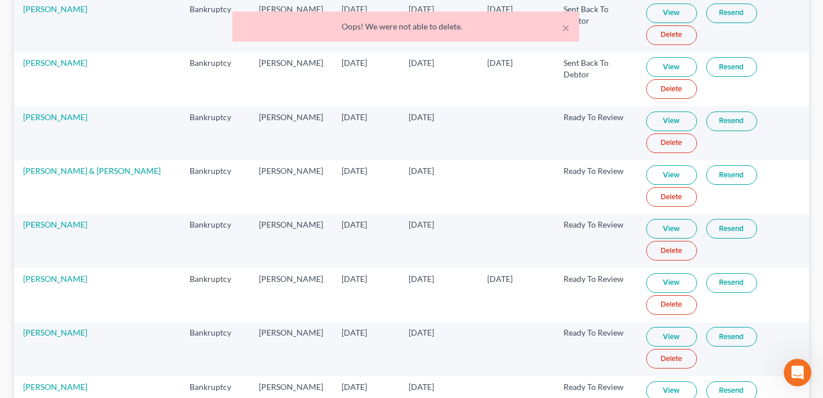
click at [665, 145] on link "Delete" at bounding box center [672, 144] width 51 height 20
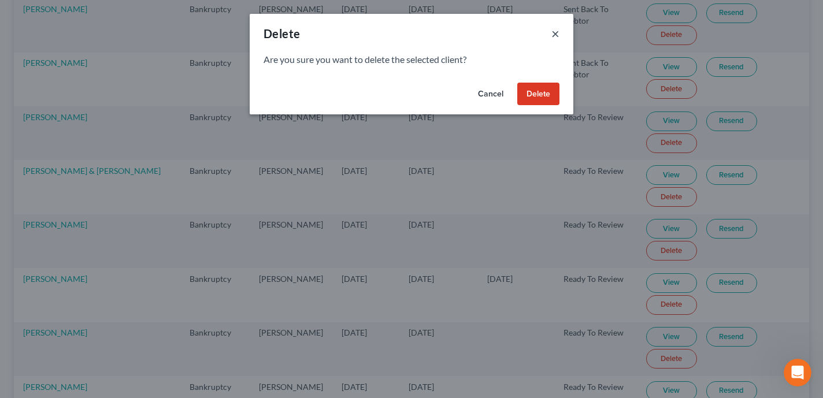
click at [558, 36] on button "×" at bounding box center [556, 34] width 8 height 14
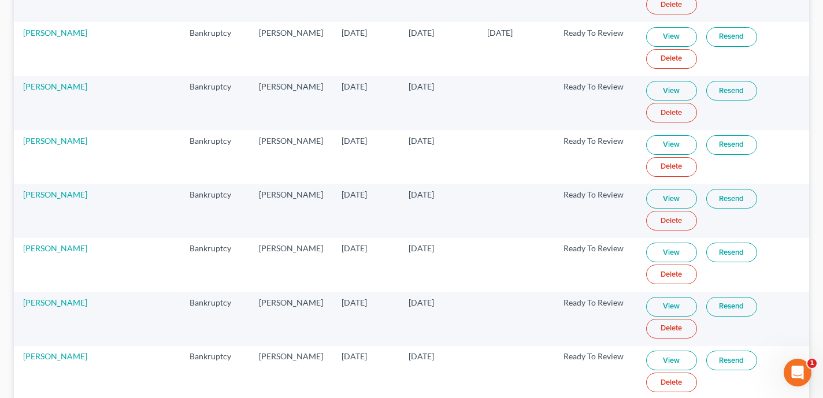
scroll to position [420, 0]
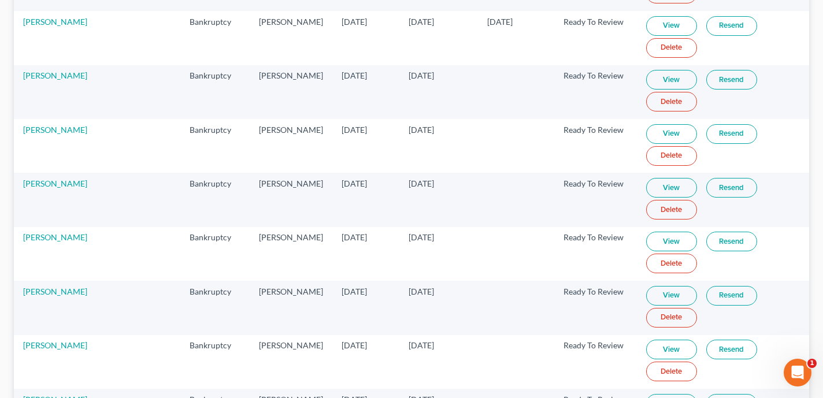
click at [664, 190] on link "View" at bounding box center [672, 188] width 51 height 20
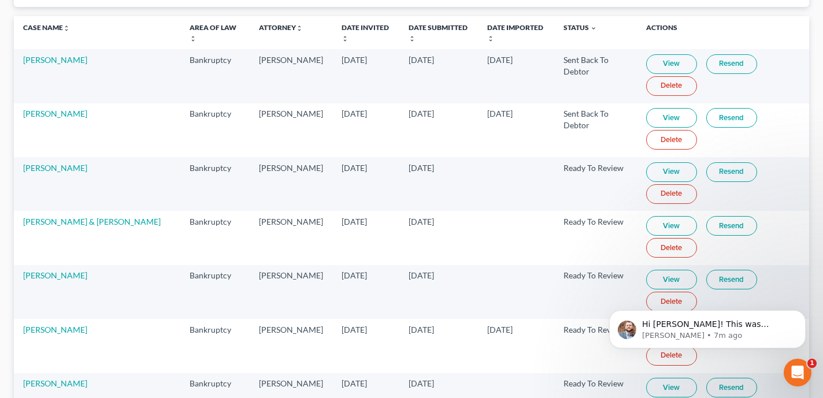
scroll to position [0, 0]
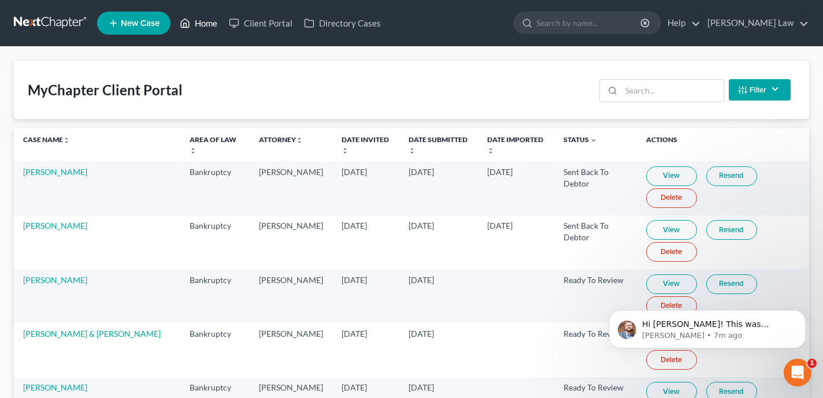
click at [208, 27] on link "Home" at bounding box center [198, 23] width 49 height 21
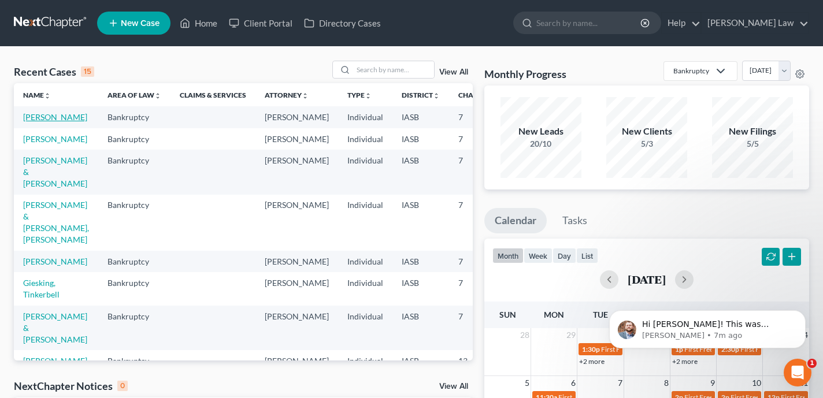
click at [53, 115] on link "Giese, Rick" at bounding box center [55, 117] width 64 height 10
click at [39, 119] on link "Giese, Rick" at bounding box center [55, 117] width 64 height 10
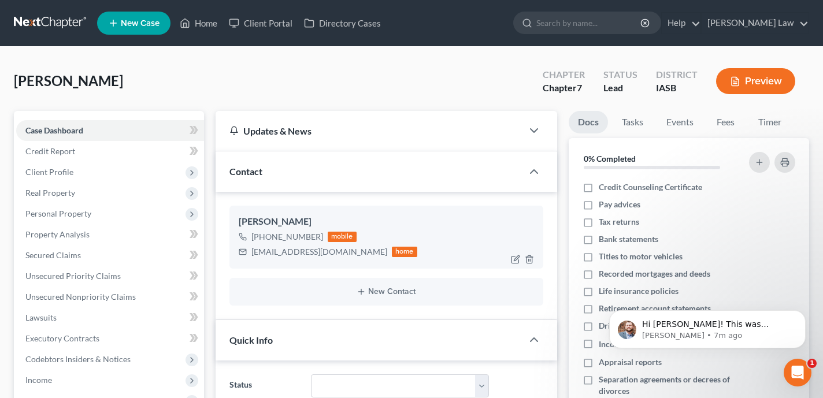
scroll to position [490, 0]
drag, startPoint x: 327, startPoint y: 253, endPoint x: 245, endPoint y: 251, distance: 82.1
click at [245, 251] on div "rrgiese@hotmail.com home" at bounding box center [328, 252] width 179 height 15
copy div "rrgiese@hotmail.com"
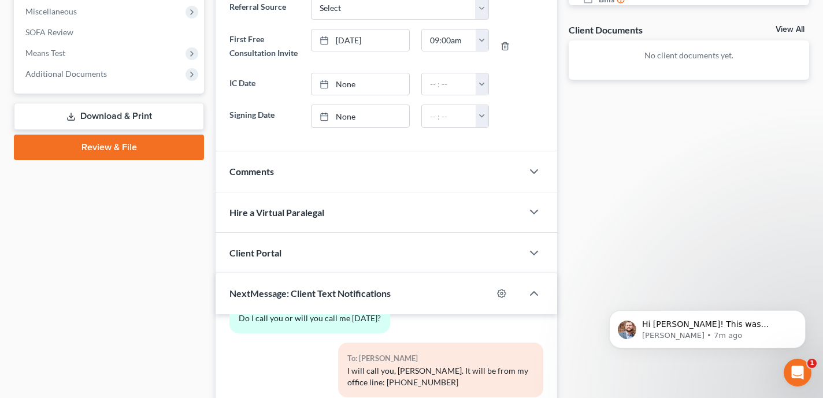
scroll to position [629, 0]
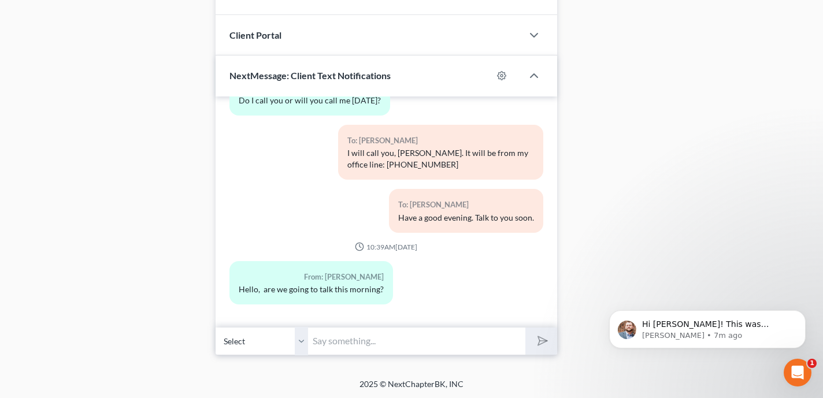
click at [352, 341] on input "text" at bounding box center [416, 341] width 217 height 28
paste input "rrgiese@hotmail.com"
click at [435, 332] on input "rrgiese@hotmail.com" at bounding box center [416, 341] width 217 height 28
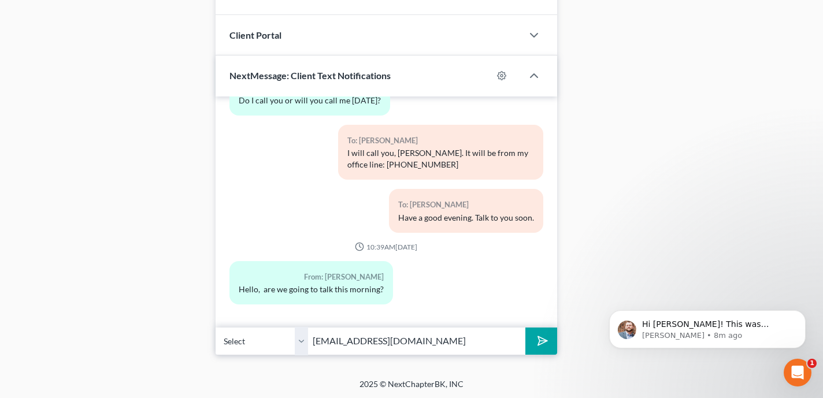
click at [435, 338] on input "rrgiese@hotmail.com" at bounding box center [416, 341] width 217 height 28
type input "[PERSON_NAME][EMAIL_ADDRESS][DOMAIN_NAME]"
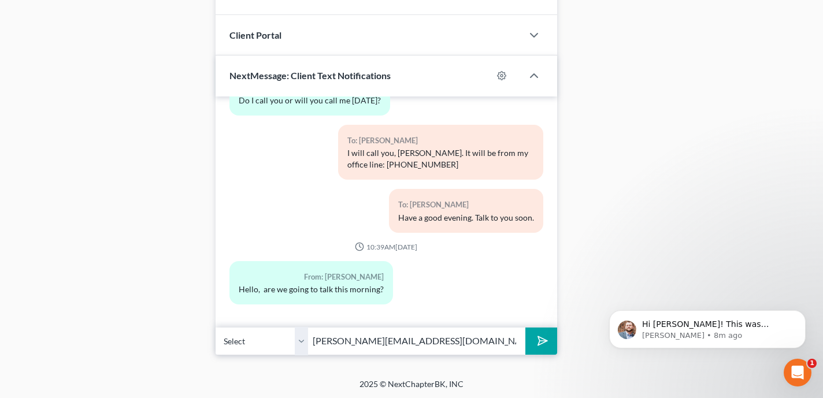
click at [544, 342] on icon "submit" at bounding box center [540, 341] width 16 height 16
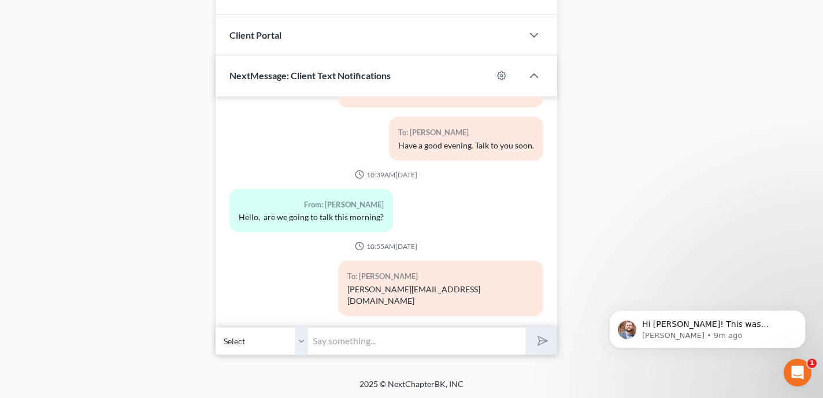
click at [474, 346] on input "text" at bounding box center [416, 341] width 217 height 28
click at [286, 279] on div "To: Rick Giese shane@shanezismanlaw.com" at bounding box center [387, 293] width 326 height 64
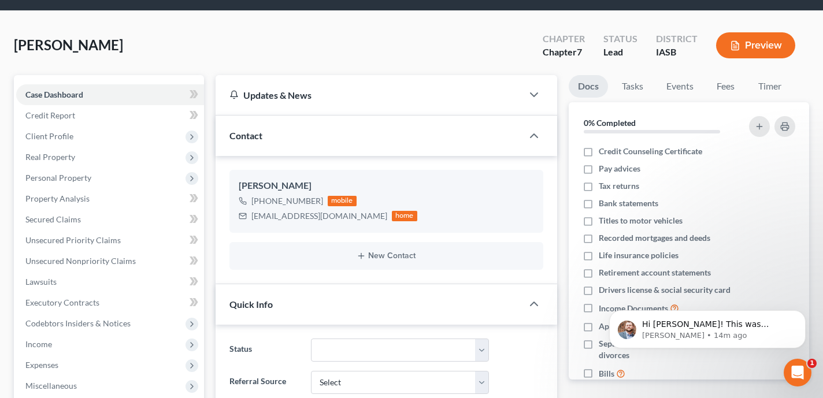
scroll to position [112, 0]
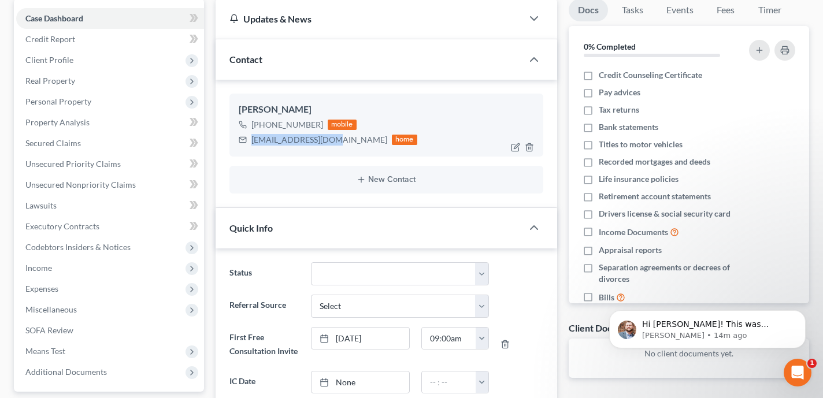
drag, startPoint x: 327, startPoint y: 141, endPoint x: 253, endPoint y: 137, distance: 74.7
click at [253, 137] on div "rrgiese@hotmail.com home" at bounding box center [328, 139] width 179 height 15
copy div "rrgiese@hotmail.com"
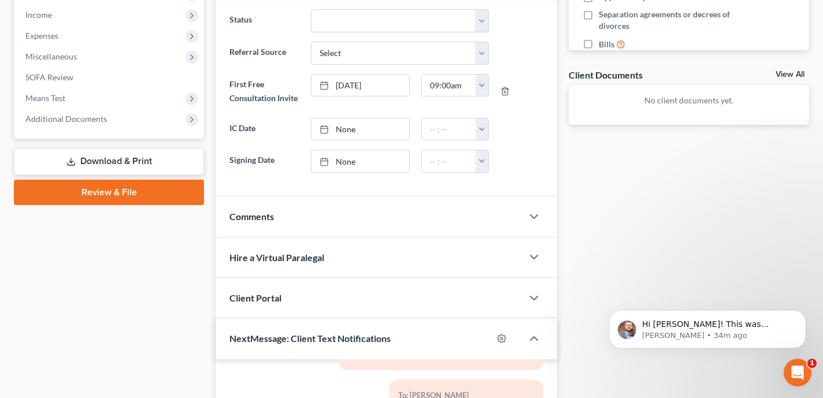
scroll to position [393, 0]
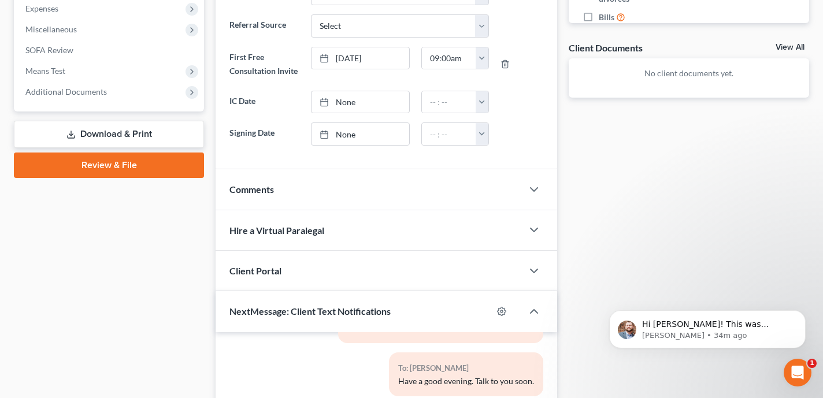
click at [360, 266] on div "Client Portal" at bounding box center [369, 271] width 307 height 40
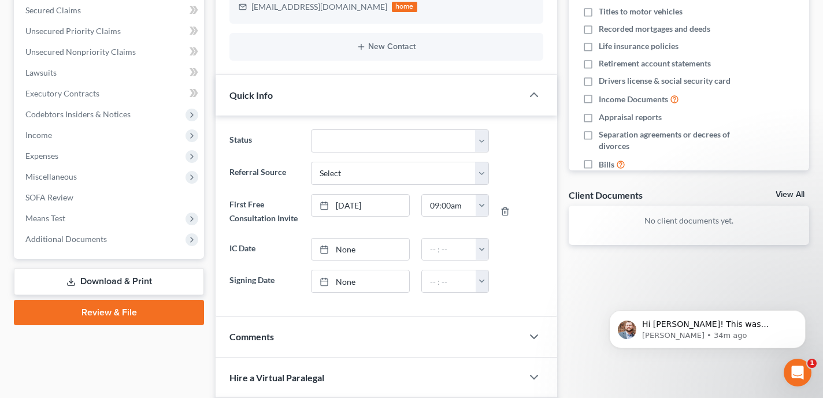
scroll to position [138, 0]
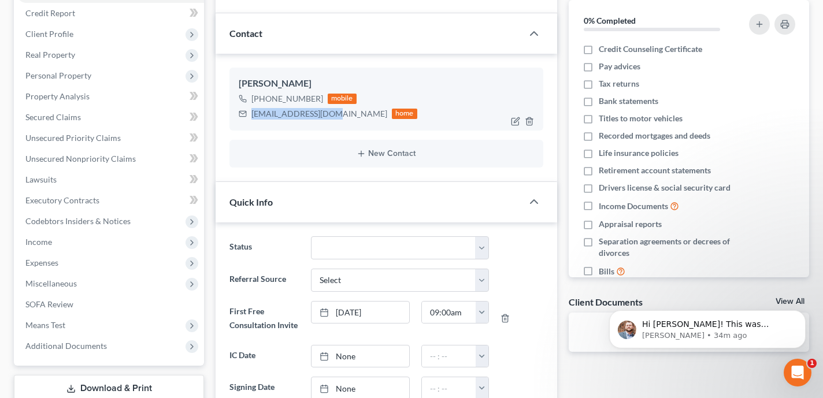
drag, startPoint x: 327, startPoint y: 116, endPoint x: 250, endPoint y: 115, distance: 76.9
click at [250, 115] on div "rrgiese@hotmail.com home" at bounding box center [328, 113] width 179 height 15
copy div "rrgiese@hotmail.com"
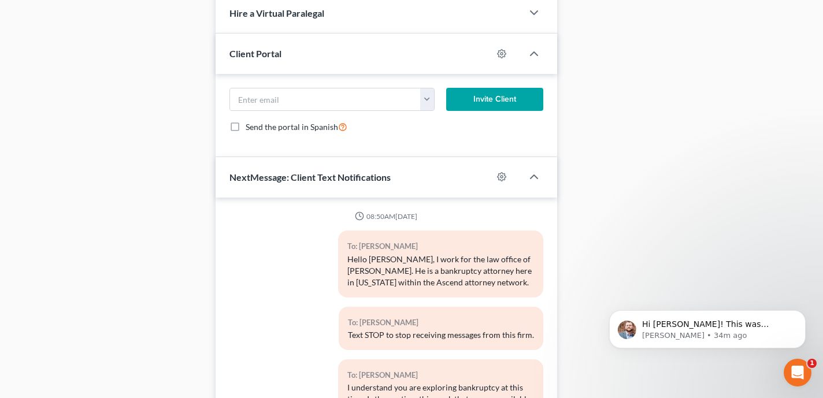
scroll to position [605, 0]
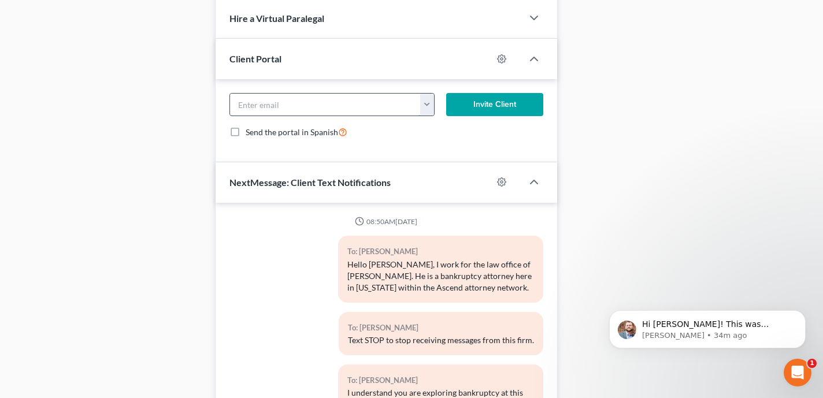
click at [344, 102] on input "email" at bounding box center [325, 105] width 191 height 22
paste input "rrgiese@hotmail.com"
type input "rrgiese@hotmail.com"
click at [487, 110] on button "Invite Client" at bounding box center [494, 104] width 97 height 23
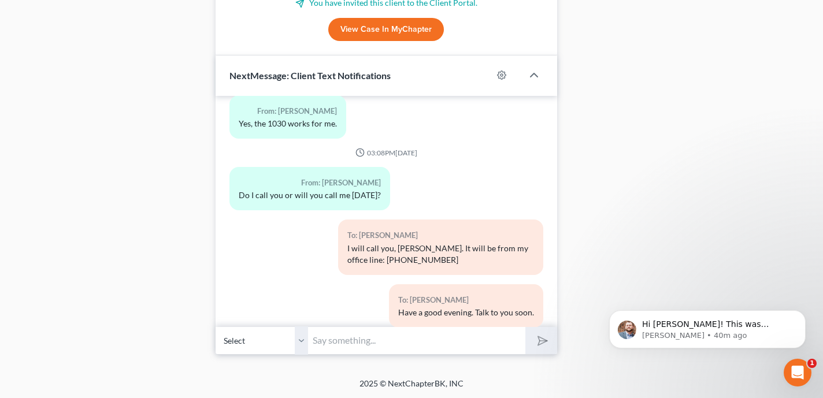
scroll to position [562, 0]
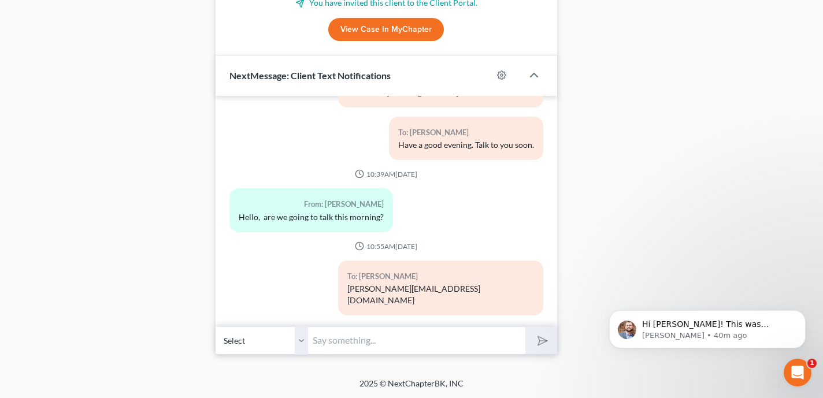
click at [352, 347] on input "text" at bounding box center [416, 341] width 217 height 28
paste input "https://www.moneysharp.org/home.aspx"
type input "https://www.moneysharp.org/home.aspx"
click at [526, 327] on button "submit" at bounding box center [542, 340] width 32 height 27
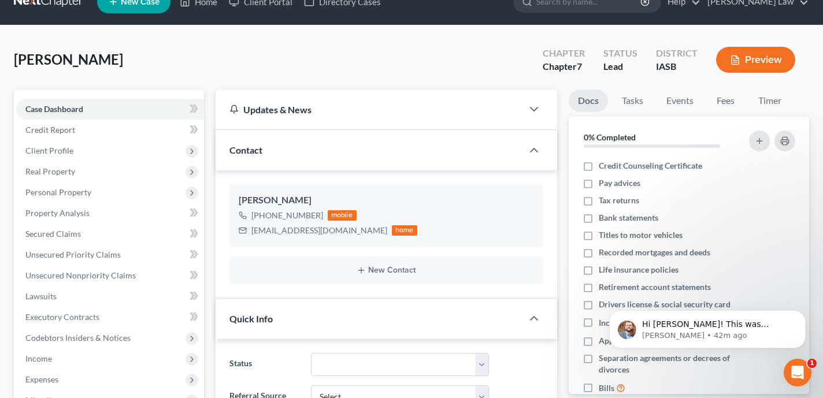
scroll to position [0, 0]
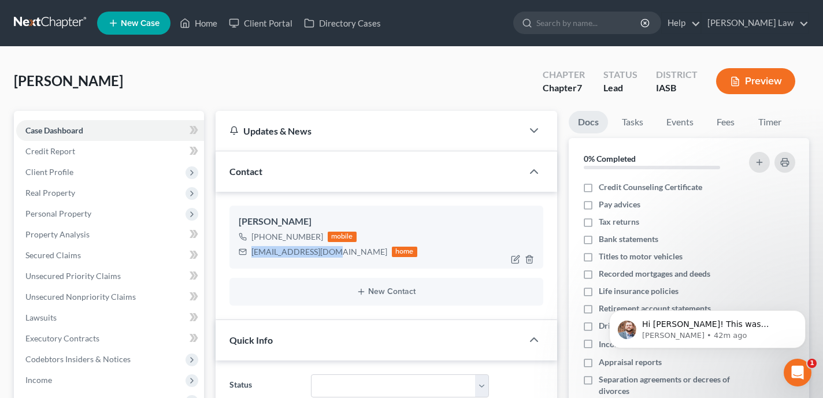
drag, startPoint x: 327, startPoint y: 253, endPoint x: 252, endPoint y: 252, distance: 75.8
click at [252, 252] on div "rrgiese@hotmail.com home" at bounding box center [328, 252] width 179 height 15
copy div "rrgiese@hotmail.com"
click at [207, 21] on link "Home" at bounding box center [198, 23] width 49 height 21
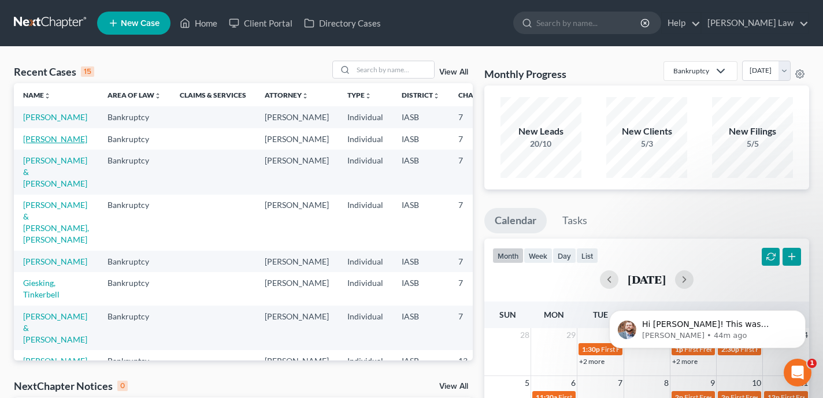
click at [38, 144] on link "Bird, Randy" at bounding box center [55, 139] width 64 height 10
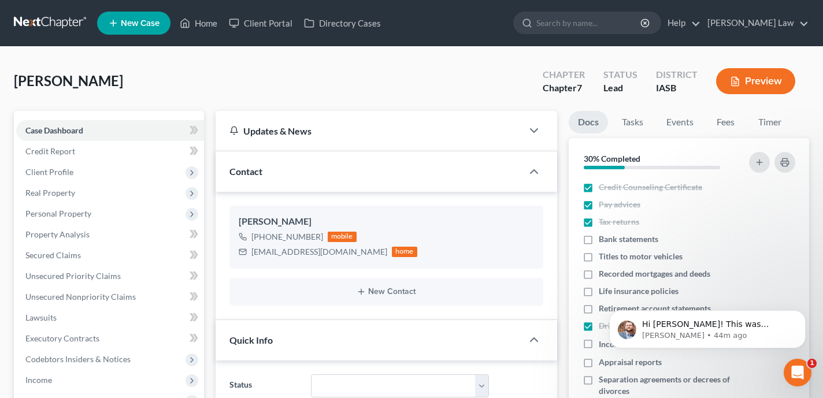
scroll to position [1358, 0]
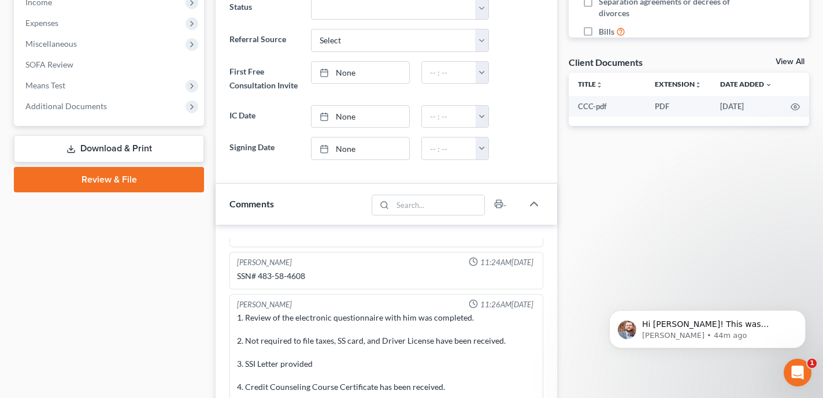
click at [124, 180] on link "Review & File" at bounding box center [109, 179] width 190 height 25
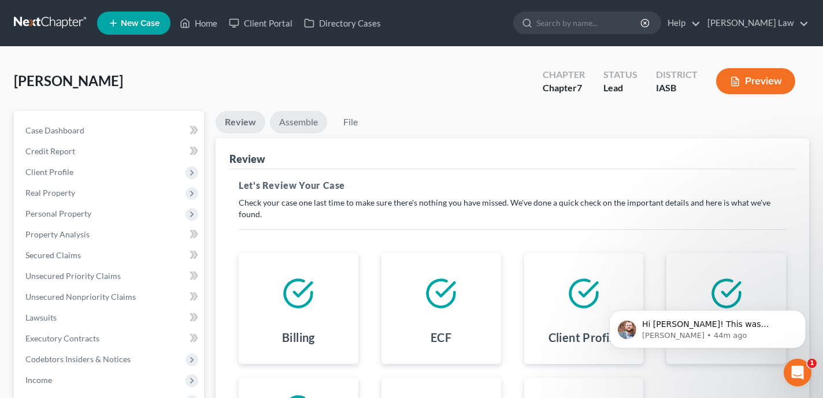
click at [301, 112] on link "Assemble" at bounding box center [298, 122] width 57 height 23
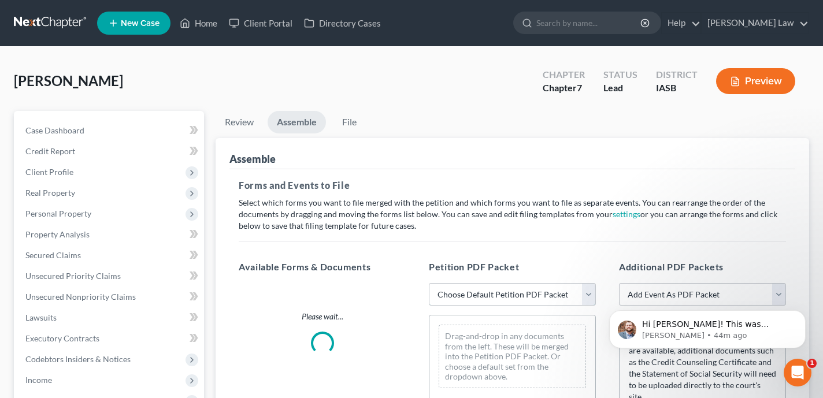
click at [482, 293] on select "Choose Default Petition PDF Packet Emergency Filing (Voluntary Petition and Cre…" at bounding box center [512, 294] width 167 height 23
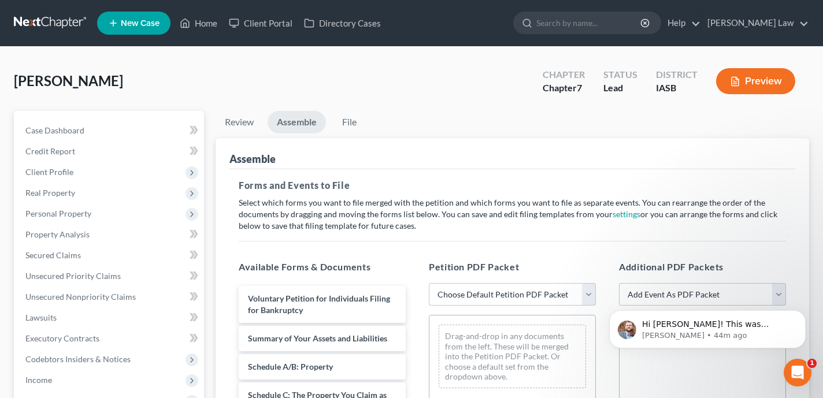
select select "1"
click at [429, 283] on select "Choose Default Petition PDF Packet Emergency Filing (Voluntary Petition and Cre…" at bounding box center [512, 294] width 167 height 23
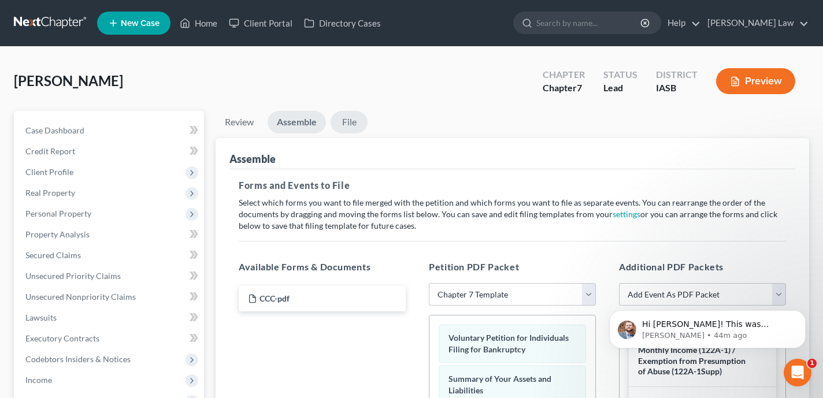
click at [354, 125] on link "File" at bounding box center [349, 122] width 37 height 23
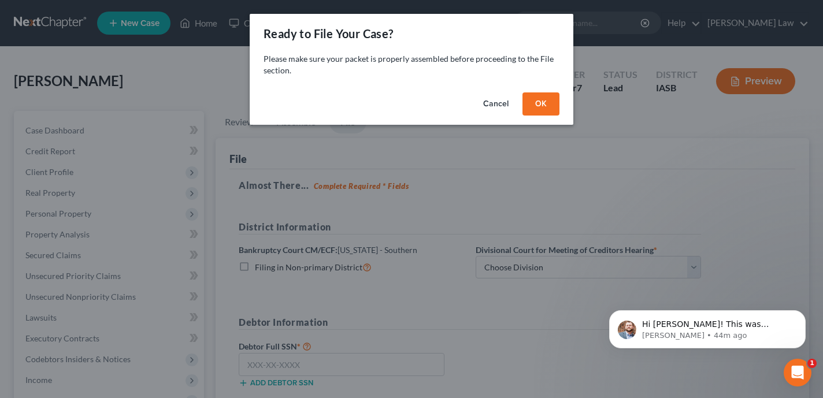
click at [545, 101] on button "OK" at bounding box center [541, 104] width 37 height 23
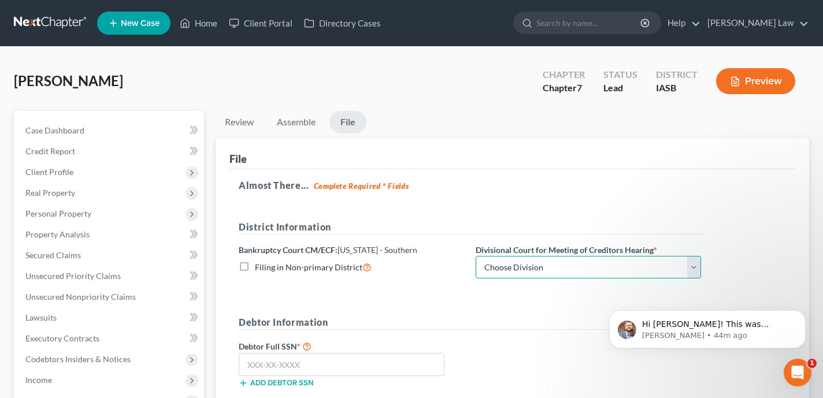
click at [553, 262] on select "Choose Division Central Eastern Western" at bounding box center [589, 267] width 226 height 23
select select "0"
click at [476, 256] on select "Choose Division Central Eastern Western" at bounding box center [589, 267] width 226 height 23
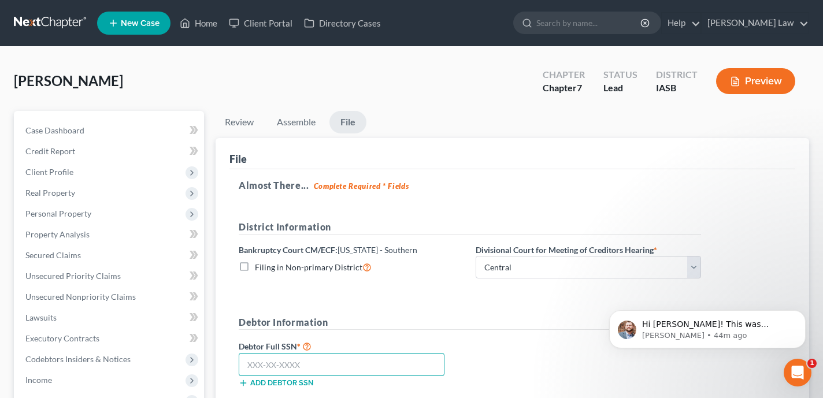
click at [321, 359] on input "text" at bounding box center [342, 364] width 206 height 23
type input "483-58-4608"
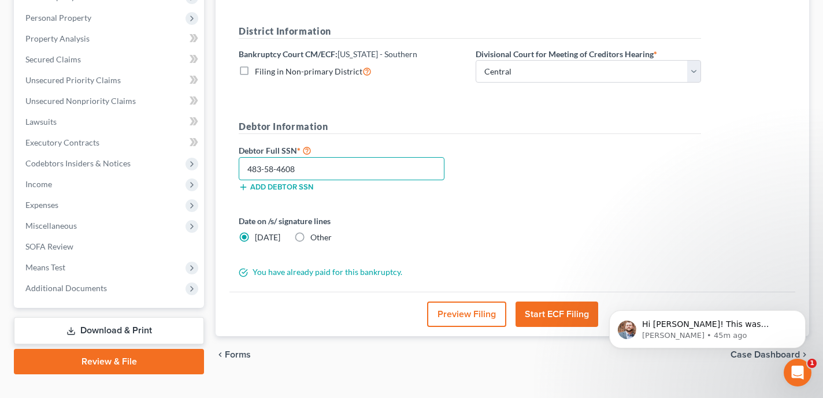
scroll to position [215, 0]
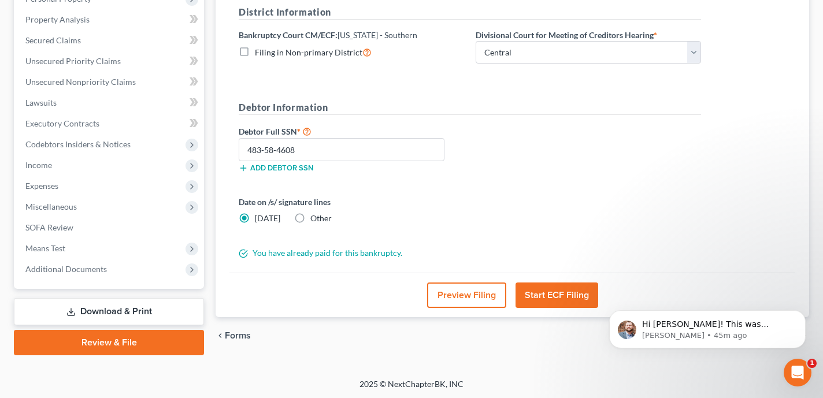
click at [590, 297] on button "Start ECF Filing" at bounding box center [557, 295] width 83 height 25
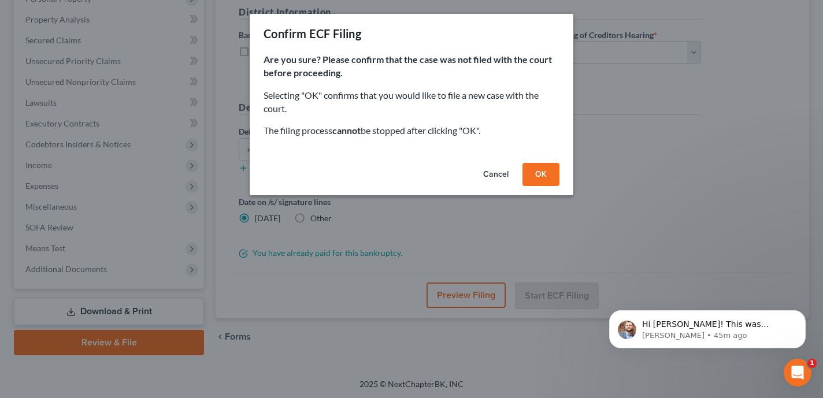
click at [544, 178] on button "OK" at bounding box center [541, 174] width 37 height 23
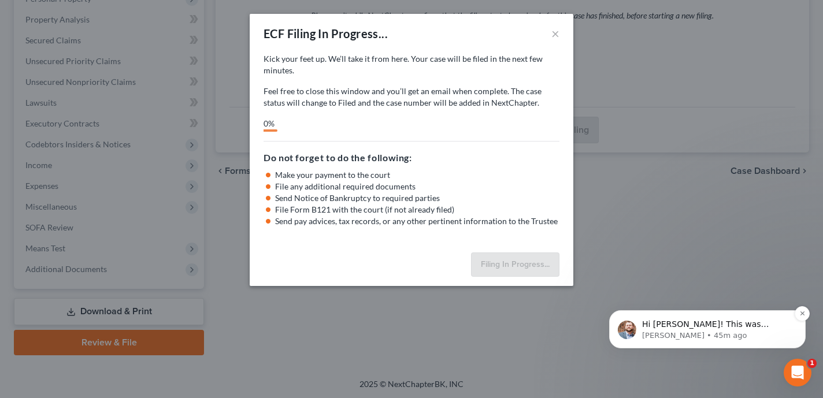
click at [760, 334] on p "James • 45m ago" at bounding box center [716, 336] width 149 height 10
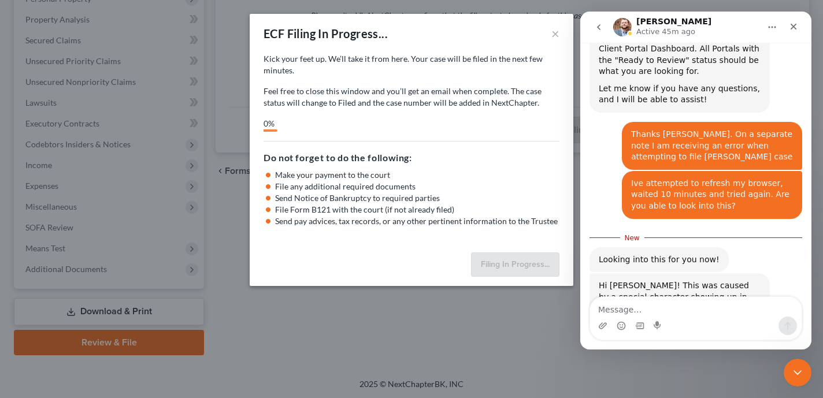
scroll to position [491, 0]
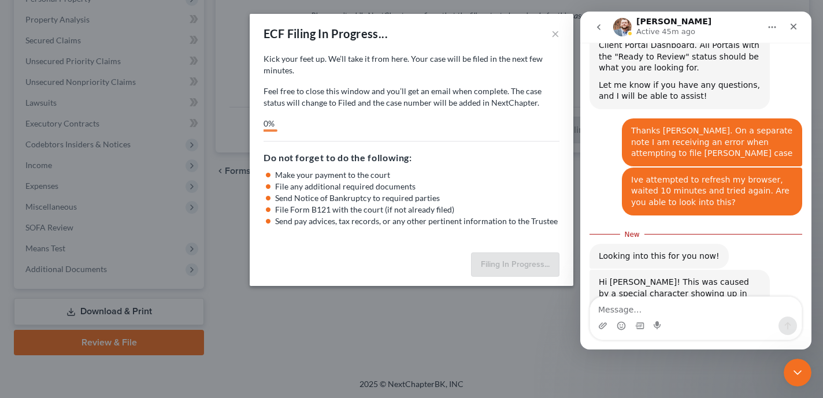
click at [668, 312] on textarea "Message…" at bounding box center [696, 307] width 212 height 20
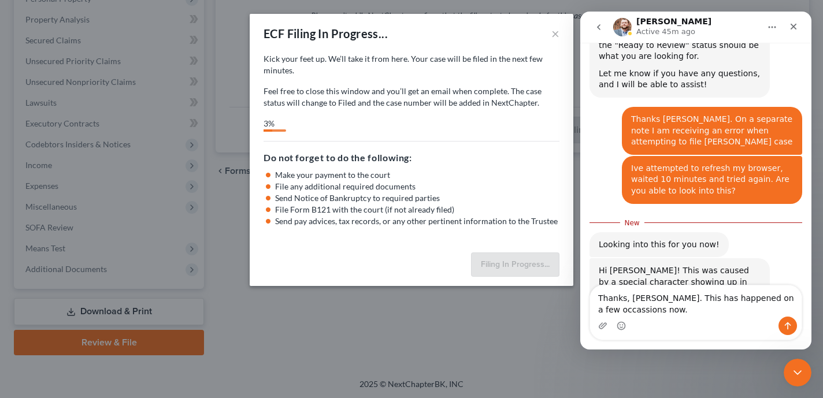
click at [608, 312] on textarea "Thanks, James. This has happened on a few occassions now." at bounding box center [696, 301] width 212 height 31
click at [621, 311] on textarea "Thanks, James. This has happened on a few occassions now." at bounding box center [696, 301] width 212 height 31
click at [681, 310] on textarea "Thanks, James. This has happened on a few occasions now." at bounding box center [696, 301] width 212 height 31
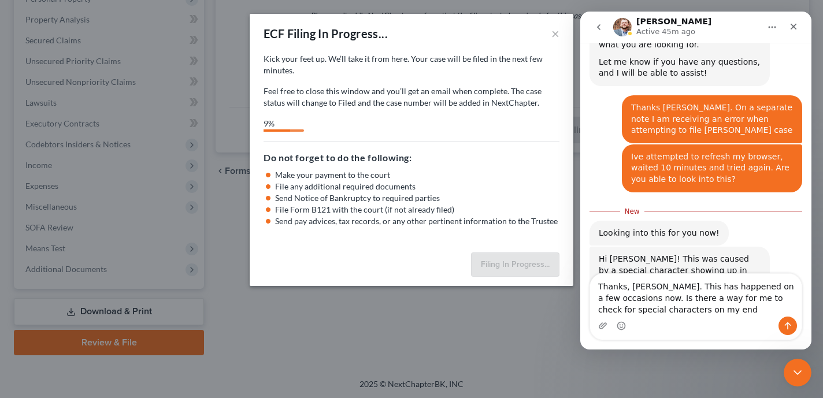
click at [773, 298] on textarea "Thanks, James. This has happened on a few occasions now. Is there a way for me …" at bounding box center [696, 295] width 212 height 43
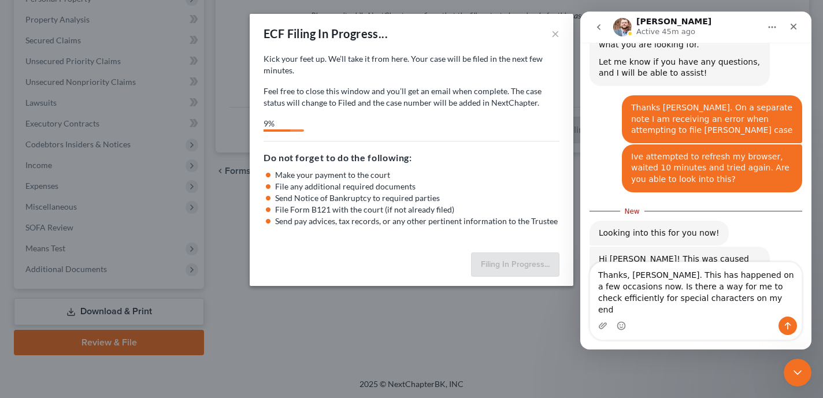
click at [771, 312] on textarea "Thanks, James. This has happened on a few occasions now. Is there a way for me …" at bounding box center [696, 290] width 212 height 54
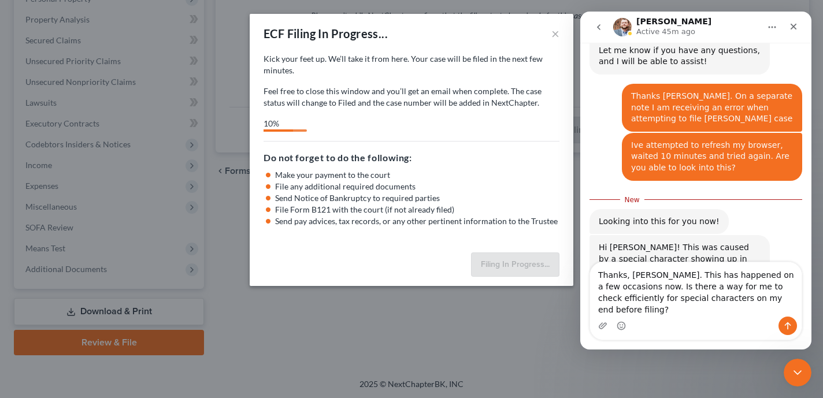
type textarea "Thanks, James. This has happened on a few occasions now. Is there a way for me …"
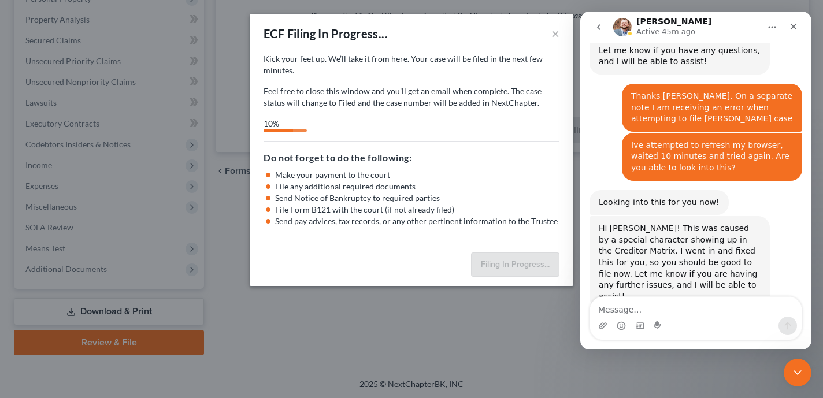
scroll to position [540, 0]
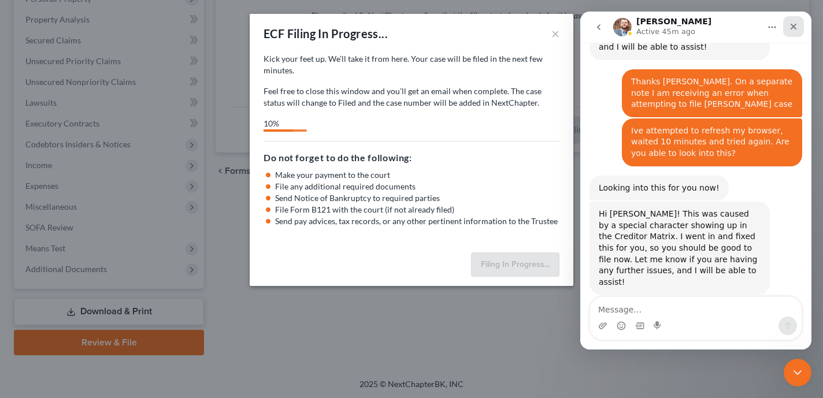
click at [791, 22] on icon "Close" at bounding box center [793, 26] width 9 height 9
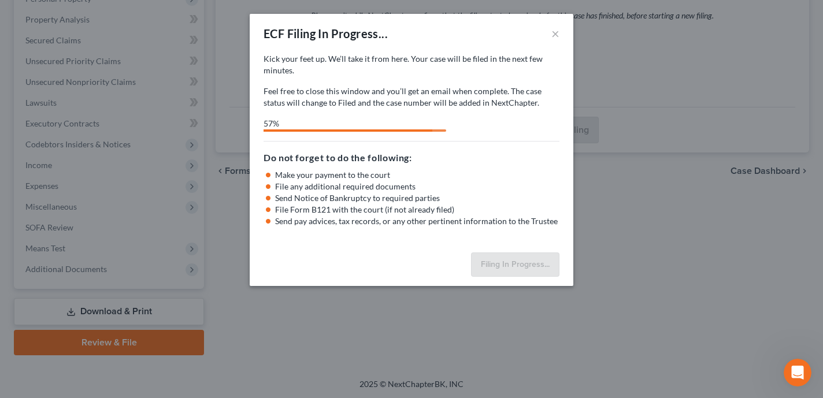
select select "0"
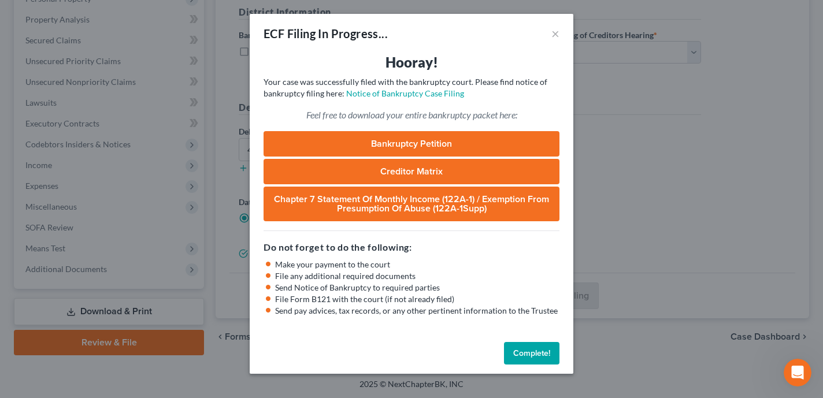
click at [535, 346] on button "Complete!" at bounding box center [532, 353] width 56 height 23
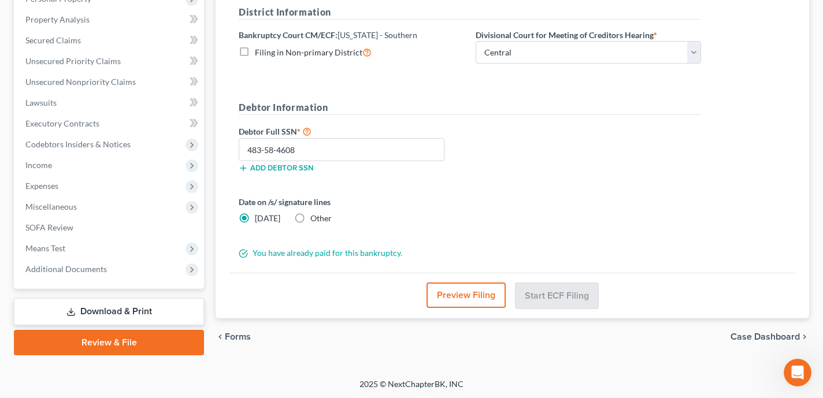
scroll to position [0, 0]
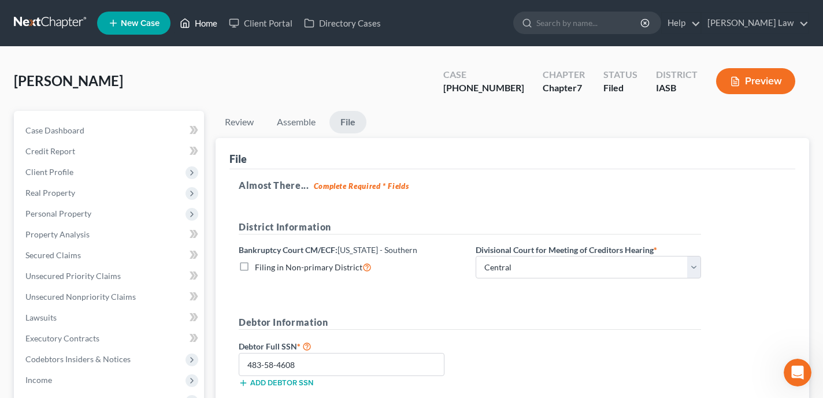
click at [210, 25] on link "Home" at bounding box center [198, 23] width 49 height 21
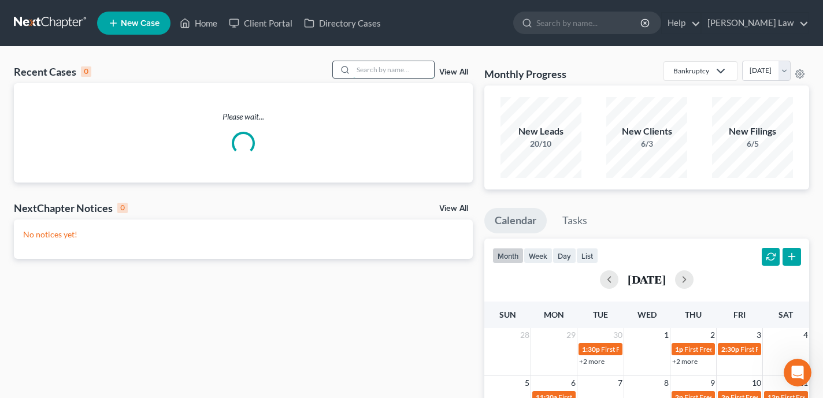
click at [383, 70] on input "search" at bounding box center [393, 69] width 81 height 17
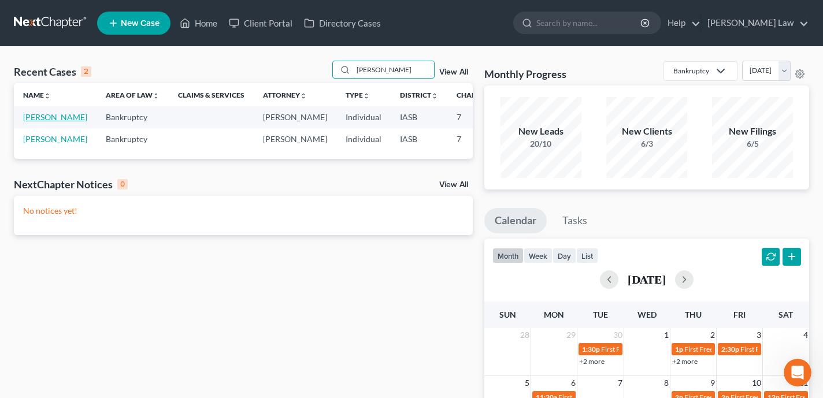
type input "Cassandra"
click at [36, 122] on link "[PERSON_NAME]" at bounding box center [55, 117] width 64 height 10
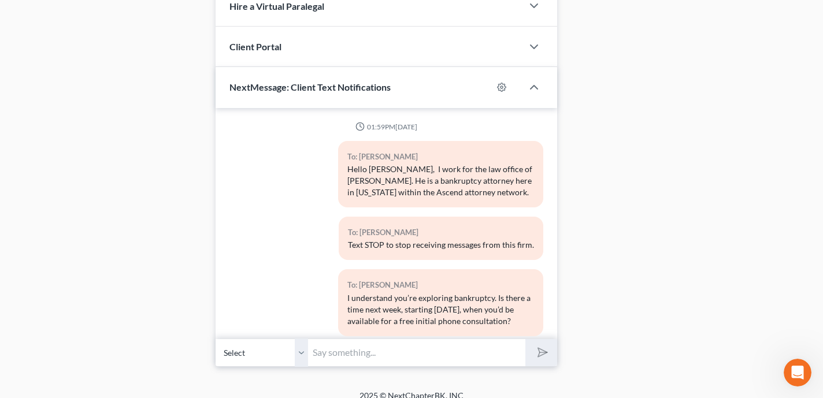
scroll to position [326, 0]
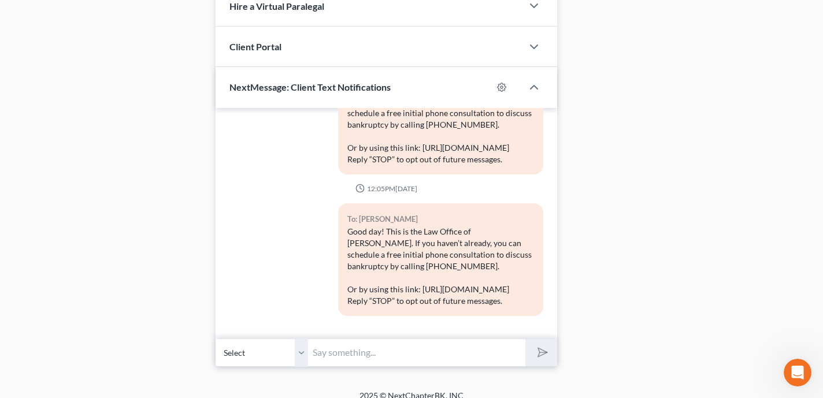
click at [364, 340] on input "text" at bounding box center [416, 353] width 217 height 28
click at [299, 260] on div "To: Cassandra Sears Good day! This is the Law Office of Shane Zisman. If you ha…" at bounding box center [387, 265] width 326 height 122
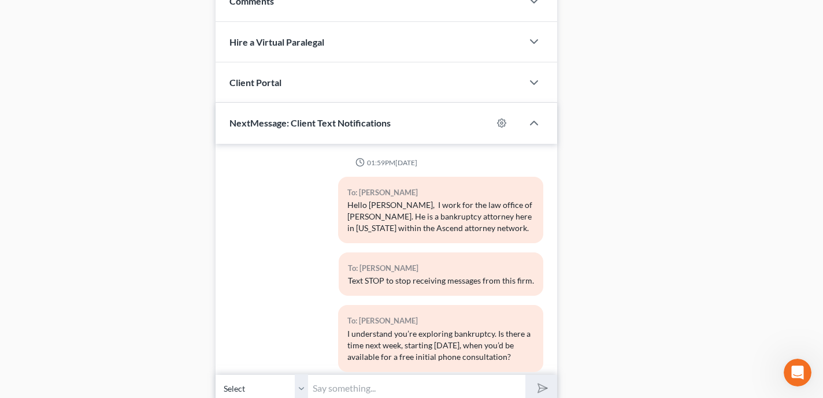
scroll to position [629, 0]
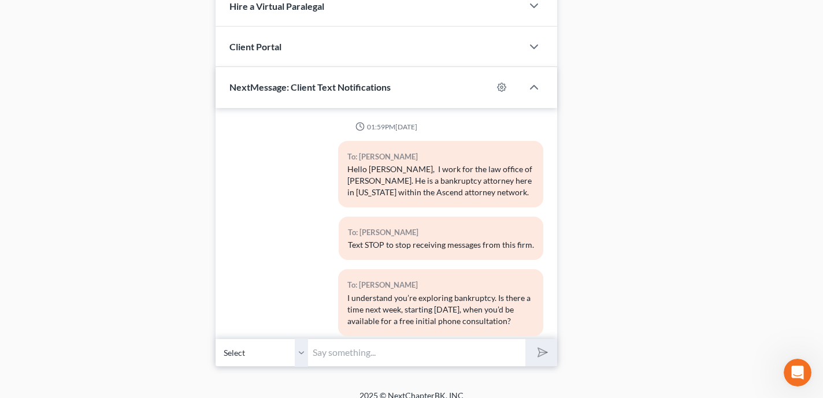
click at [341, 339] on input "text" at bounding box center [416, 353] width 217 height 28
click at [361, 342] on input "Hi Cassandra - this is Shane Zisman. I am following regarding your unsecured pe…" at bounding box center [416, 353] width 217 height 28
click at [401, 343] on input "Hi Cassandra - this is Shane Zisman. I am following up from our bankruptcy cons…" at bounding box center [416, 353] width 217 height 28
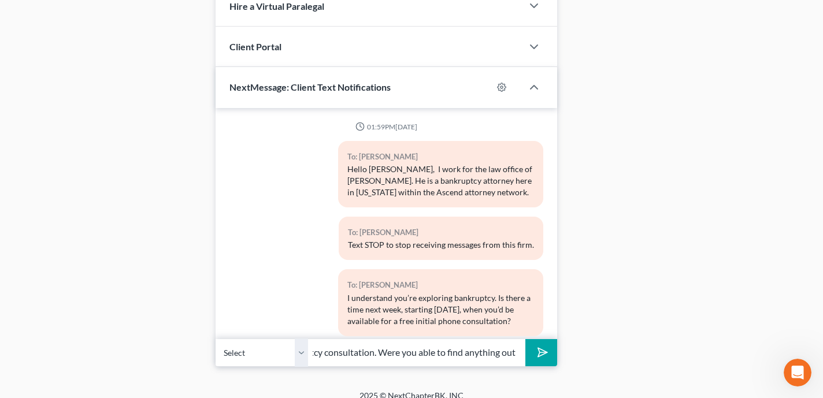
scroll to position [0, 331]
type input "Hi [PERSON_NAME] - this is [PERSON_NAME]. I am following up from our bankruptcy…"
click at [541, 345] on icon "submit" at bounding box center [540, 353] width 16 height 16
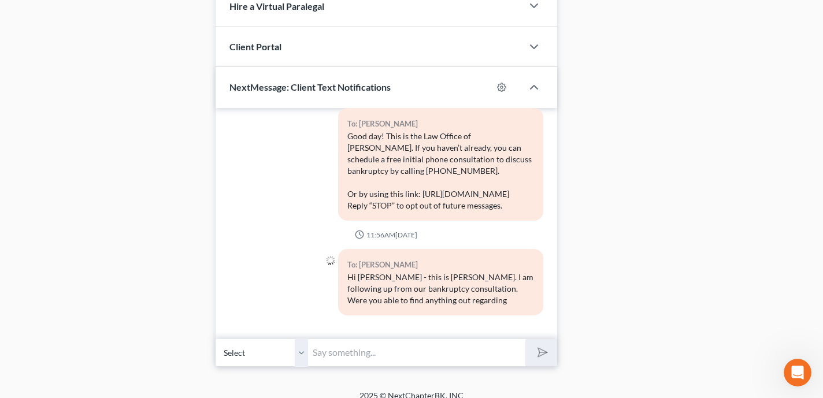
click at [325, 345] on input "text" at bounding box center [416, 353] width 217 height 28
type input "the unsecured personal loan you were concerned about with your credit union?"
click at [526, 339] on button "submit" at bounding box center [542, 352] width 32 height 27
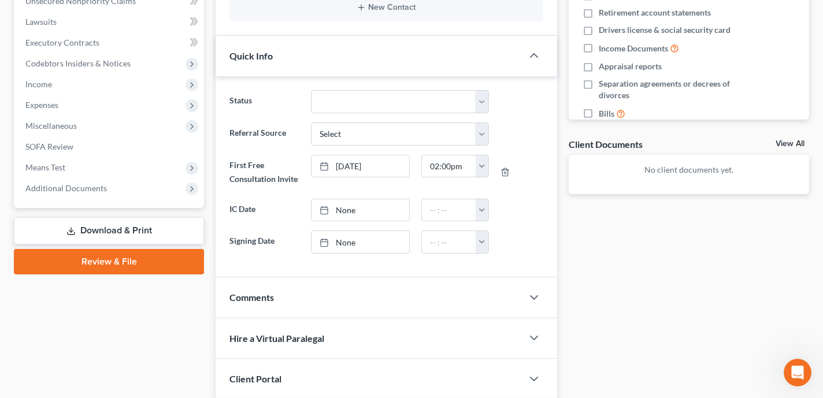
scroll to position [0, 0]
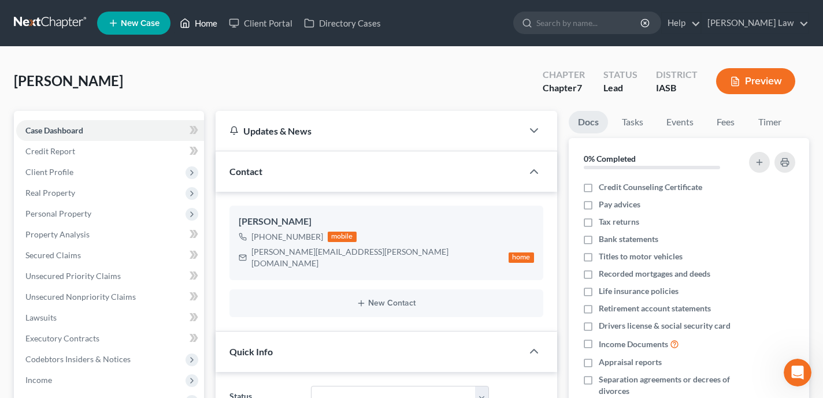
click at [205, 27] on link "Home" at bounding box center [198, 23] width 49 height 21
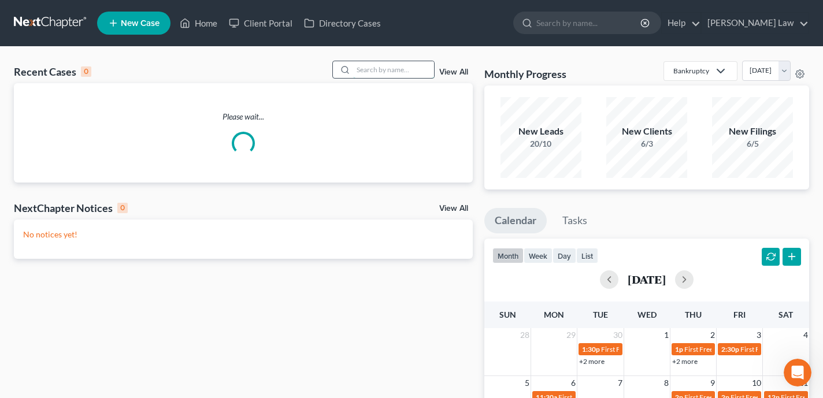
click at [396, 71] on input "search" at bounding box center [393, 69] width 81 height 17
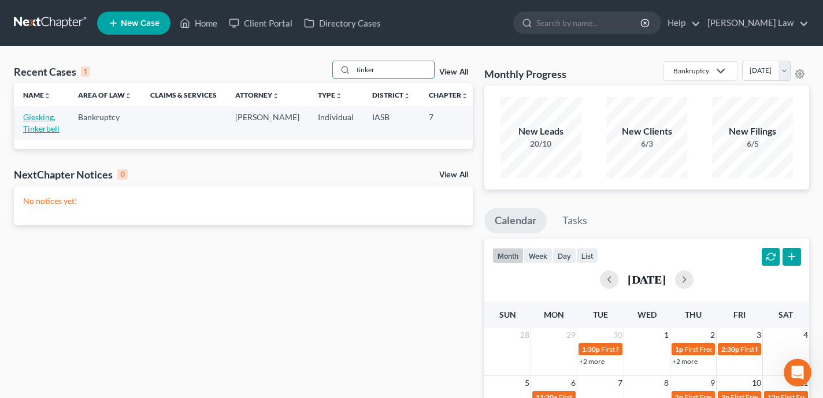
type input "tinker"
click at [48, 126] on link "Giesking, Tinkerbell" at bounding box center [41, 122] width 36 height 21
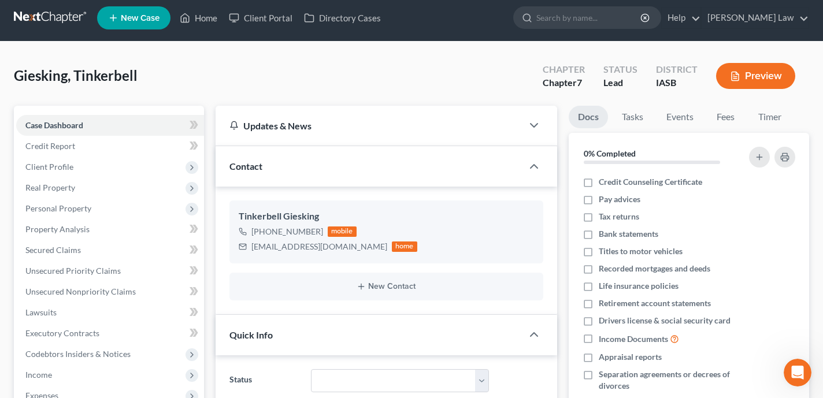
scroll to position [6, 0]
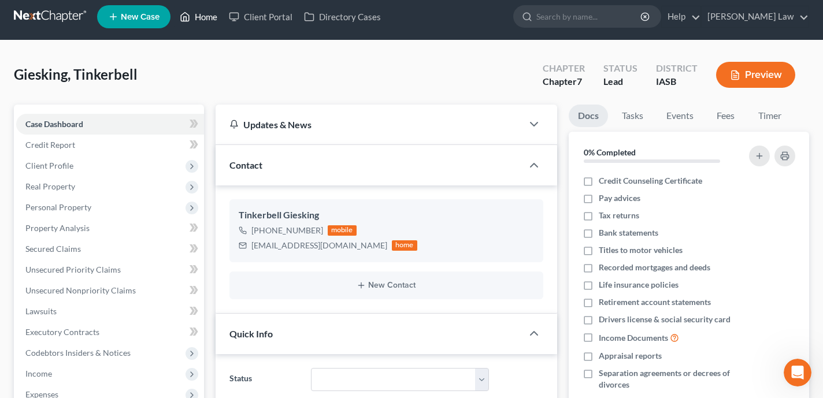
click at [195, 20] on link "Home" at bounding box center [198, 16] width 49 height 21
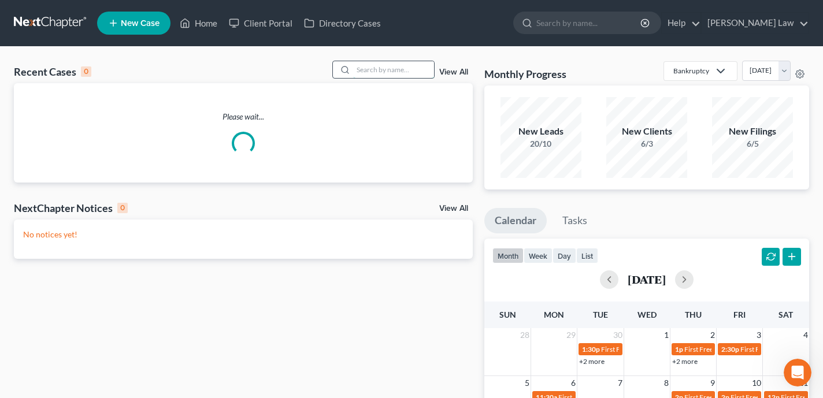
click at [379, 77] on input "search" at bounding box center [393, 69] width 81 height 17
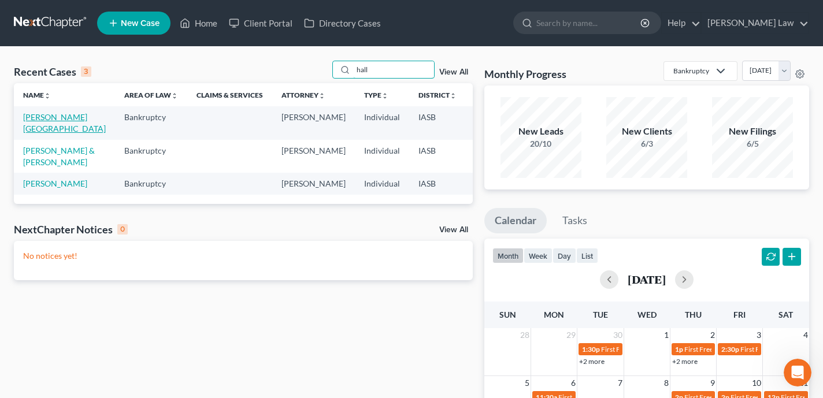
type input "hall"
click at [35, 134] on link "Hall-Brown, Kimberley" at bounding box center [64, 122] width 83 height 21
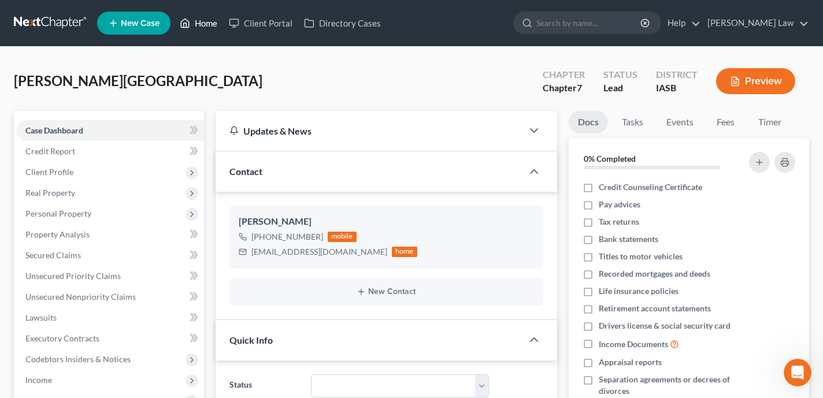
click at [214, 25] on link "Home" at bounding box center [198, 23] width 49 height 21
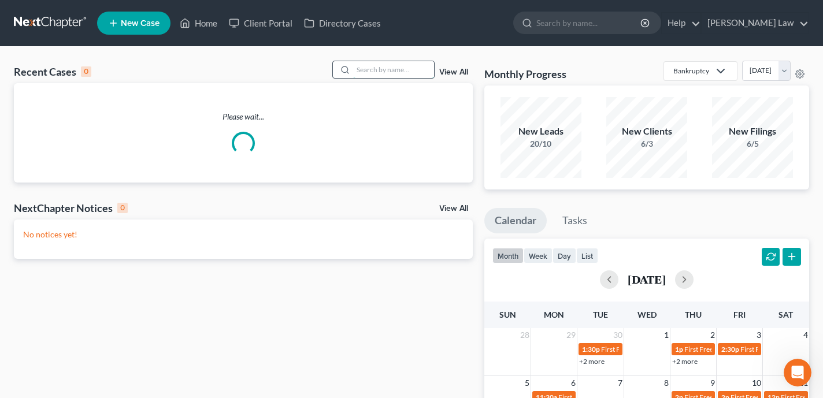
click at [393, 67] on input "search" at bounding box center [393, 69] width 81 height 17
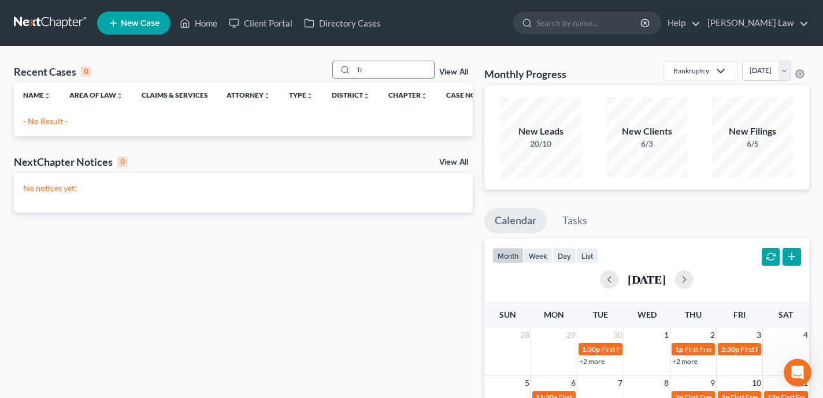
type input "T"
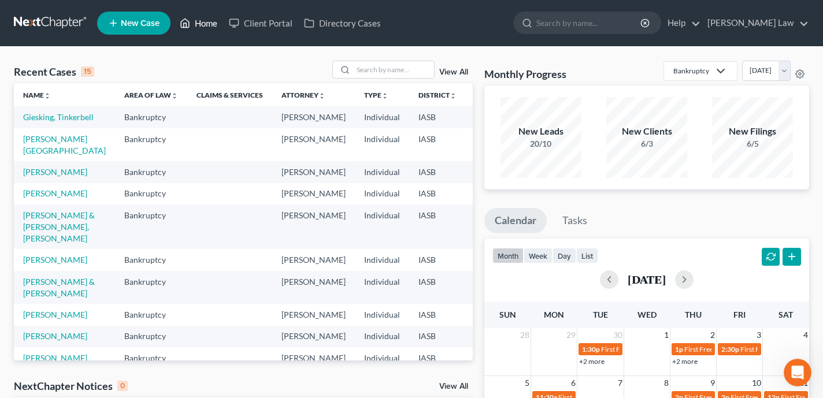
click at [210, 31] on link "Home" at bounding box center [198, 23] width 49 height 21
click at [395, 71] on input "search" at bounding box center [393, 69] width 81 height 17
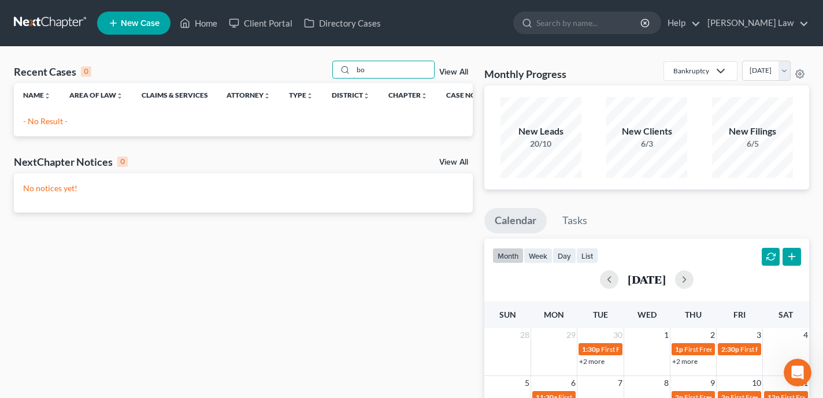
type input "b"
type input "m"
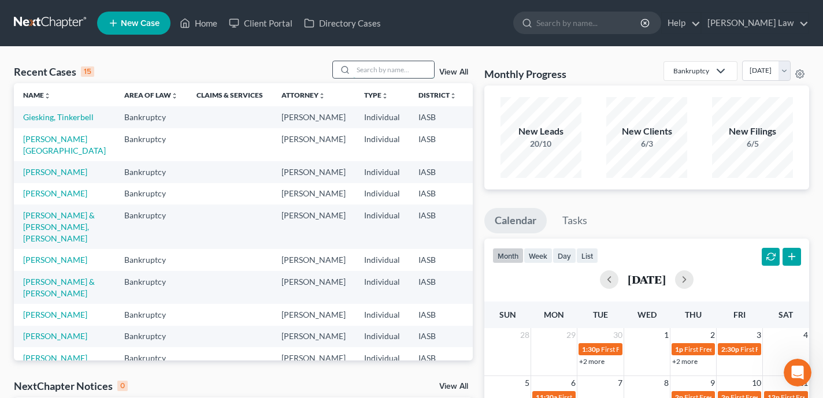
click at [400, 72] on input "search" at bounding box center [393, 69] width 81 height 17
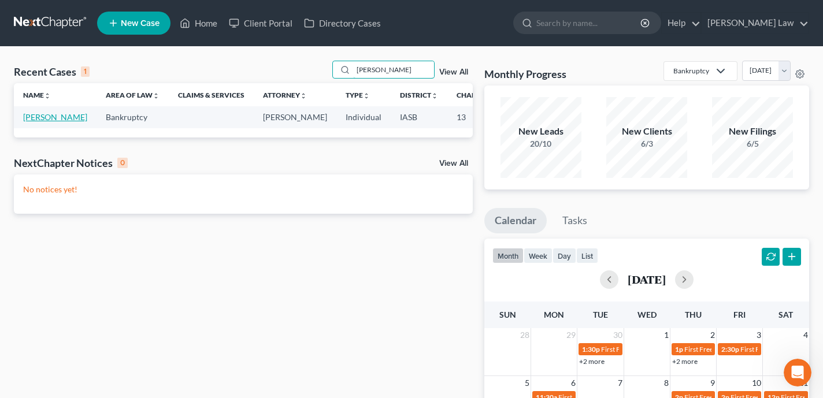
type input "hinz"
click at [30, 122] on link "Hinz, Kevin" at bounding box center [55, 117] width 64 height 10
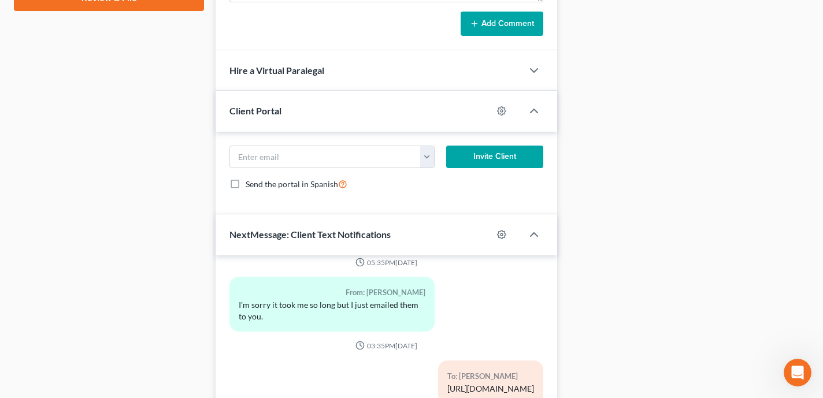
scroll to position [740, 0]
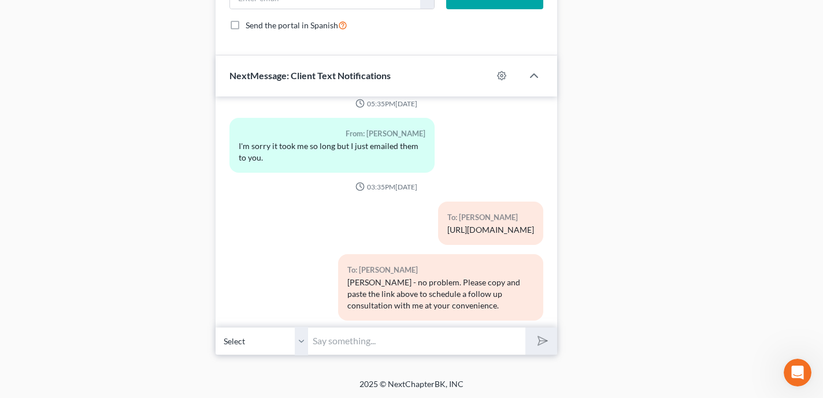
click at [328, 337] on input "text" at bounding box center [416, 341] width 217 height 28
paste input "Hi Michael, I hope you’ve been well. When we last spoke in July, you were consi…"
click at [356, 340] on input "Hi Michael, I hope you’ve been well. When we last spoke in July, you were consi…" at bounding box center [416, 341] width 217 height 28
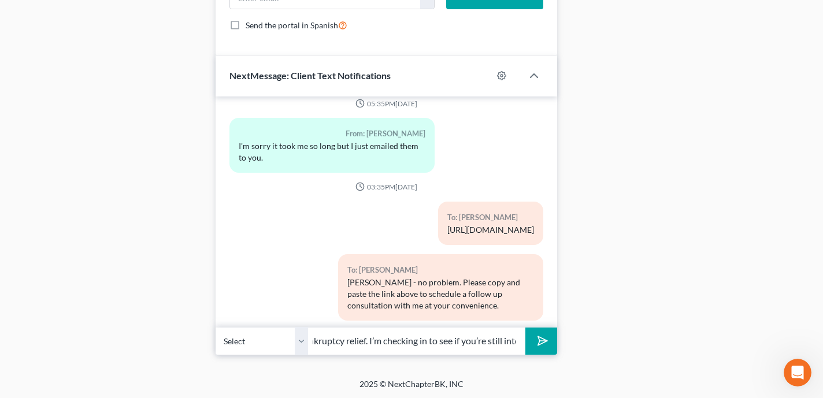
type input "Hi Kevin, I hope you’ve been well. When we last spoke in July, you were conside…"
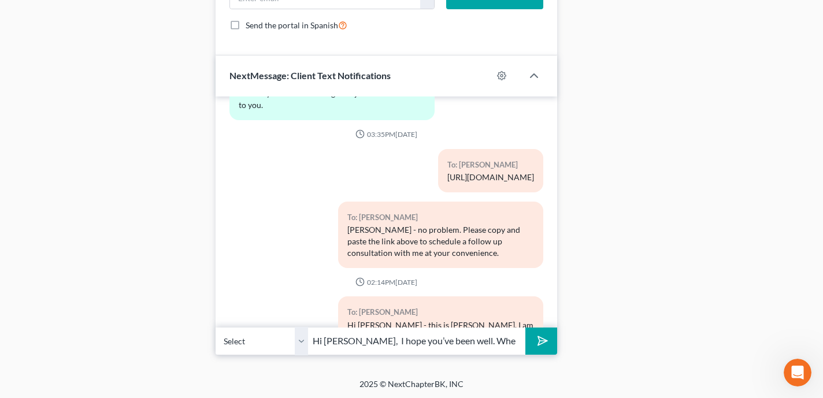
scroll to position [449, 0]
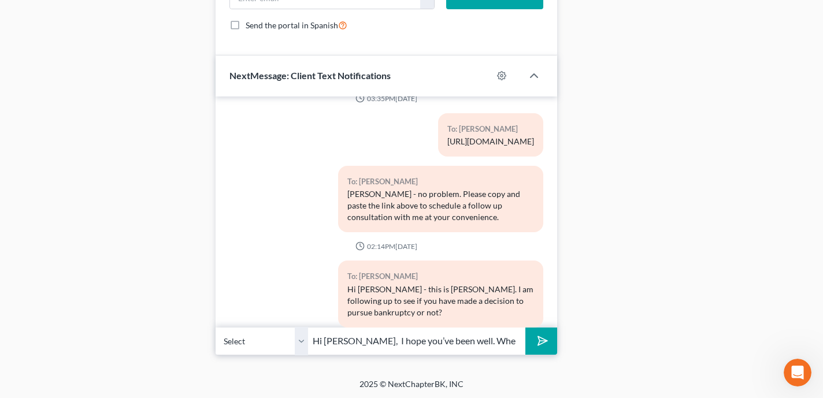
click at [544, 350] on button "submit" at bounding box center [542, 341] width 32 height 27
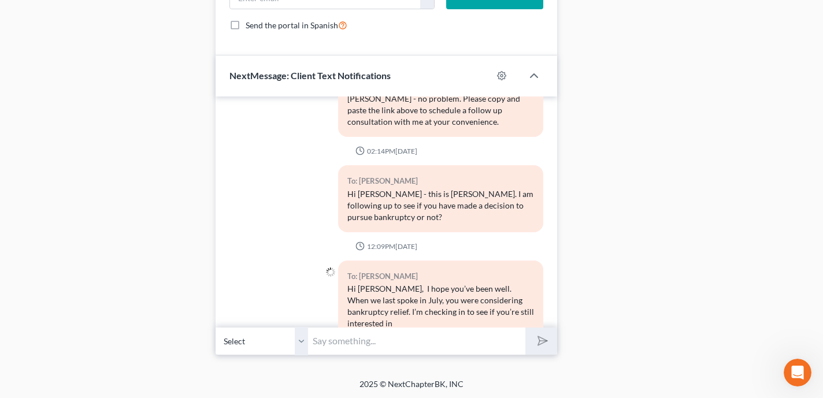
click at [348, 339] on input "text" at bounding box center [416, 341] width 217 height 28
paste input "in moving forward or if your situation has changed. If you’d like to take the n…"
type input "in moving forward or if your situation has changed. If you’d like to take the n…"
click at [526, 328] on button "submit" at bounding box center [542, 341] width 32 height 27
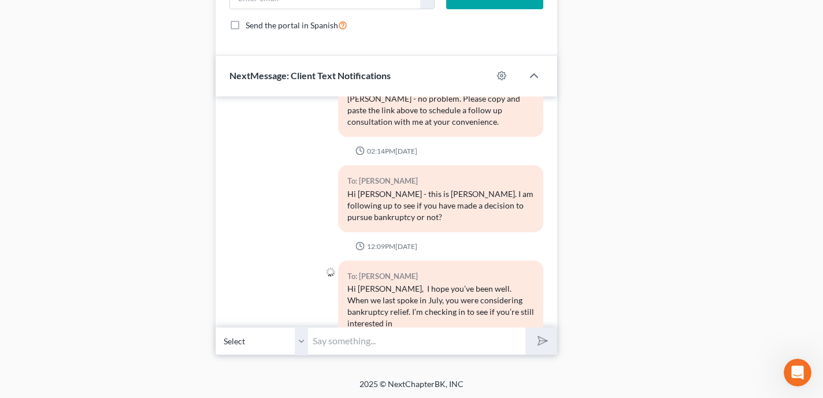
scroll to position [620, 0]
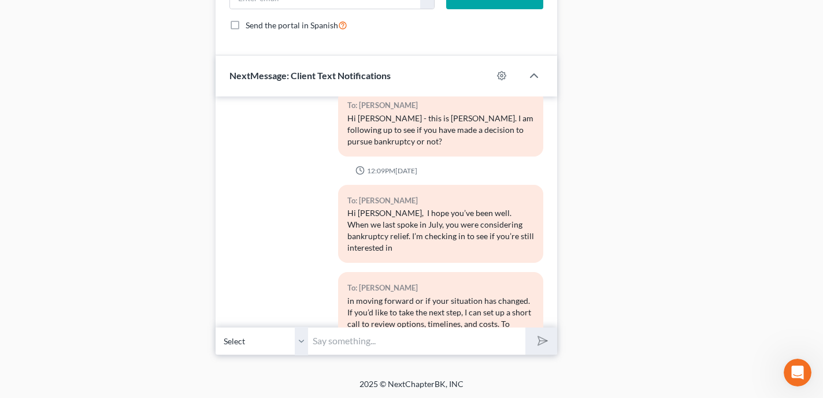
click at [420, 344] on input "text" at bounding box center [416, 341] width 217 height 28
paste input "[URL][DOMAIN_NAME]"
type input "[URL][DOMAIN_NAME]"
click at [526, 328] on button "submit" at bounding box center [542, 341] width 32 height 27
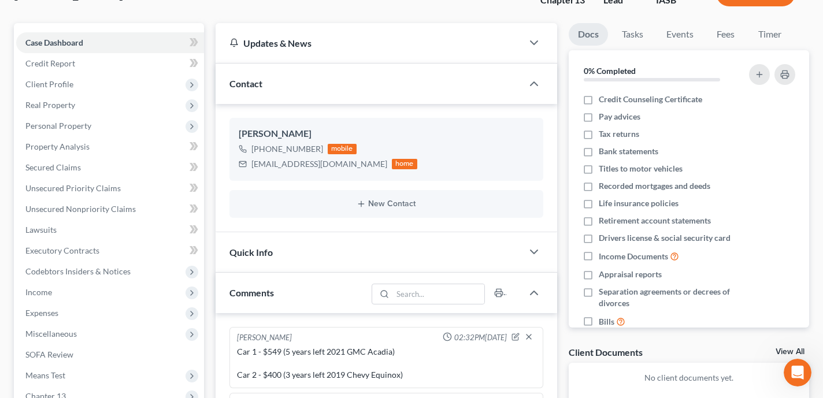
scroll to position [0, 0]
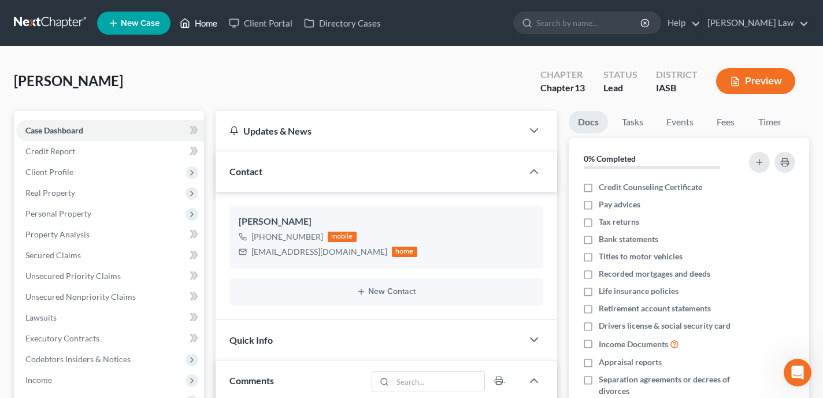
click at [210, 23] on link "Home" at bounding box center [198, 23] width 49 height 21
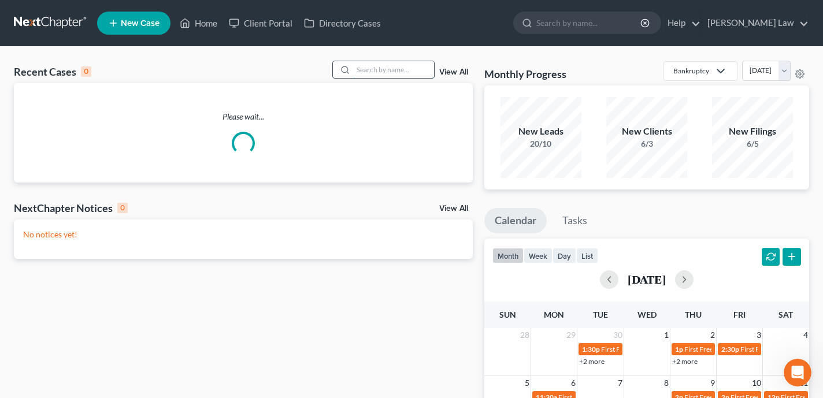
click at [398, 76] on input "search" at bounding box center [393, 69] width 81 height 17
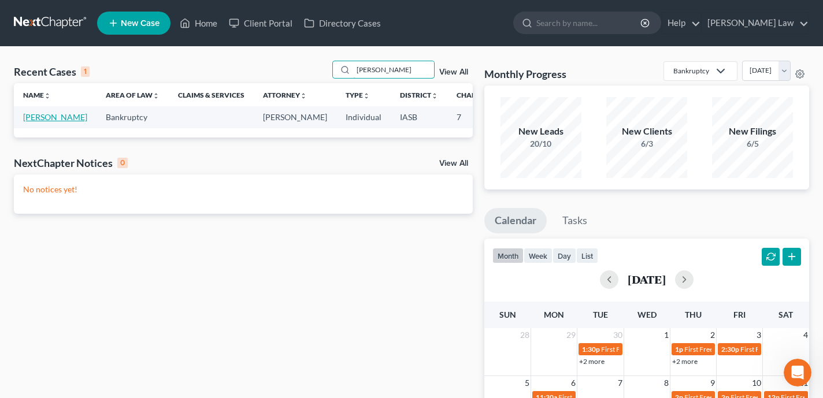
type input "Francesca"
click at [32, 122] on link "Liddell, Francesca" at bounding box center [55, 117] width 64 height 10
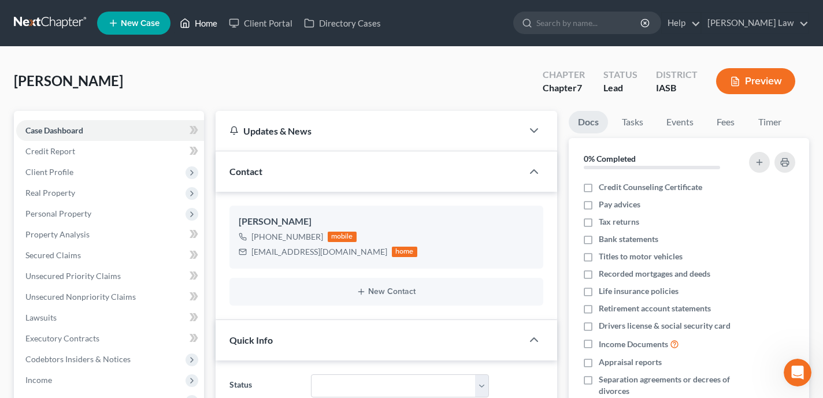
click at [200, 23] on link "Home" at bounding box center [198, 23] width 49 height 21
click at [208, 26] on link "Home" at bounding box center [198, 23] width 49 height 21
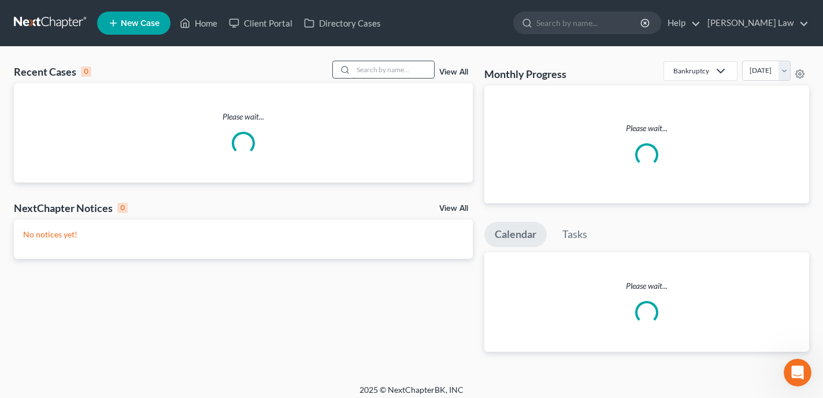
click at [418, 74] on input "search" at bounding box center [393, 69] width 81 height 17
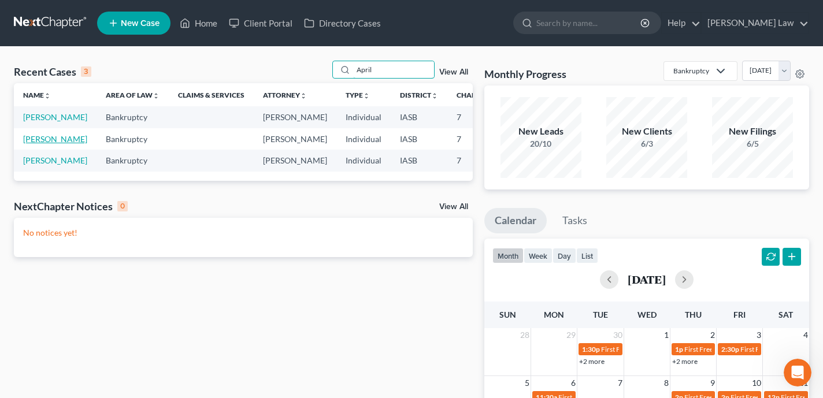
type input "April"
click at [34, 144] on link "Lewis, April" at bounding box center [55, 139] width 64 height 10
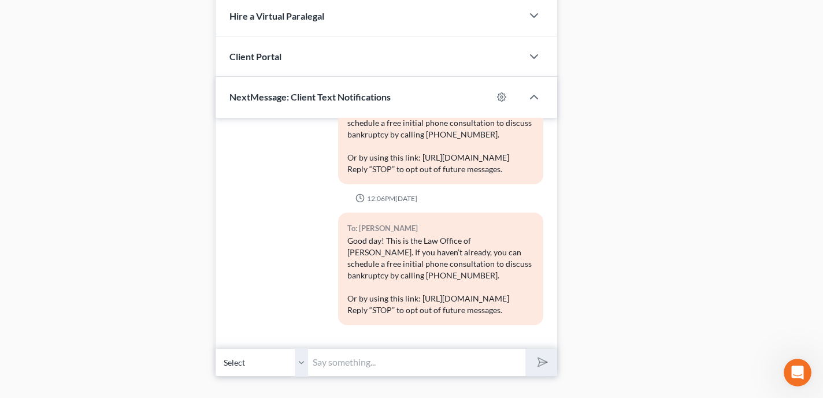
scroll to position [629, 0]
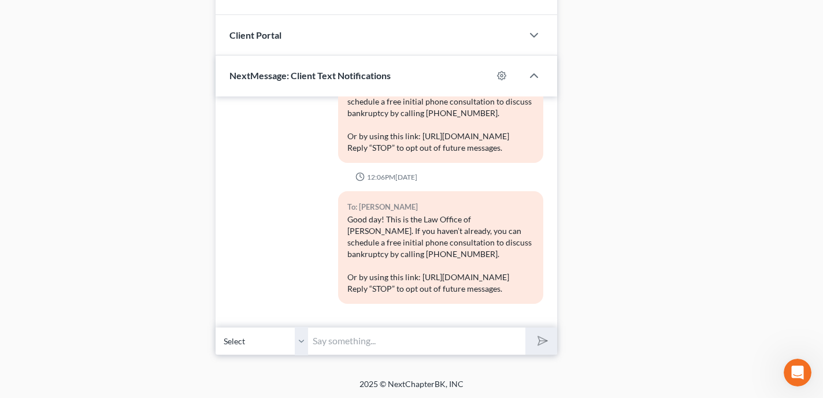
click at [376, 344] on input "text" at bounding box center [416, 341] width 217 height 28
click at [451, 341] on input "Hi April - this is Shane Zisman. I emailed you a banrkuptcy retainer" at bounding box center [416, 341] width 217 height 28
click at [511, 344] on input "Hi April - this is Shane Zisman. I emailed you a bankruptcy retainer" at bounding box center [416, 341] width 217 height 28
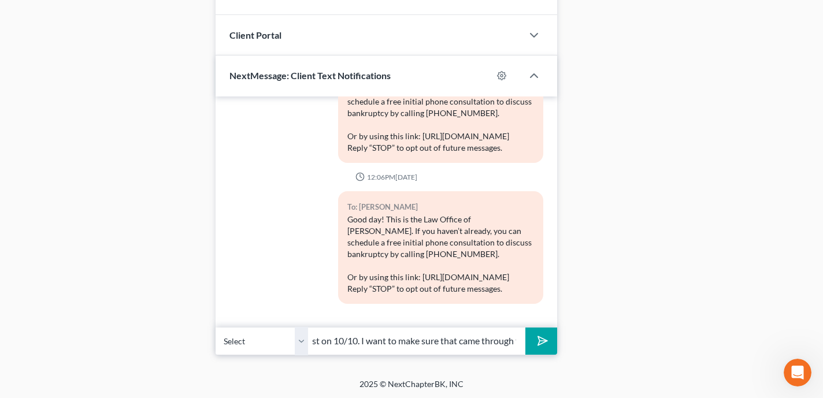
scroll to position [0, 352]
type input "Hi April - this is Shane Zisman. I emailed you a bankruptcy retainer request on…"
click at [526, 328] on button "submit" at bounding box center [542, 341] width 32 height 27
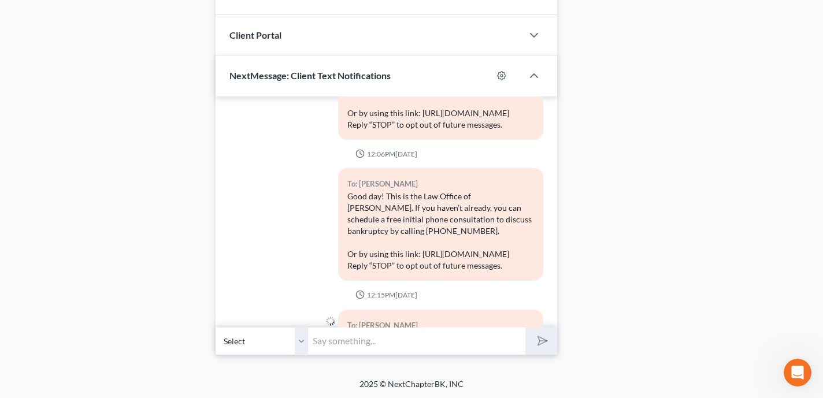
scroll to position [656, 0]
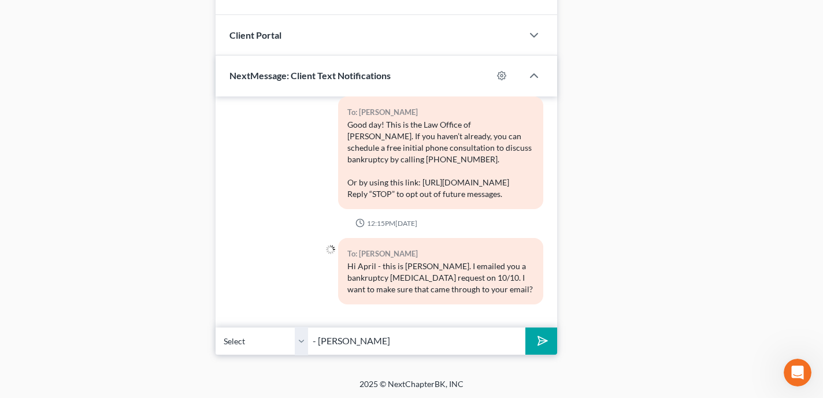
type input "- Shane Zisman"
click at [526, 328] on button "submit" at bounding box center [542, 341] width 32 height 27
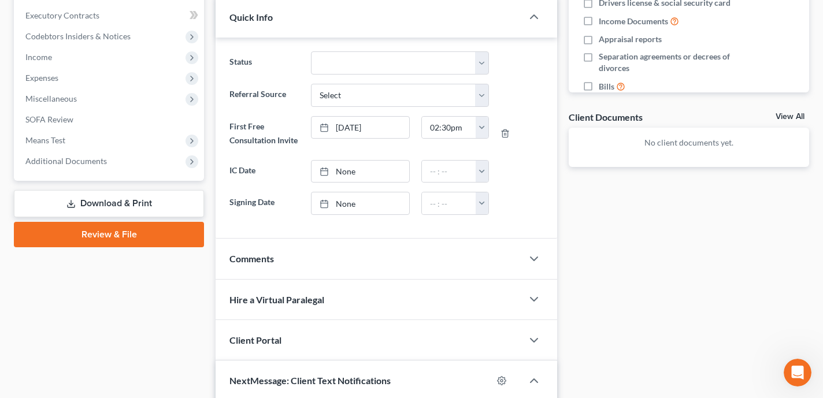
scroll to position [0, 0]
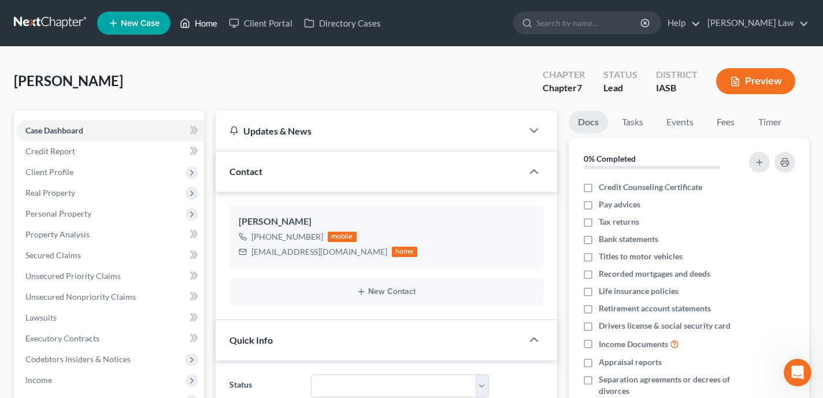
click at [207, 23] on link "Home" at bounding box center [198, 23] width 49 height 21
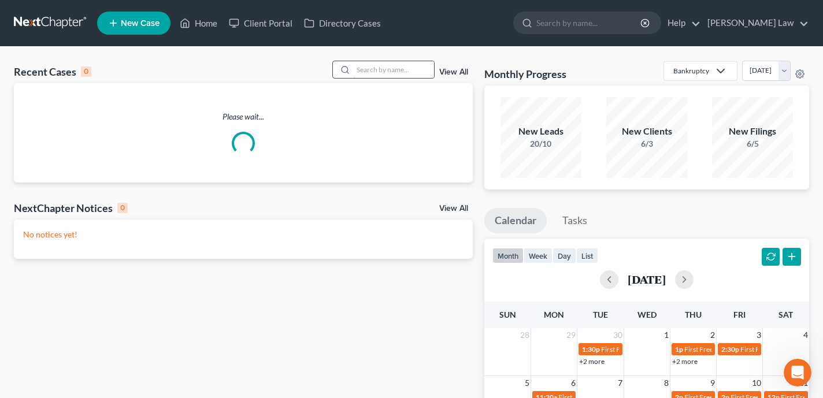
click at [373, 68] on input "search" at bounding box center [393, 69] width 81 height 17
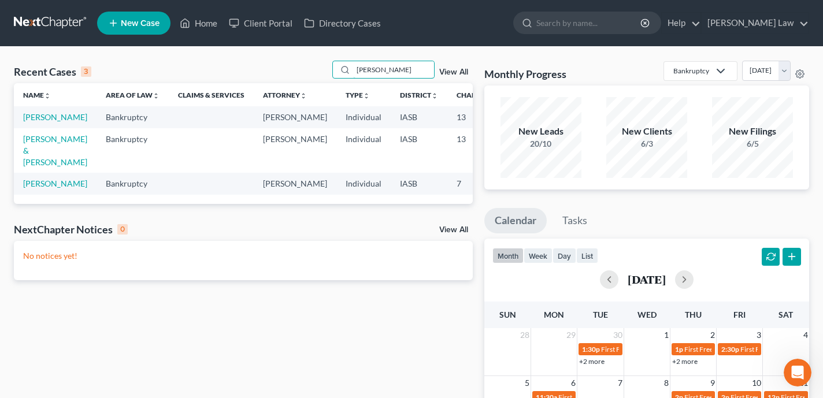
type input "amy"
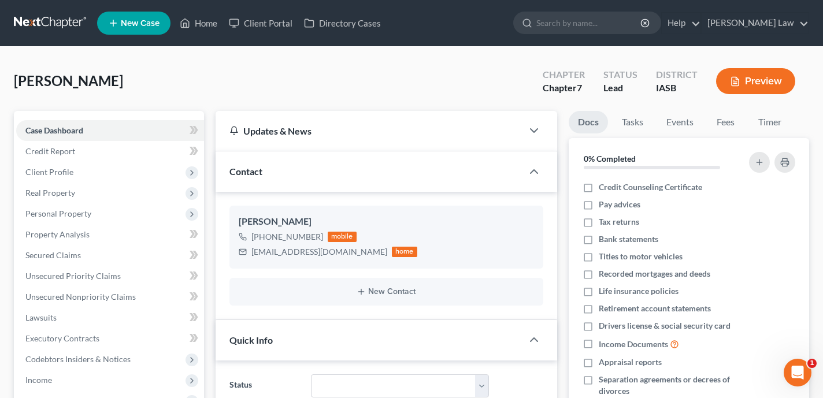
scroll to position [629, 0]
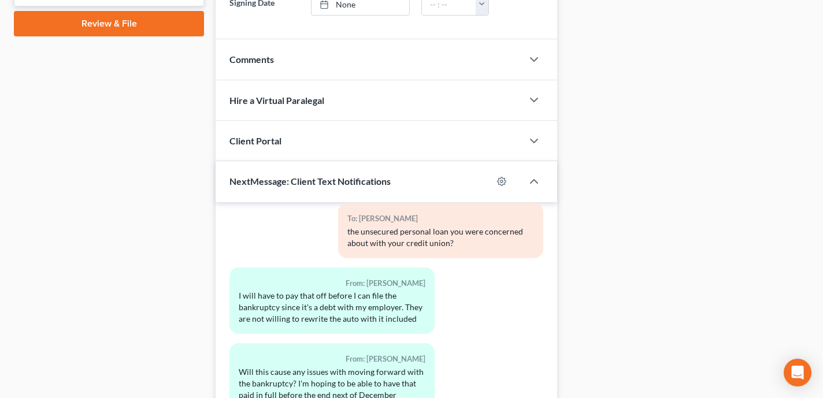
scroll to position [629, 0]
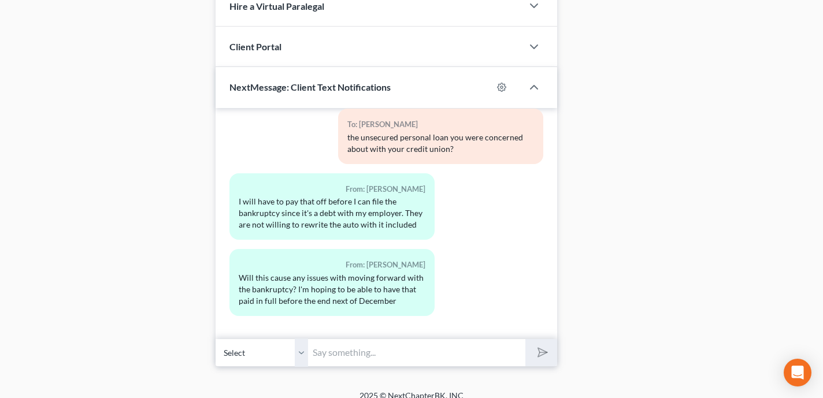
click at [412, 339] on input "text" at bounding box center [416, 353] width 217 height 28
click at [416, 390] on div "2025 © NextChapterBK, INC" at bounding box center [411, 400] width 659 height 21
click at [347, 342] on input "text" at bounding box center [416, 353] width 217 height 28
click at [334, 339] on input "text" at bounding box center [416, 353] width 217 height 28
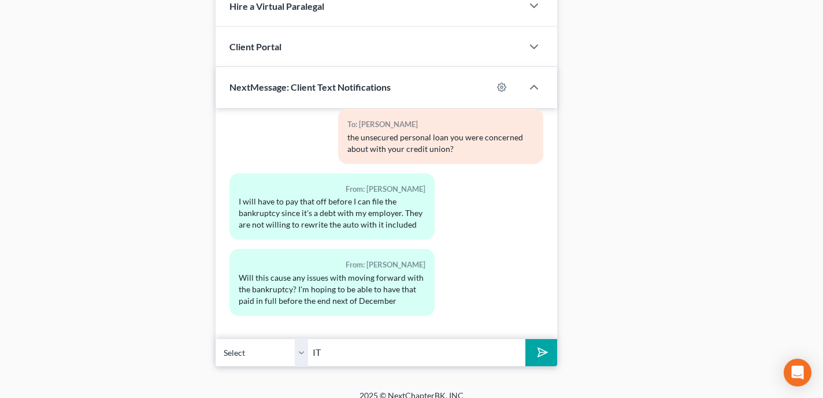
type input "I"
type input "Can you remind me the balance on that loan?"
click at [526, 339] on button "submit" at bounding box center [542, 352] width 32 height 27
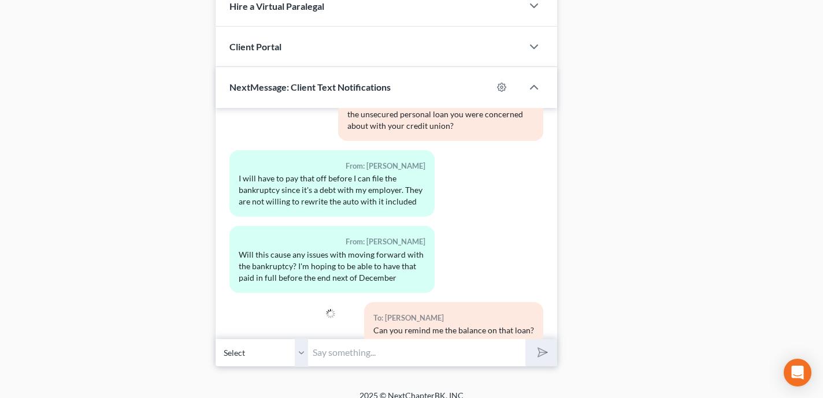
scroll to position [690, 0]
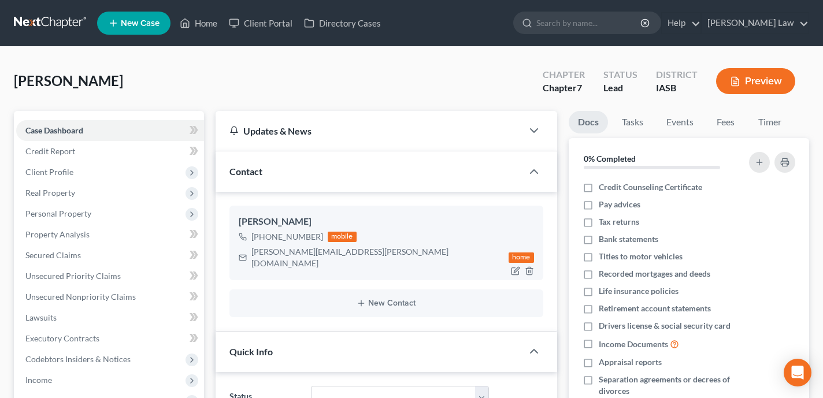
scroll to position [629, 0]
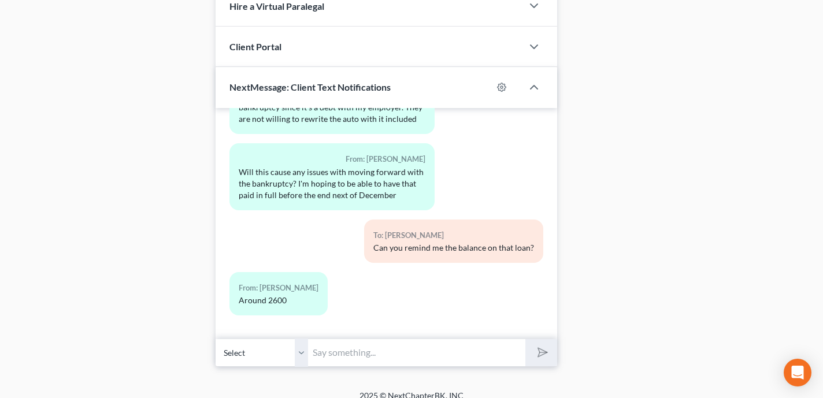
click at [364, 341] on input "text" at bounding box center [416, 353] width 217 height 28
type input "L"
type input "I suggest we have a follow up consultation so i can talk you through your optio…"
click at [526, 339] on button "submit" at bounding box center [542, 352] width 32 height 27
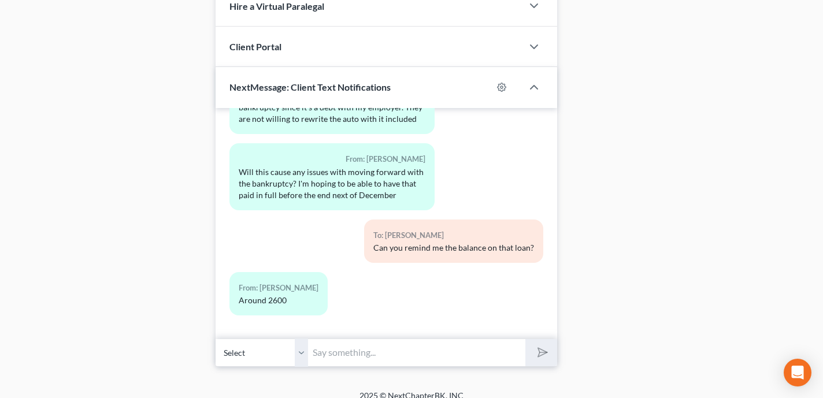
scroll to position [0, 0]
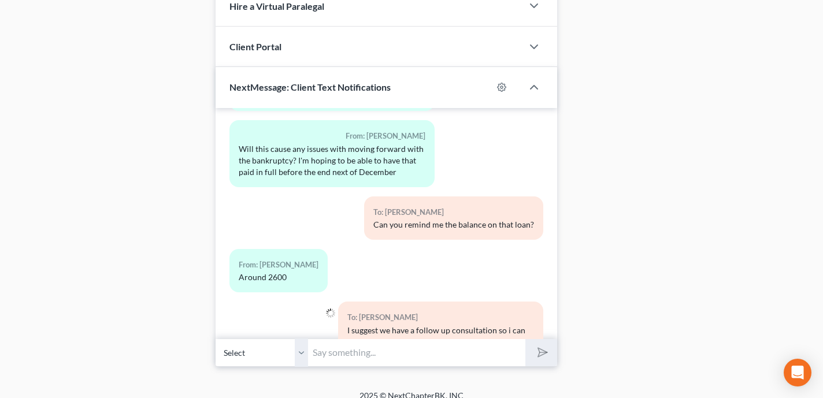
paste input "[URL][DOMAIN_NAME]"
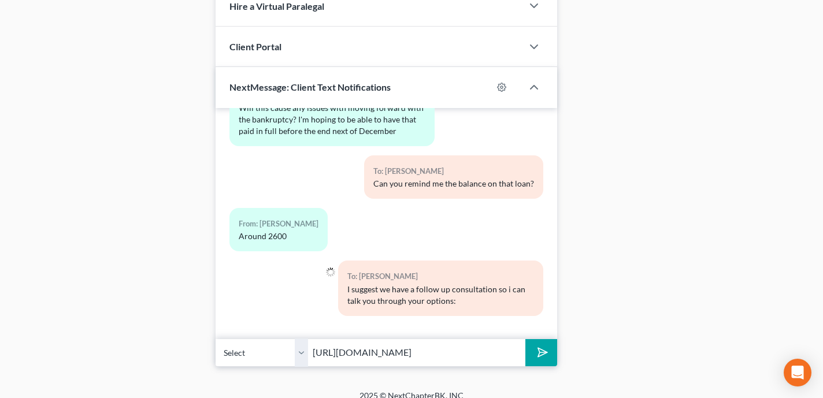
type input "[URL][DOMAIN_NAME]"
click at [526, 339] on button "submit" at bounding box center [542, 352] width 32 height 27
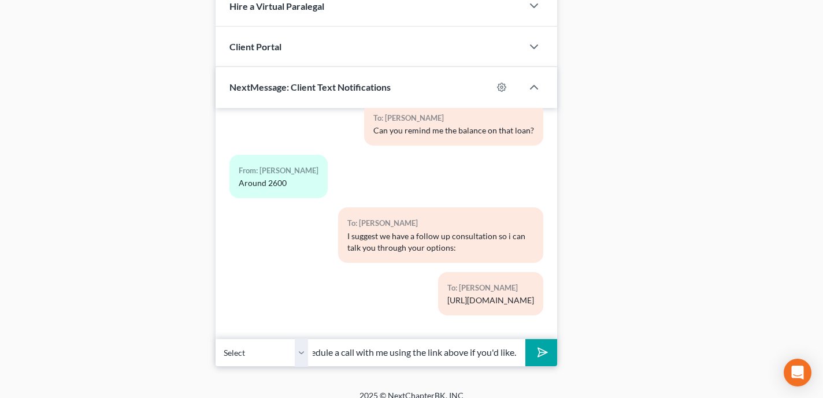
scroll to position [0, 68]
type input "Feel free to schedule a call with me using the link above if you'd like."
click at [526, 339] on button "submit" at bounding box center [542, 352] width 32 height 27
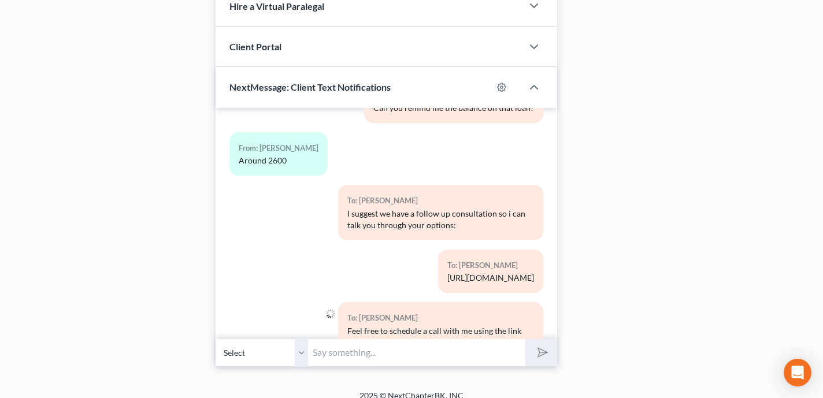
scroll to position [925, 0]
